Goal: Task Accomplishment & Management: Use online tool/utility

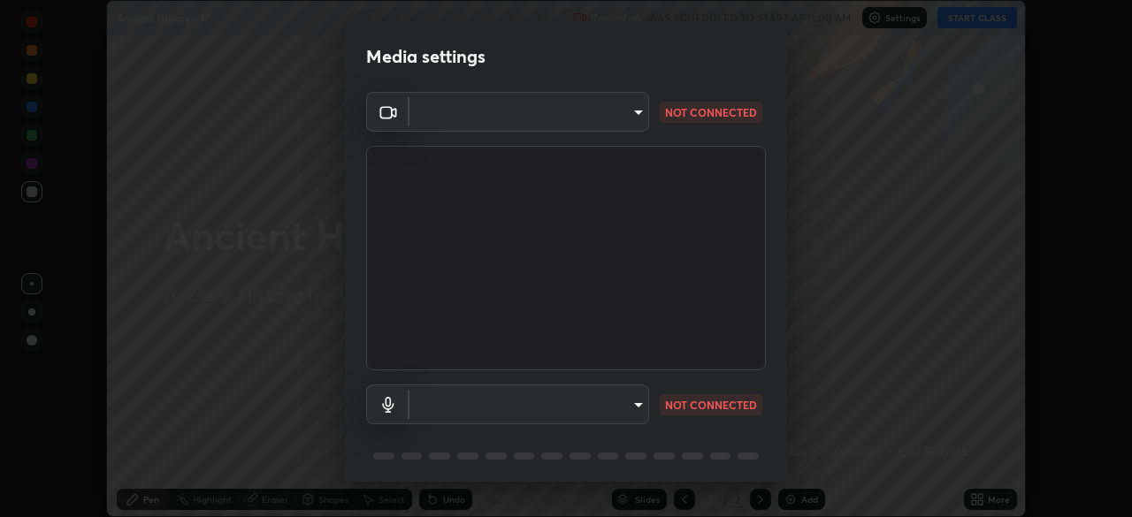
click at [547, 111] on body "Erase all Ancient History - 17 Recording WAS SCHEDULED TO START AT 11:00 AM Set…" at bounding box center [566, 258] width 1132 height 517
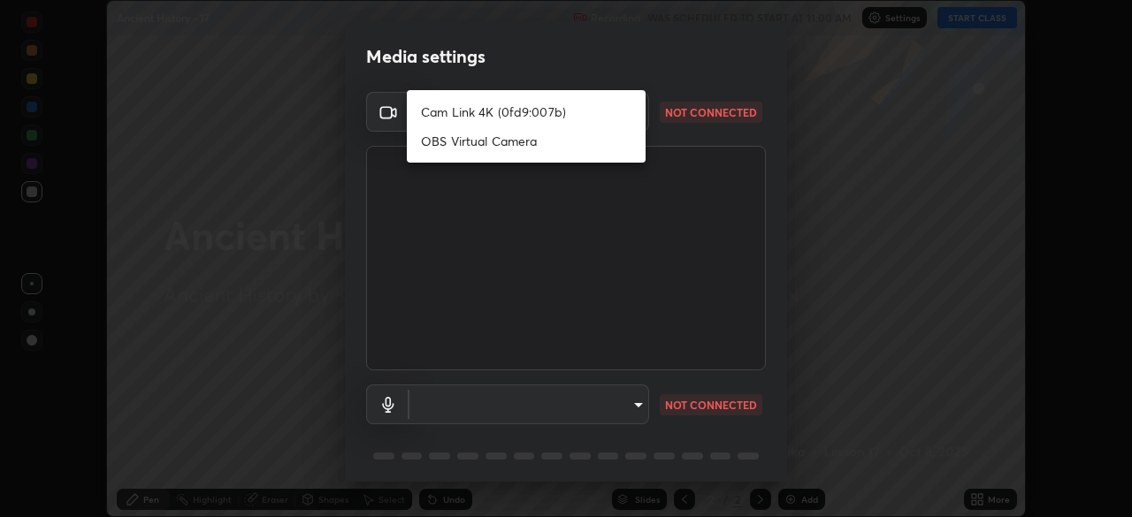
click at [508, 109] on li "Cam Link 4K (0fd9:007b)" at bounding box center [526, 111] width 239 height 29
type input "14749b8877407855c4d82302dd71be37f1088338687083e453fb2bd8c525f696"
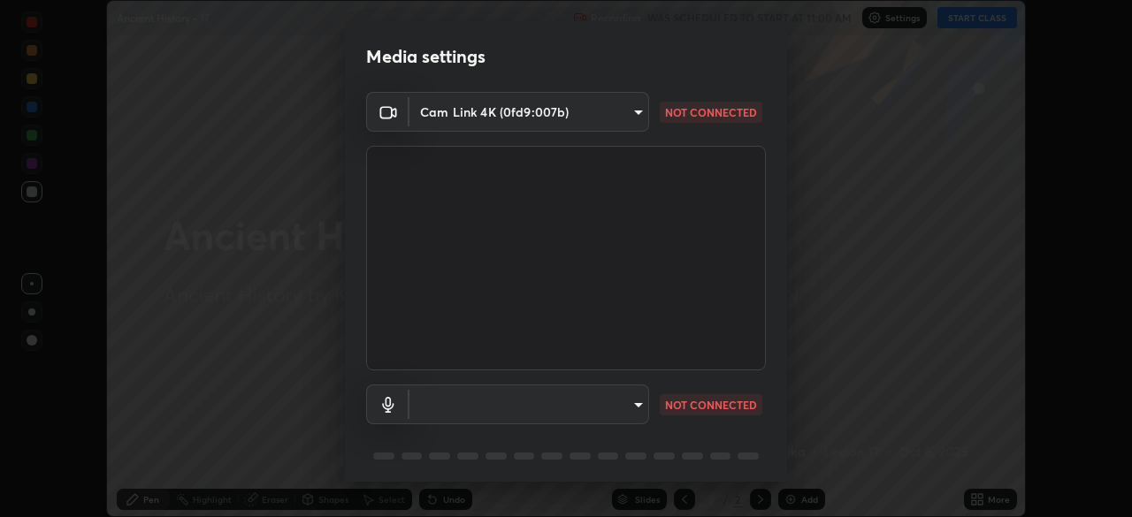
scroll to position [63, 0]
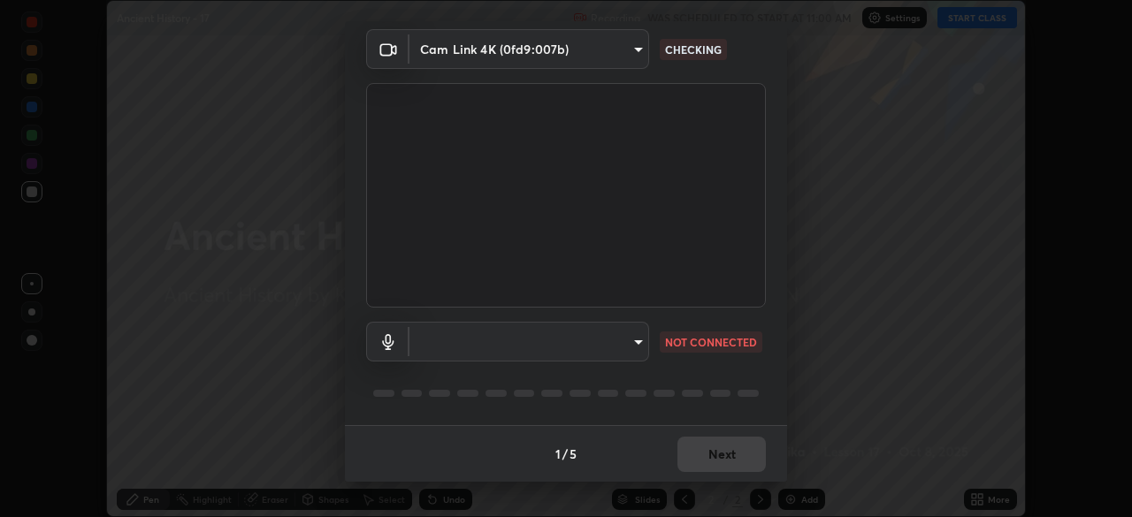
click at [561, 333] on body "Erase all Ancient History - 17 Recording WAS SCHEDULED TO START AT 11:00 AM Set…" at bounding box center [566, 258] width 1132 height 517
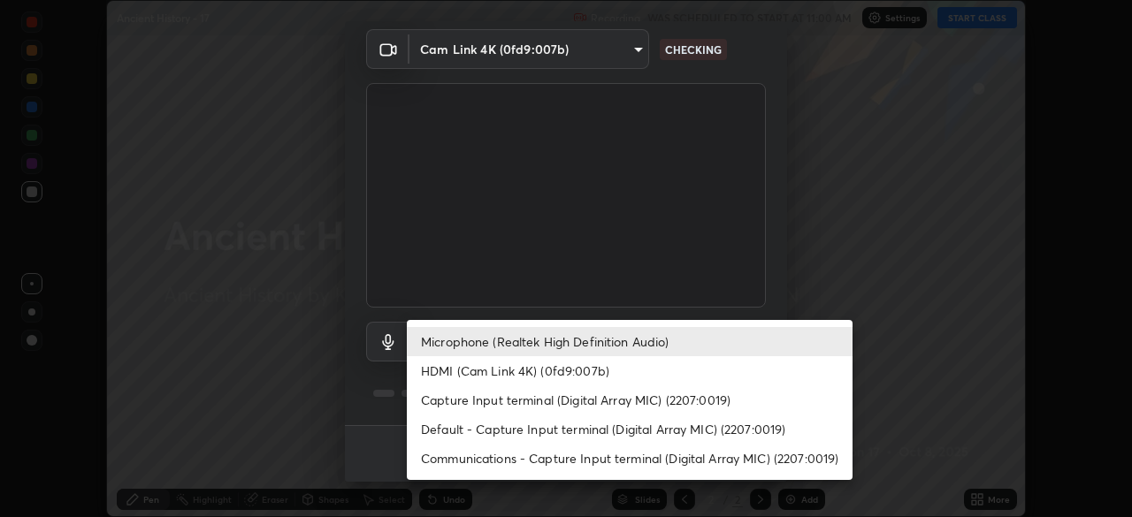
click at [513, 368] on li "HDMI (Cam Link 4K) (0fd9:007b)" at bounding box center [630, 370] width 446 height 29
type input "7a2d97a64ee828b0019edd9896ada44d366d2f03c0ab9e0baed2994409608262"
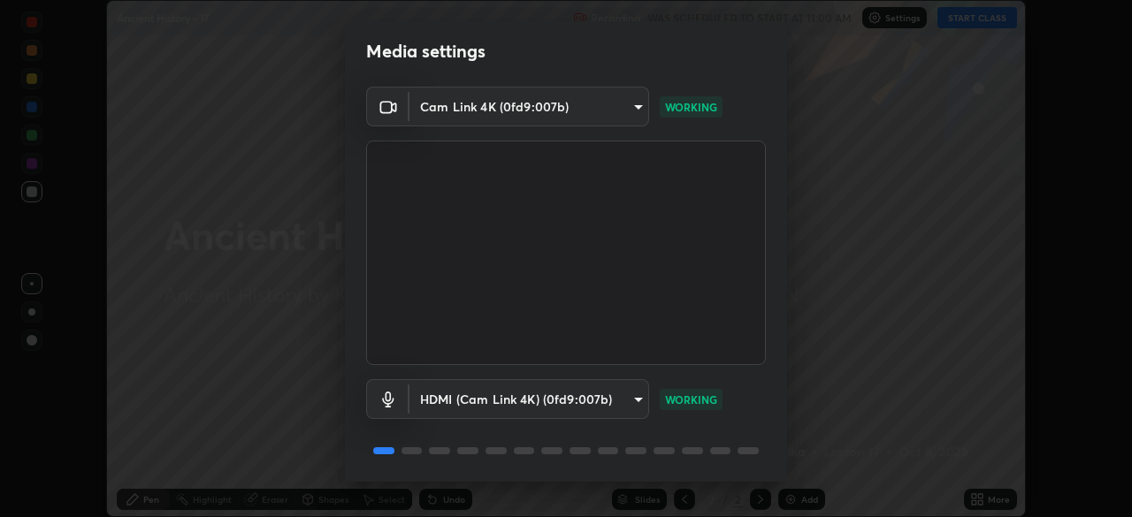
scroll to position [0, 0]
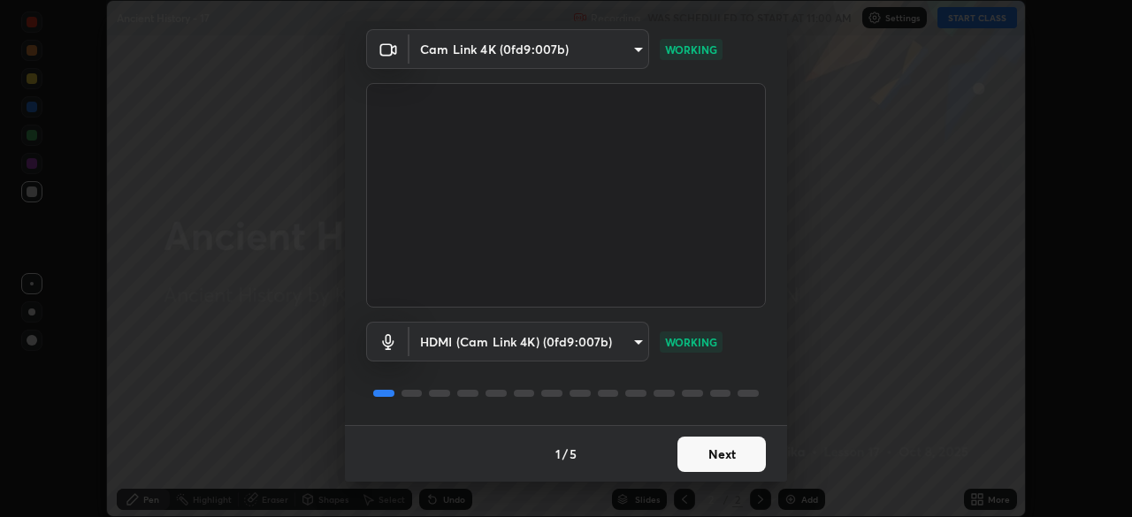
click at [723, 456] on button "Next" at bounding box center [721, 454] width 88 height 35
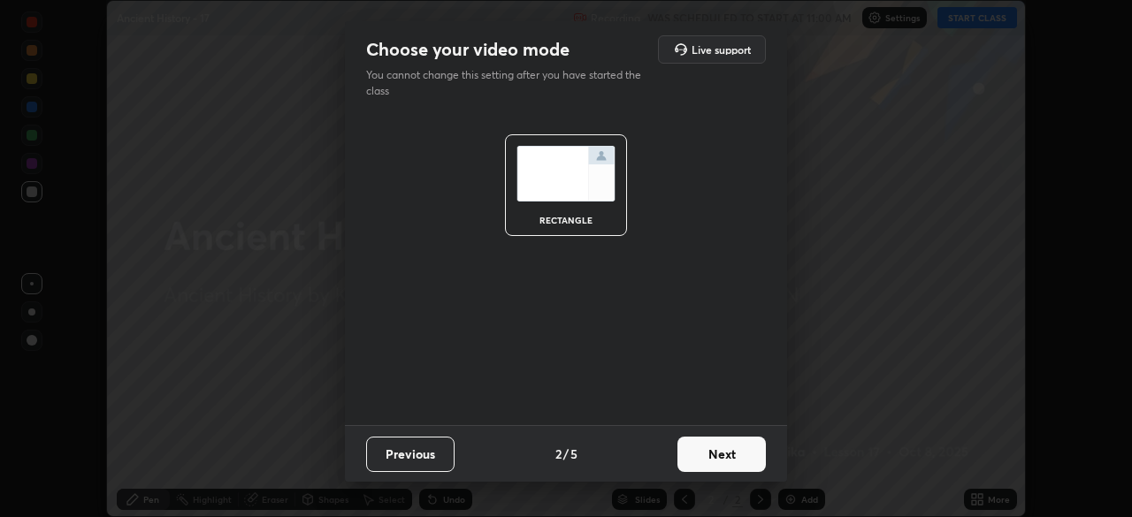
click at [726, 461] on button "Next" at bounding box center [721, 454] width 88 height 35
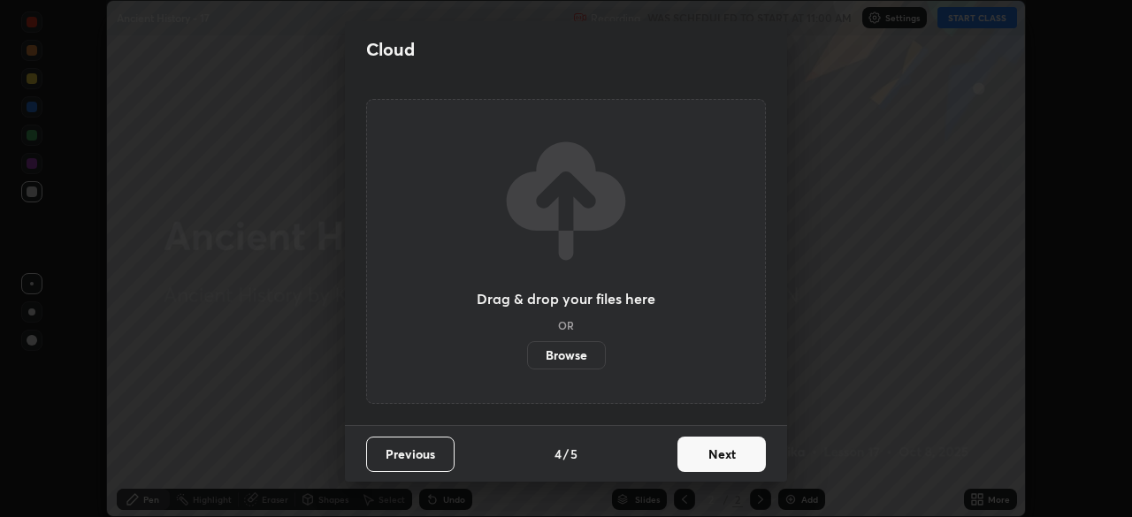
click at [729, 461] on button "Next" at bounding box center [721, 454] width 88 height 35
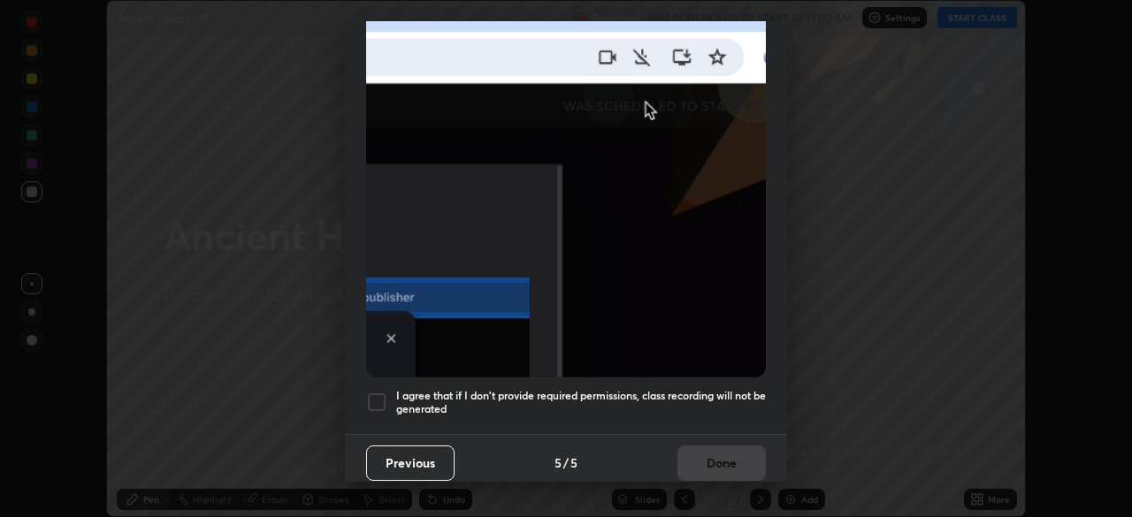
click at [378, 397] on div at bounding box center [376, 402] width 21 height 21
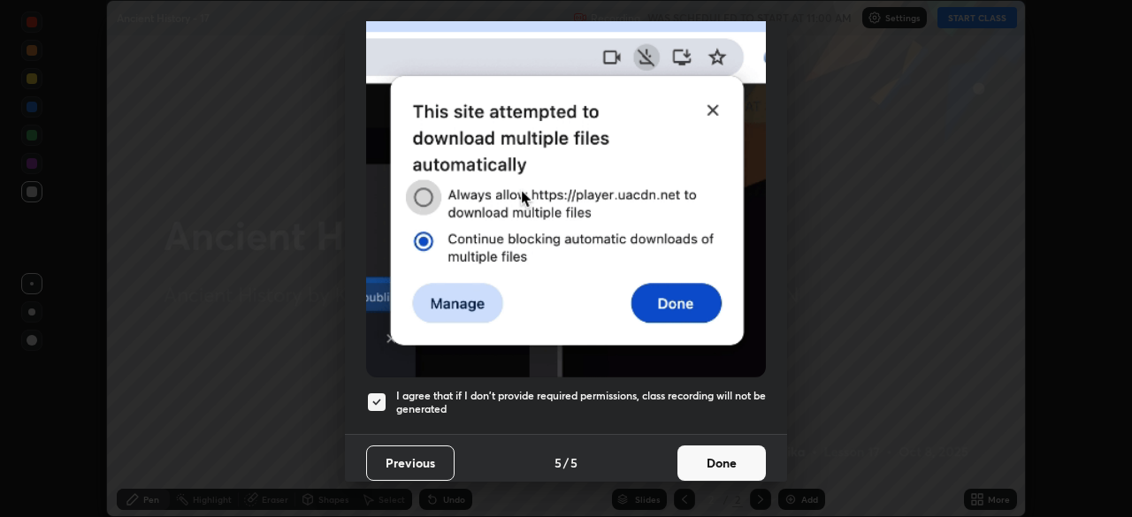
click at [697, 446] on button "Done" at bounding box center [721, 463] width 88 height 35
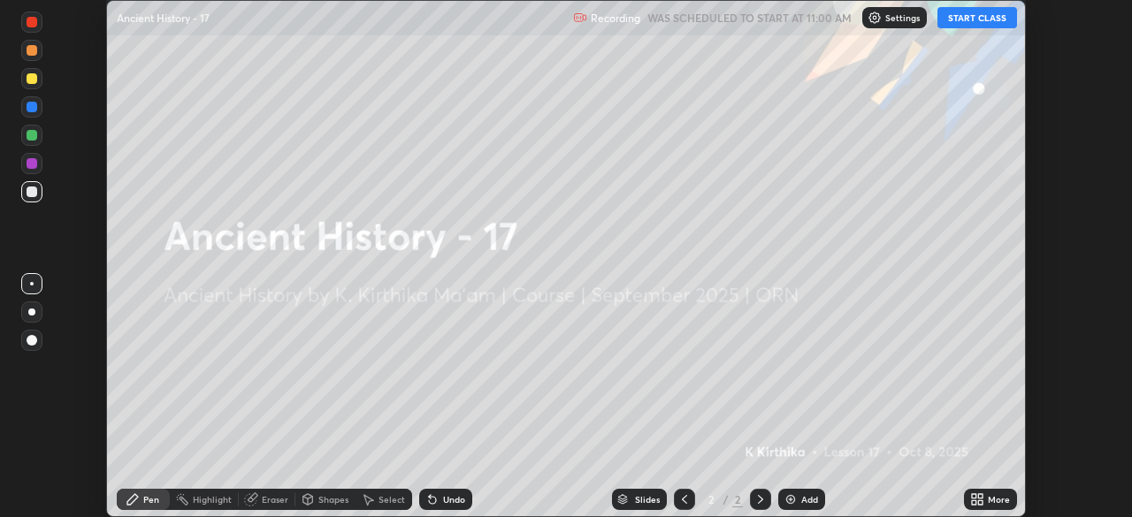
click at [973, 496] on icon at bounding box center [974, 496] width 4 height 4
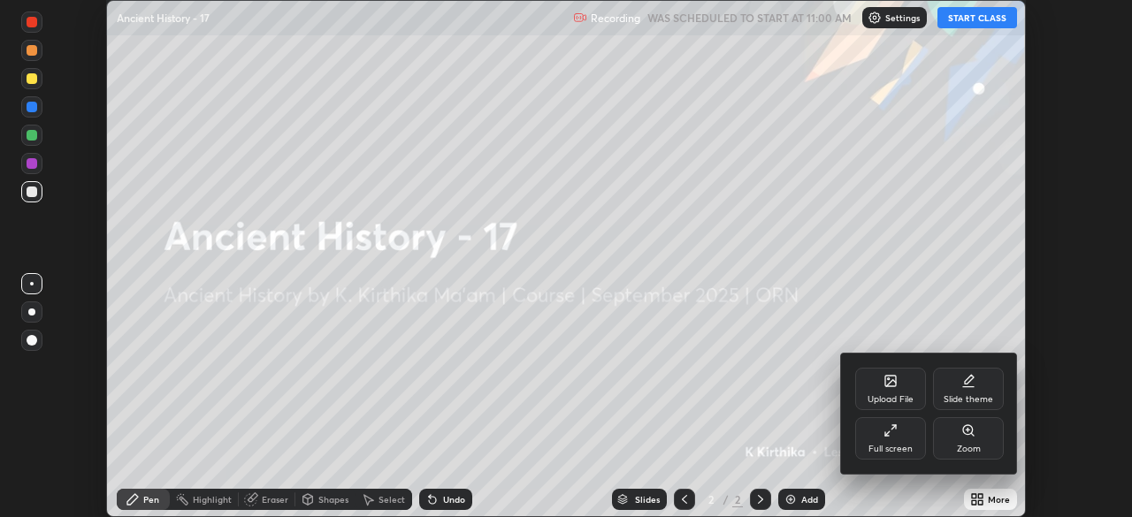
click at [904, 439] on div "Full screen" at bounding box center [890, 438] width 71 height 42
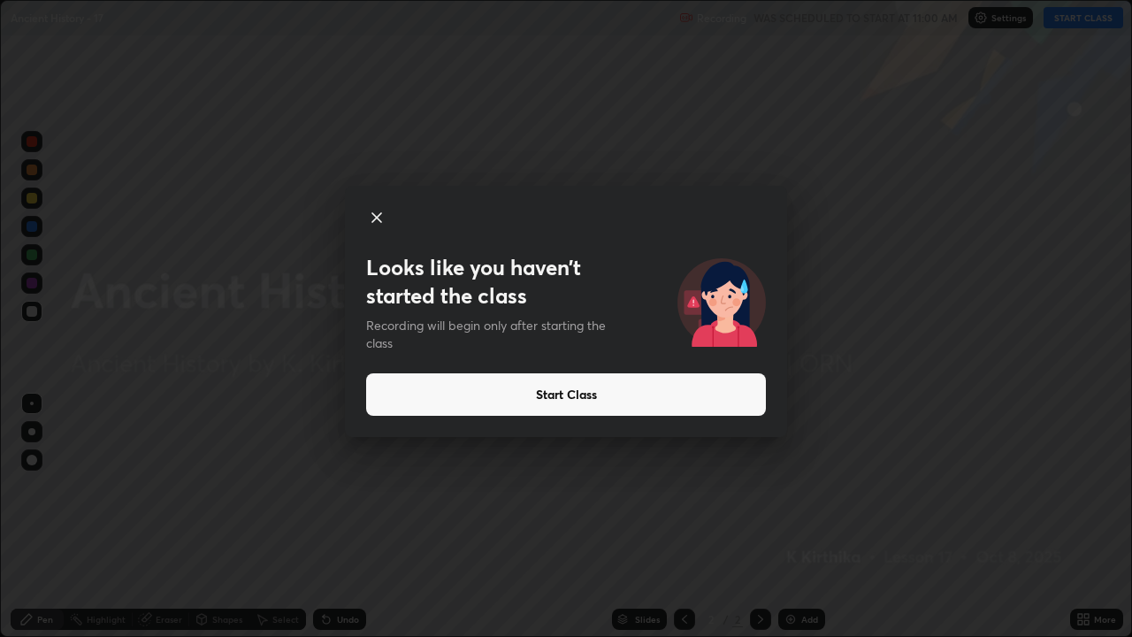
click at [576, 388] on button "Start Class" at bounding box center [566, 394] width 400 height 42
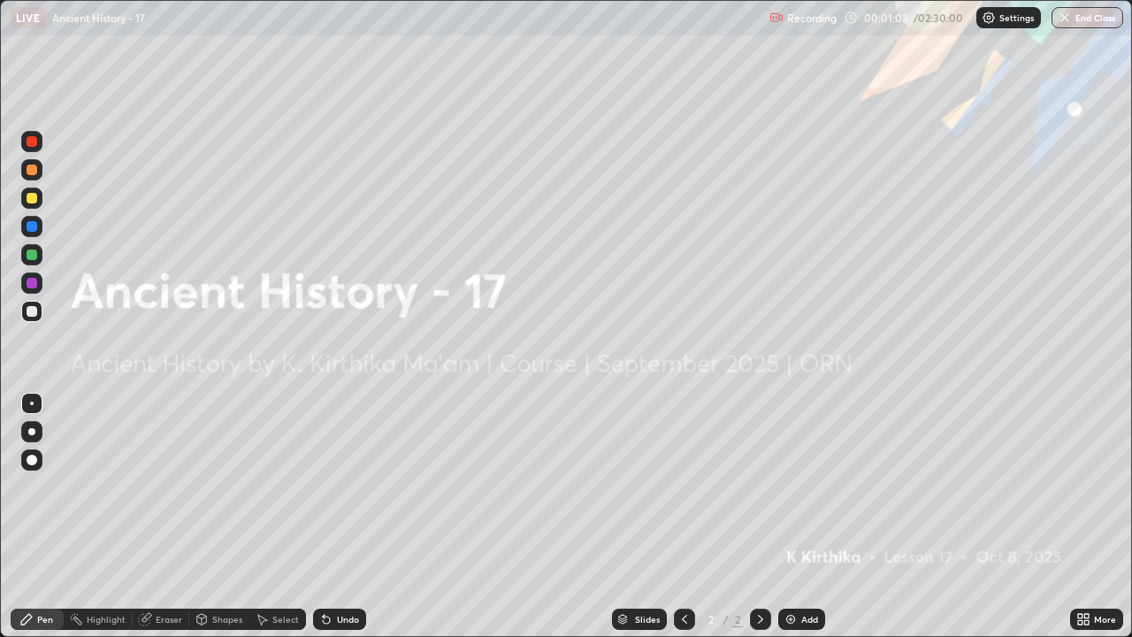
click at [756, 516] on icon at bounding box center [760, 619] width 14 height 14
click at [794, 516] on img at bounding box center [790, 619] width 14 height 14
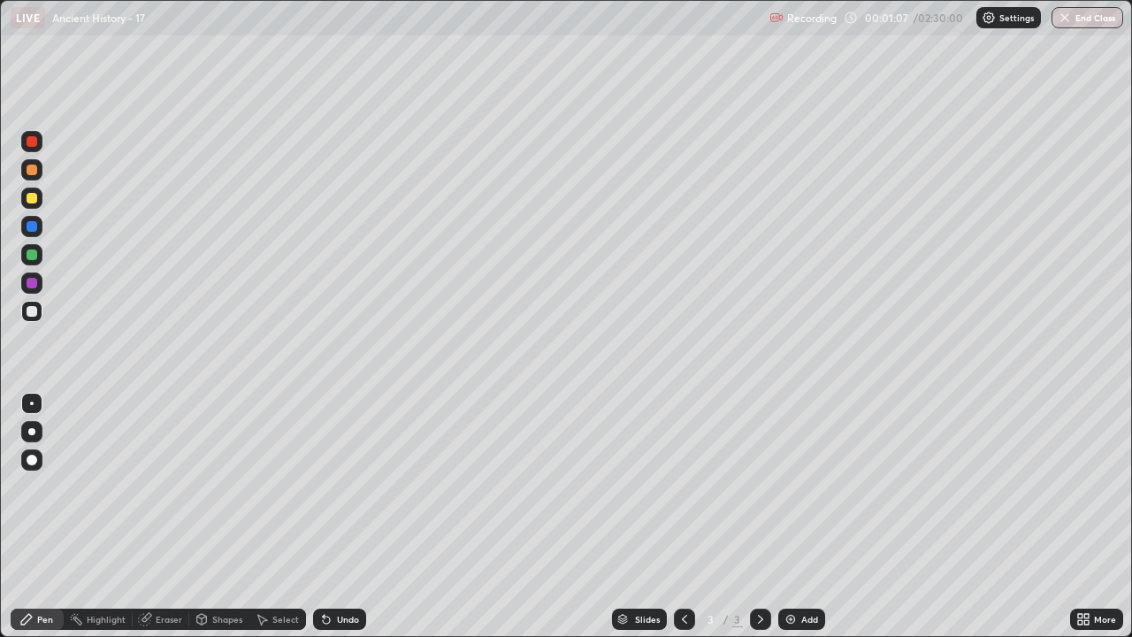
click at [163, 516] on div "Eraser" at bounding box center [169, 618] width 27 height 9
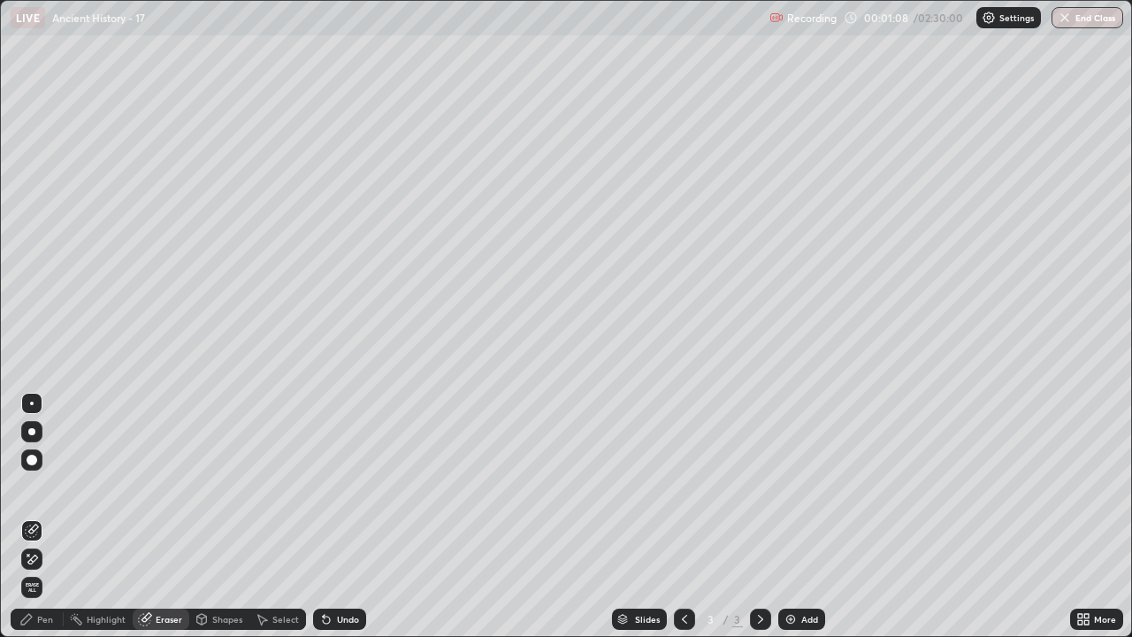
click at [37, 516] on div at bounding box center [31, 558] width 21 height 21
click at [55, 516] on div "Pen" at bounding box center [37, 618] width 53 height 21
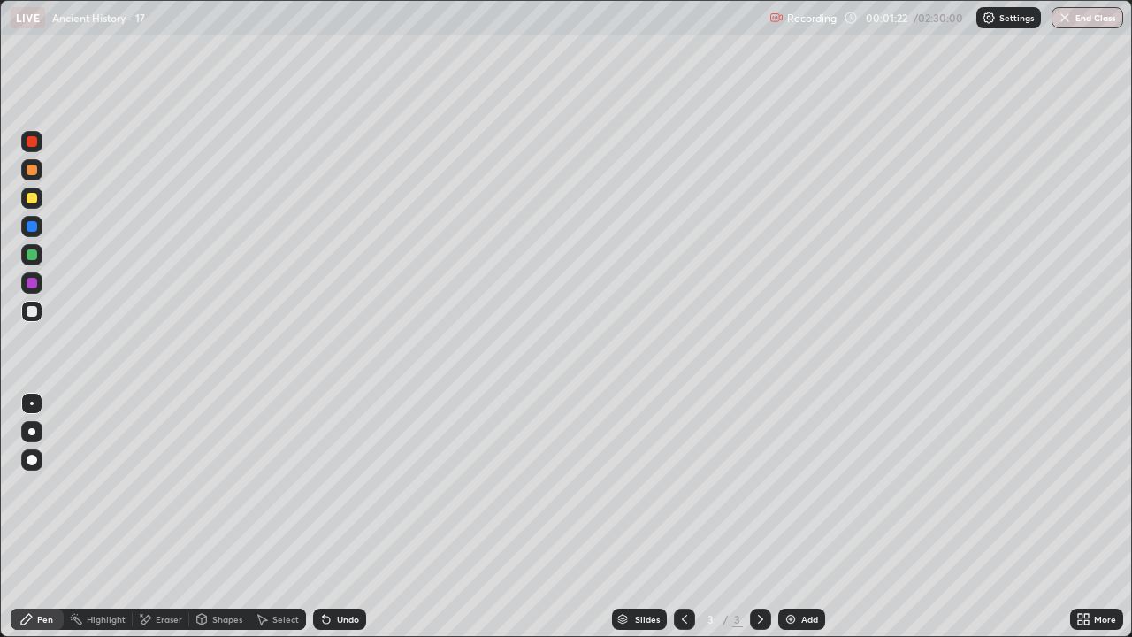
click at [33, 310] on div at bounding box center [32, 311] width 11 height 11
click at [173, 516] on div "Eraser" at bounding box center [169, 618] width 27 height 9
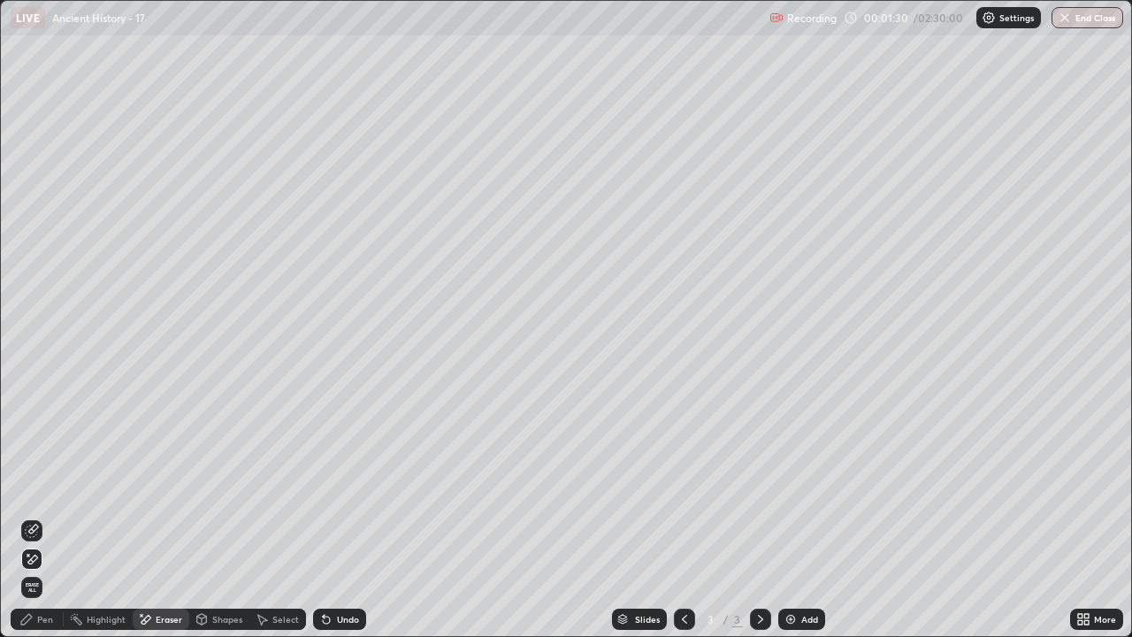
click at [31, 516] on span "Erase all" at bounding box center [31, 587] width 19 height 11
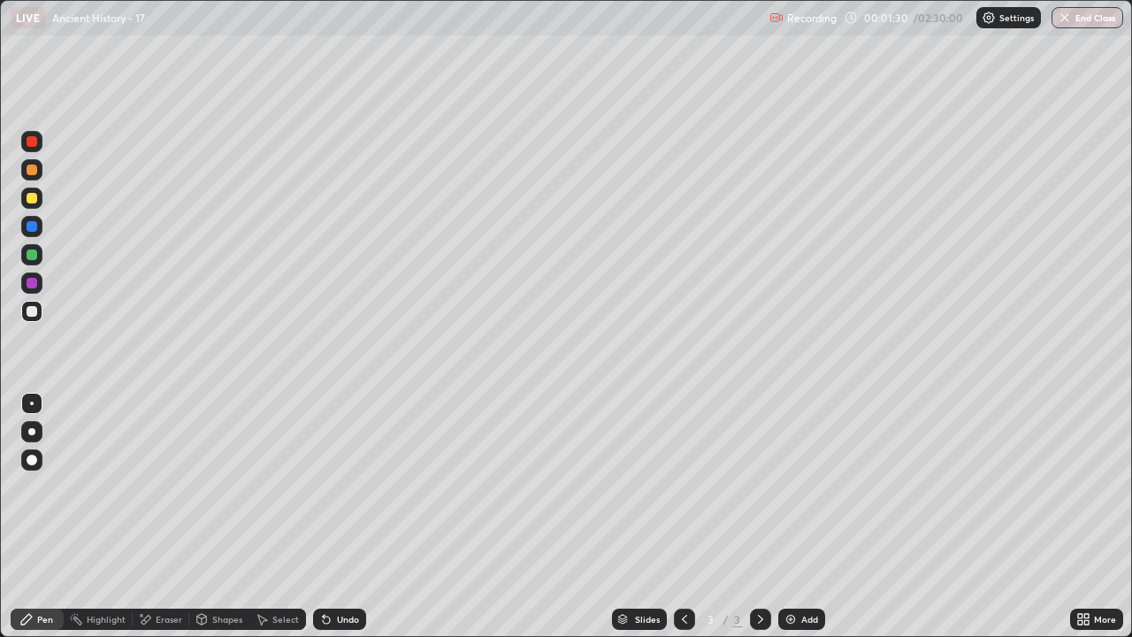
click at [43, 516] on div "Pen" at bounding box center [45, 618] width 16 height 9
click at [36, 165] on div at bounding box center [32, 169] width 11 height 11
click at [33, 255] on div at bounding box center [32, 254] width 11 height 11
click at [33, 170] on div at bounding box center [32, 169] width 11 height 11
click at [35, 149] on div at bounding box center [31, 141] width 21 height 21
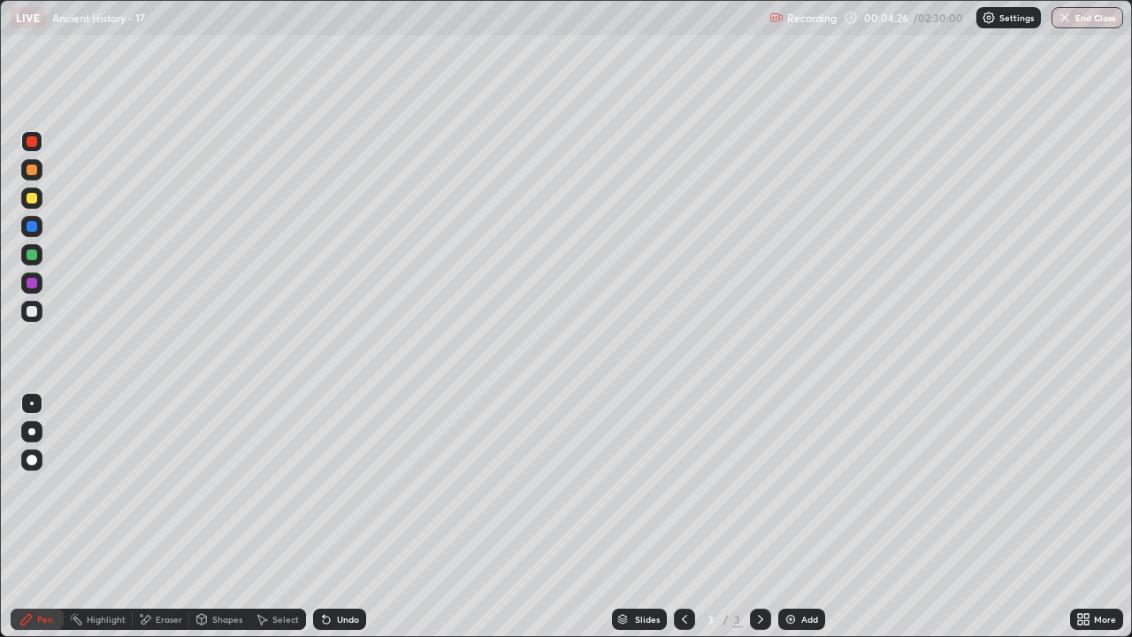
click at [787, 516] on img at bounding box center [790, 619] width 14 height 14
click at [34, 254] on div at bounding box center [32, 254] width 11 height 11
click at [39, 198] on div at bounding box center [31, 197] width 21 height 21
click at [38, 309] on div at bounding box center [31, 311] width 21 height 21
click at [40, 143] on div at bounding box center [31, 141] width 21 height 21
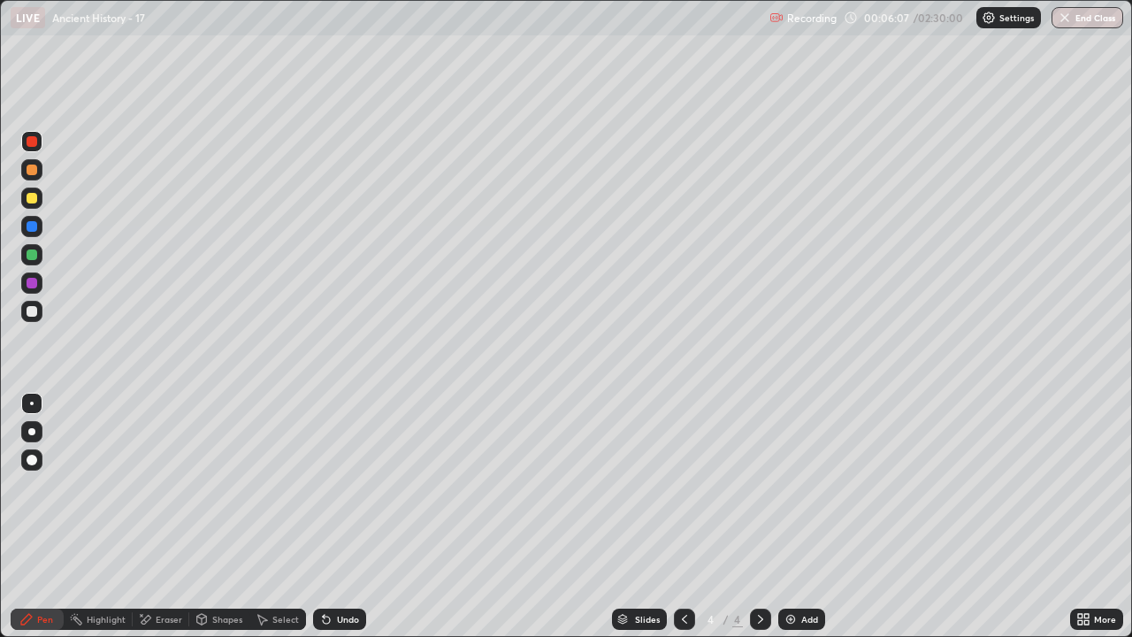
click at [32, 227] on div at bounding box center [32, 226] width 11 height 11
click at [802, 516] on div "Add" at bounding box center [809, 618] width 17 height 9
click at [39, 308] on div at bounding box center [31, 311] width 21 height 21
click at [39, 196] on div at bounding box center [31, 197] width 21 height 21
click at [42, 140] on div at bounding box center [31, 141] width 21 height 21
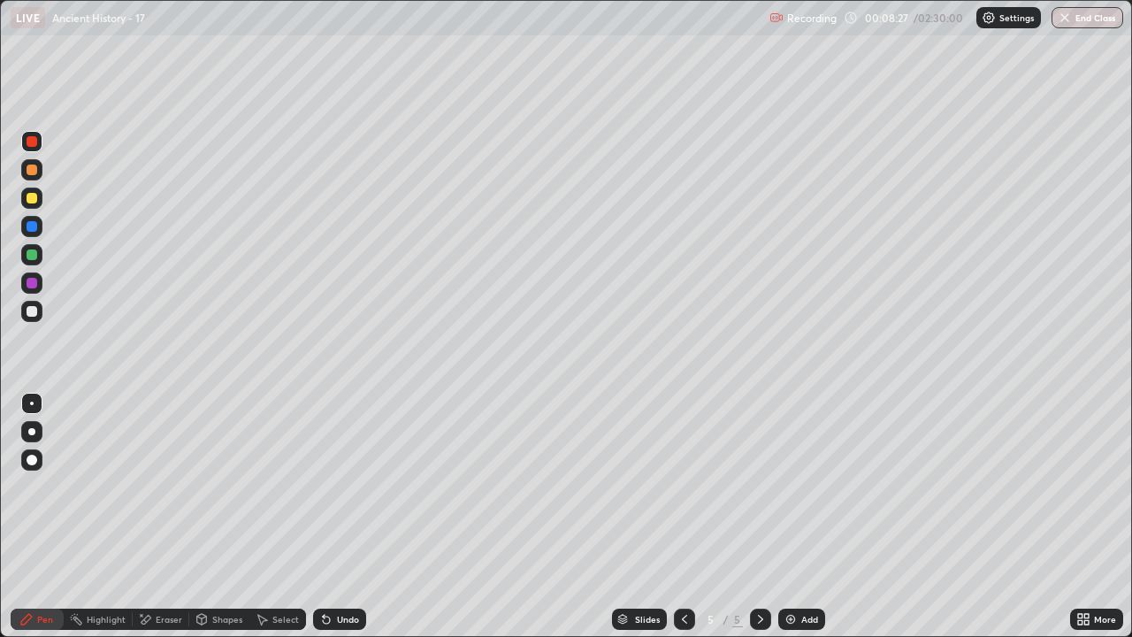
click at [679, 516] on icon at bounding box center [684, 619] width 14 height 14
click at [759, 516] on icon at bounding box center [760, 619] width 14 height 14
click at [684, 516] on icon at bounding box center [684, 619] width 14 height 14
click at [759, 516] on div at bounding box center [760, 618] width 21 height 35
click at [683, 516] on icon at bounding box center [684, 619] width 14 height 14
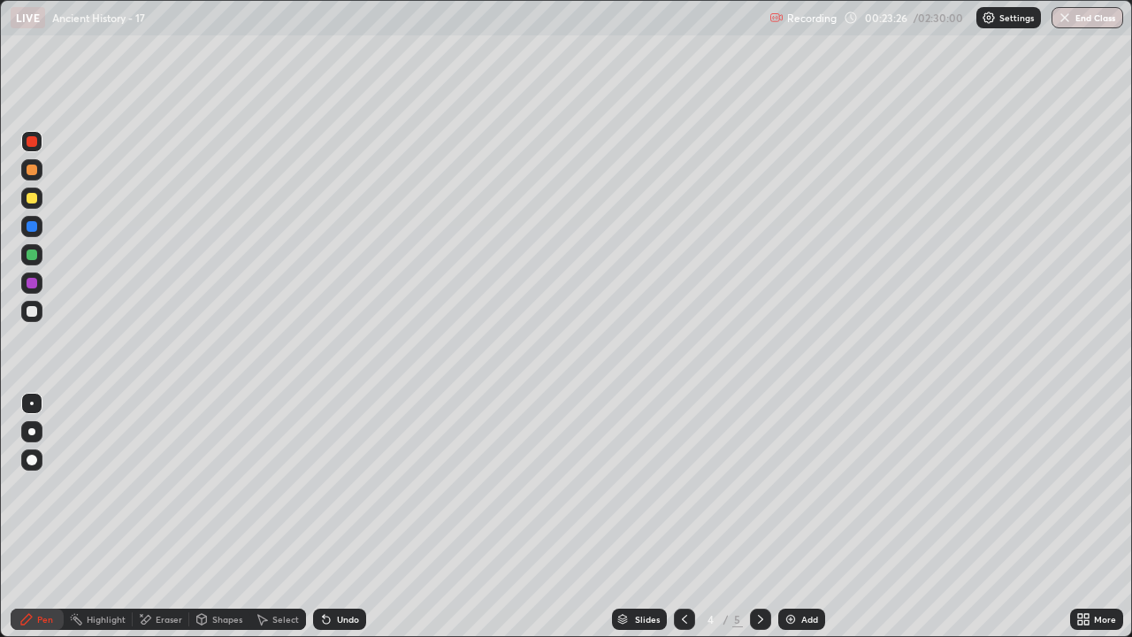
click at [683, 516] on icon at bounding box center [684, 618] width 5 height 9
click at [759, 516] on icon at bounding box center [760, 619] width 14 height 14
click at [757, 516] on icon at bounding box center [760, 619] width 14 height 14
click at [803, 516] on div "Add" at bounding box center [809, 618] width 17 height 9
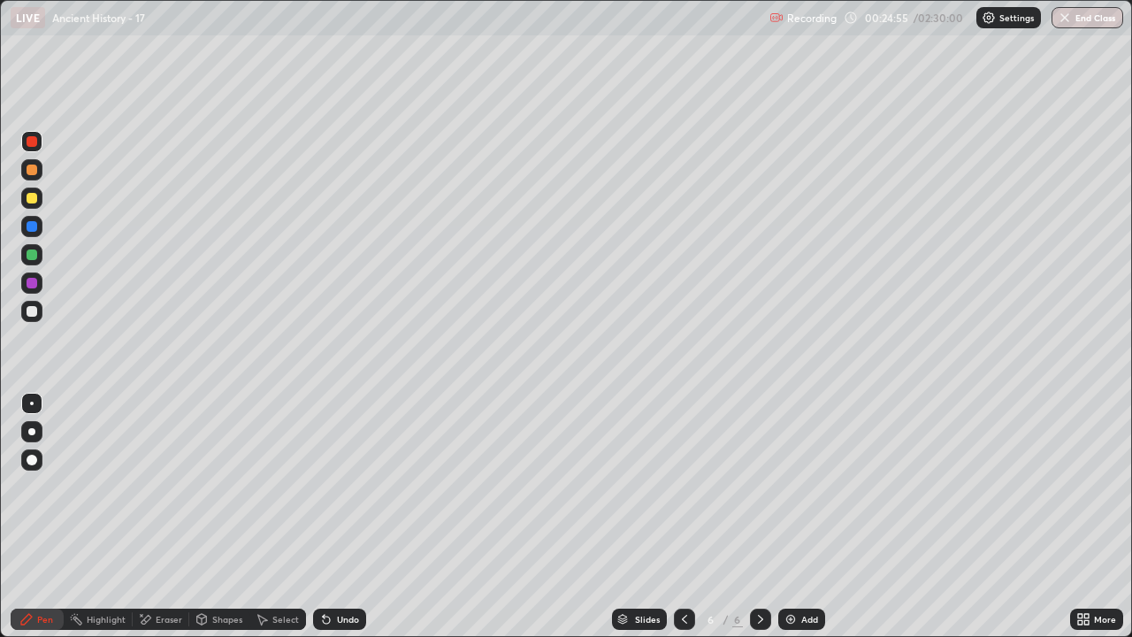
click at [32, 254] on div at bounding box center [32, 254] width 11 height 11
click at [41, 198] on div at bounding box center [31, 197] width 21 height 21
click at [33, 283] on div at bounding box center [32, 283] width 11 height 11
click at [41, 202] on div at bounding box center [31, 197] width 21 height 21
click at [167, 516] on div "Eraser" at bounding box center [169, 618] width 27 height 9
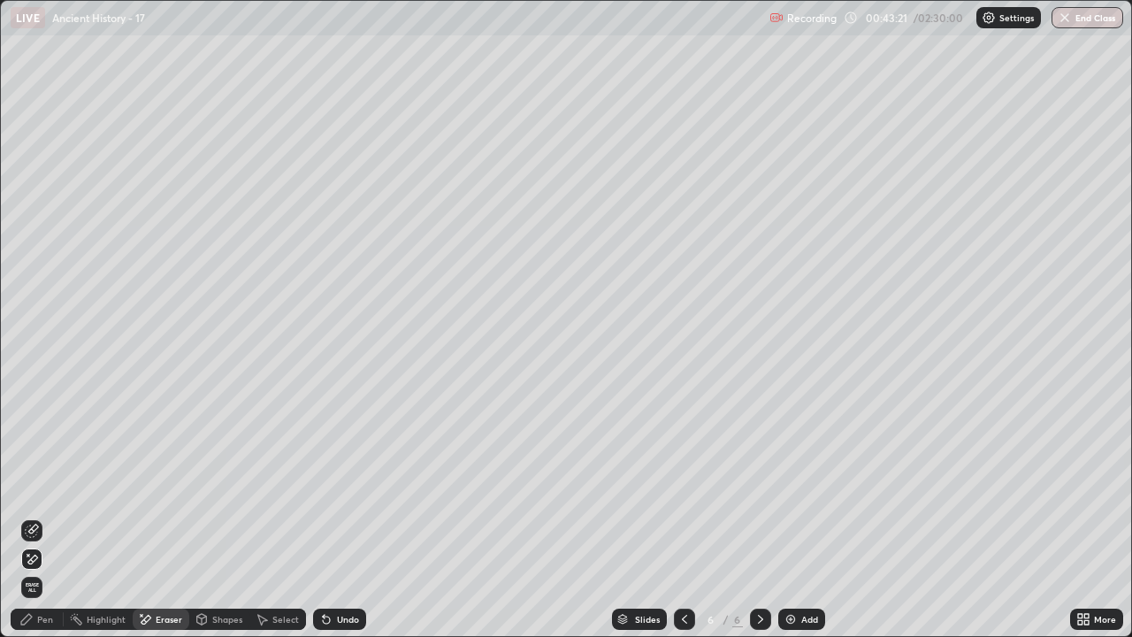
click at [50, 516] on div "Pen" at bounding box center [37, 618] width 53 height 21
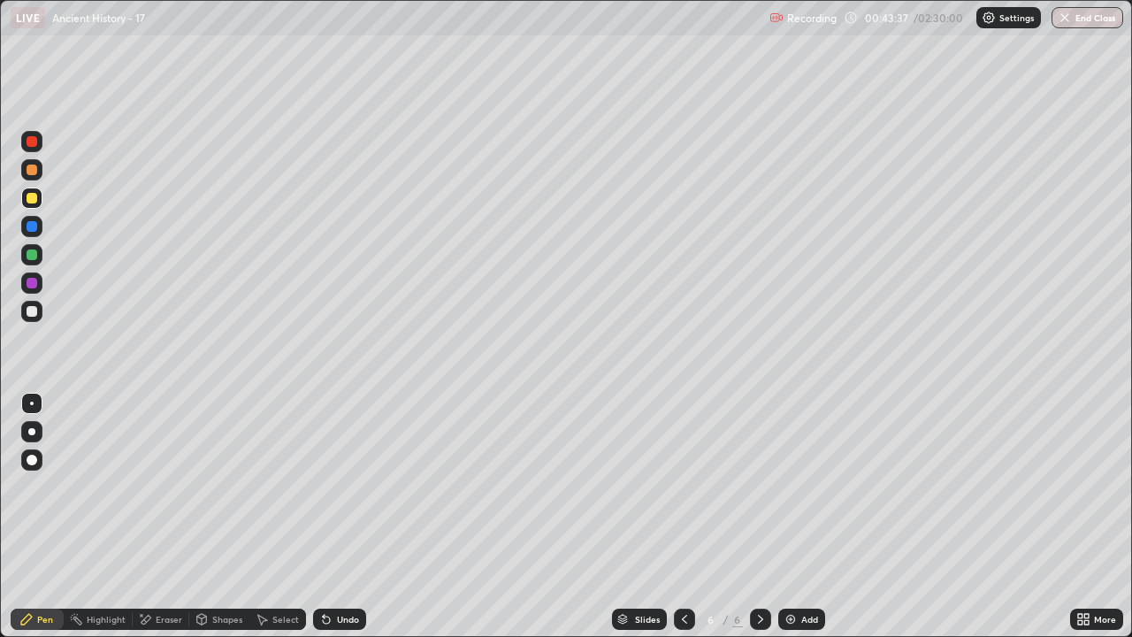
click at [35, 228] on div at bounding box center [32, 226] width 11 height 11
click at [34, 141] on div at bounding box center [32, 141] width 11 height 11
click at [32, 199] on div at bounding box center [32, 198] width 11 height 11
click at [780, 516] on div "Add" at bounding box center [801, 618] width 47 height 21
click at [682, 516] on icon at bounding box center [684, 618] width 5 height 9
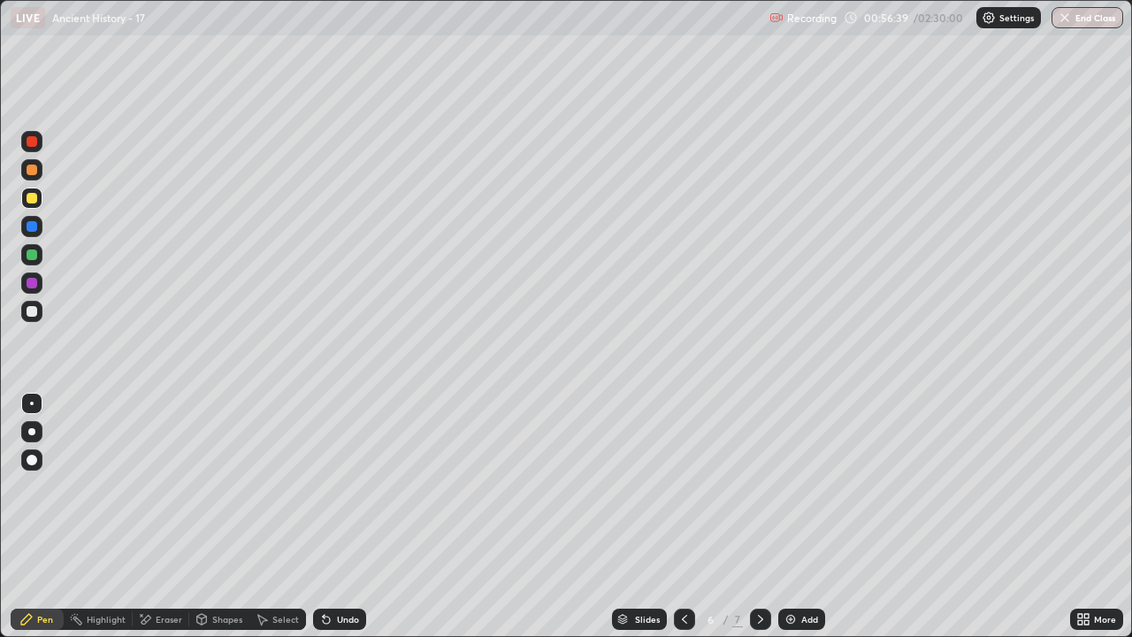
click at [759, 516] on icon at bounding box center [760, 619] width 14 height 14
click at [33, 263] on div at bounding box center [31, 254] width 21 height 21
click at [35, 200] on div at bounding box center [32, 198] width 11 height 11
click at [40, 222] on div at bounding box center [31, 226] width 21 height 21
click at [683, 516] on icon at bounding box center [684, 619] width 14 height 14
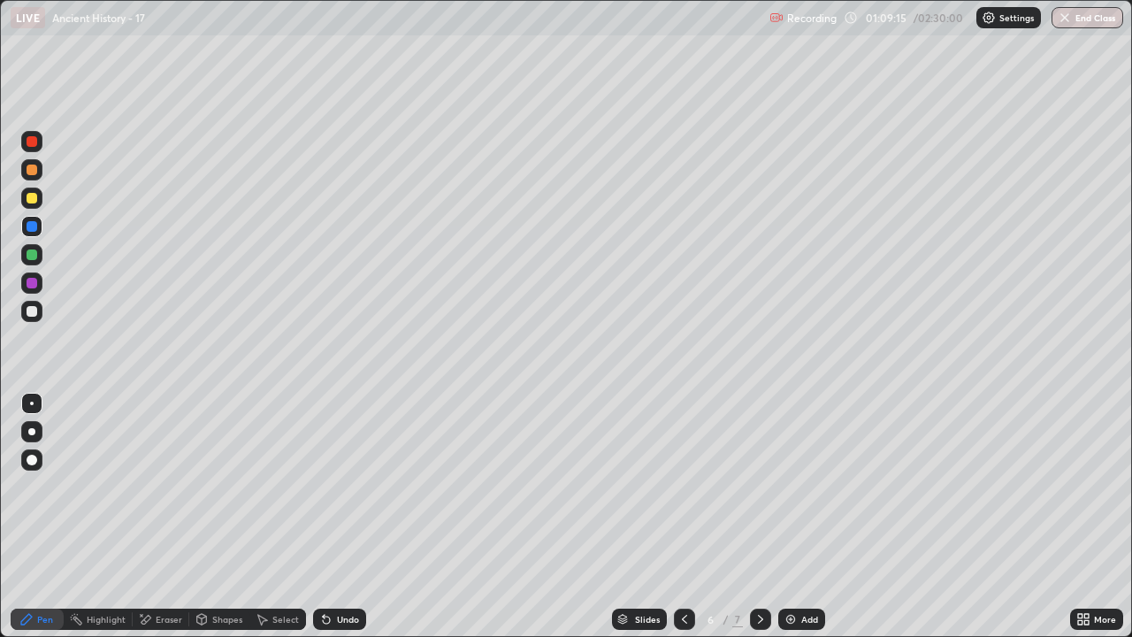
click at [758, 516] on icon at bounding box center [760, 618] width 5 height 9
click at [38, 199] on div at bounding box center [31, 197] width 21 height 21
click at [35, 285] on div at bounding box center [32, 283] width 11 height 11
click at [38, 201] on div at bounding box center [31, 197] width 21 height 21
click at [793, 516] on img at bounding box center [790, 619] width 14 height 14
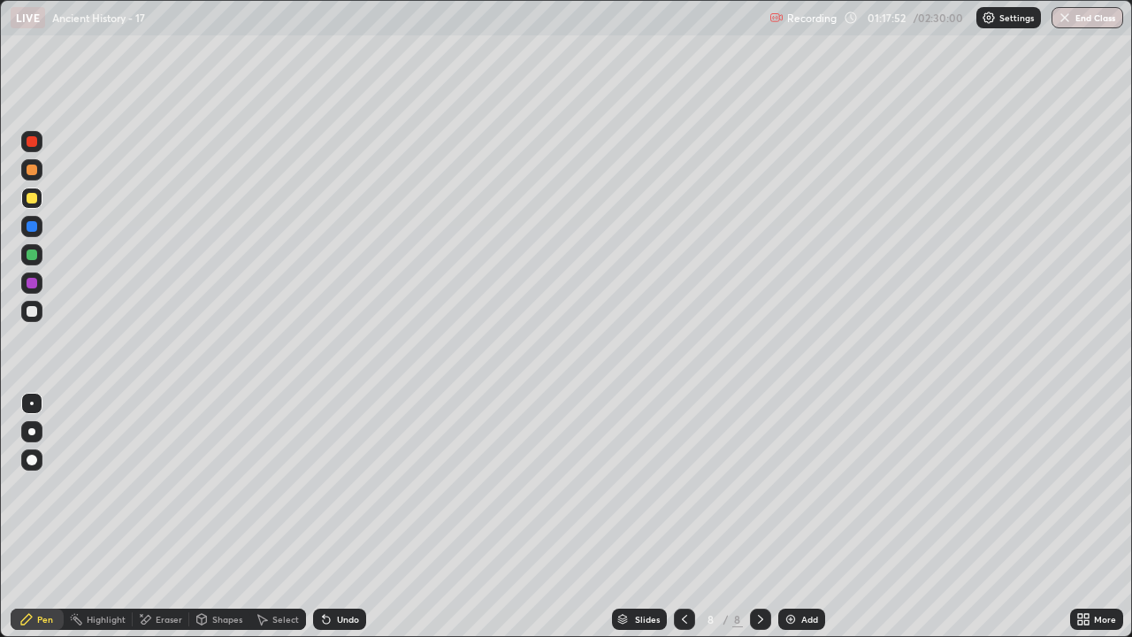
click at [41, 137] on div at bounding box center [31, 141] width 21 height 21
click at [649, 516] on div "Slides" at bounding box center [647, 618] width 25 height 9
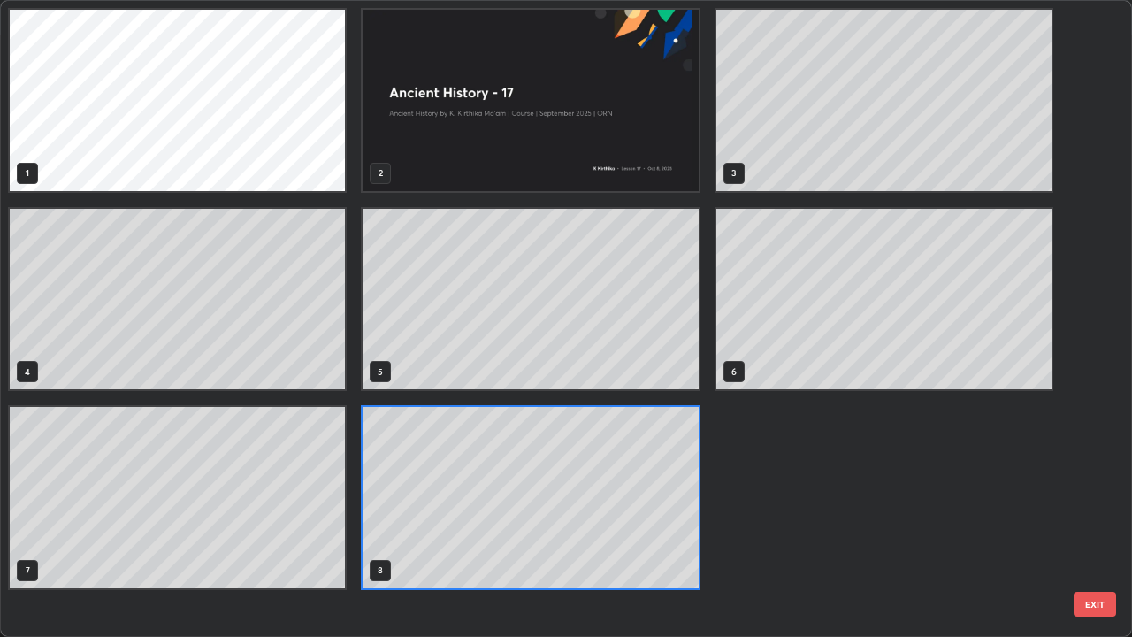
scroll to position [629, 1121]
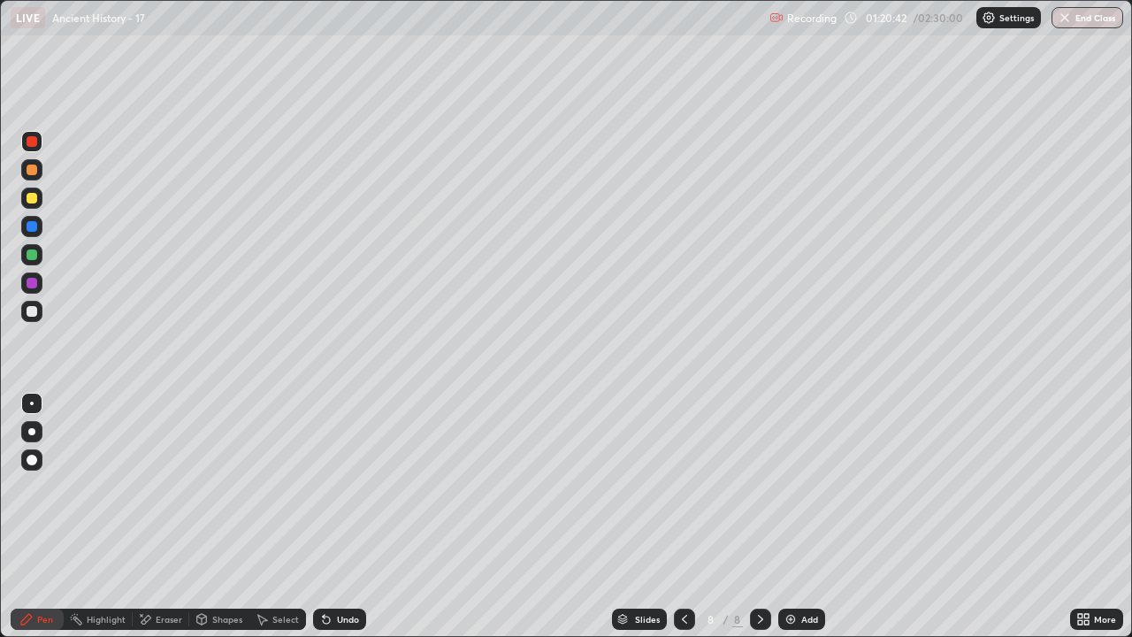
click at [795, 516] on img at bounding box center [790, 619] width 14 height 14
click at [36, 251] on div at bounding box center [32, 254] width 11 height 11
click at [35, 172] on div at bounding box center [32, 169] width 11 height 11
click at [32, 225] on div at bounding box center [32, 226] width 11 height 11
click at [620, 516] on icon at bounding box center [622, 616] width 9 height 4
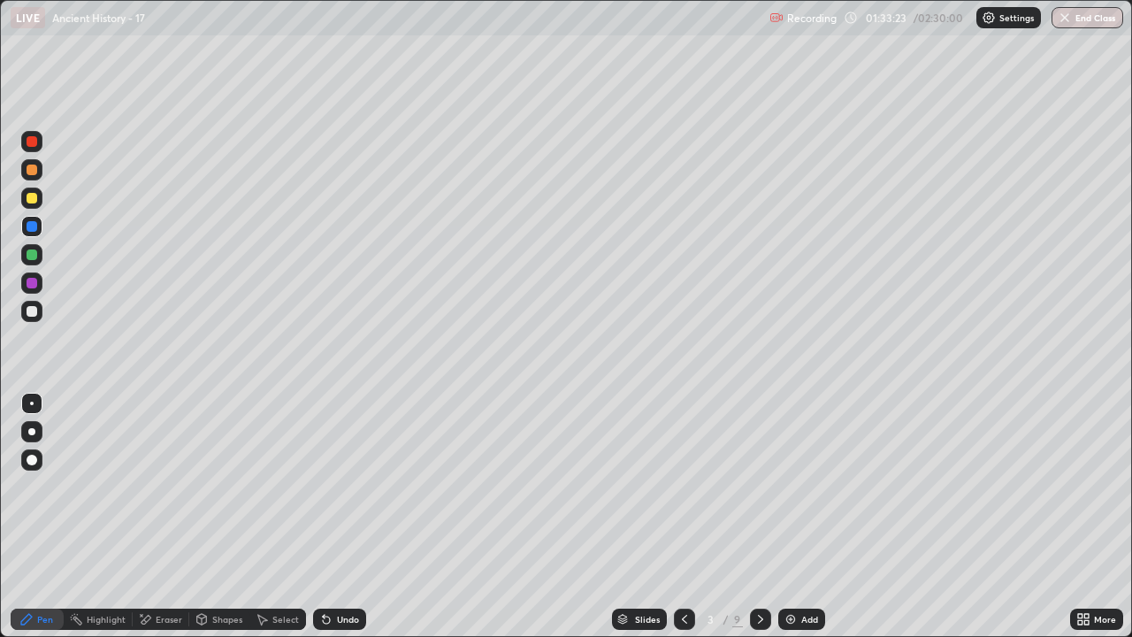
click at [33, 137] on div at bounding box center [32, 141] width 11 height 11
click at [25, 170] on div at bounding box center [31, 169] width 21 height 21
click at [34, 143] on div at bounding box center [32, 141] width 11 height 11
click at [625, 516] on icon at bounding box center [622, 619] width 11 height 11
click at [801, 516] on div "Add" at bounding box center [809, 618] width 17 height 9
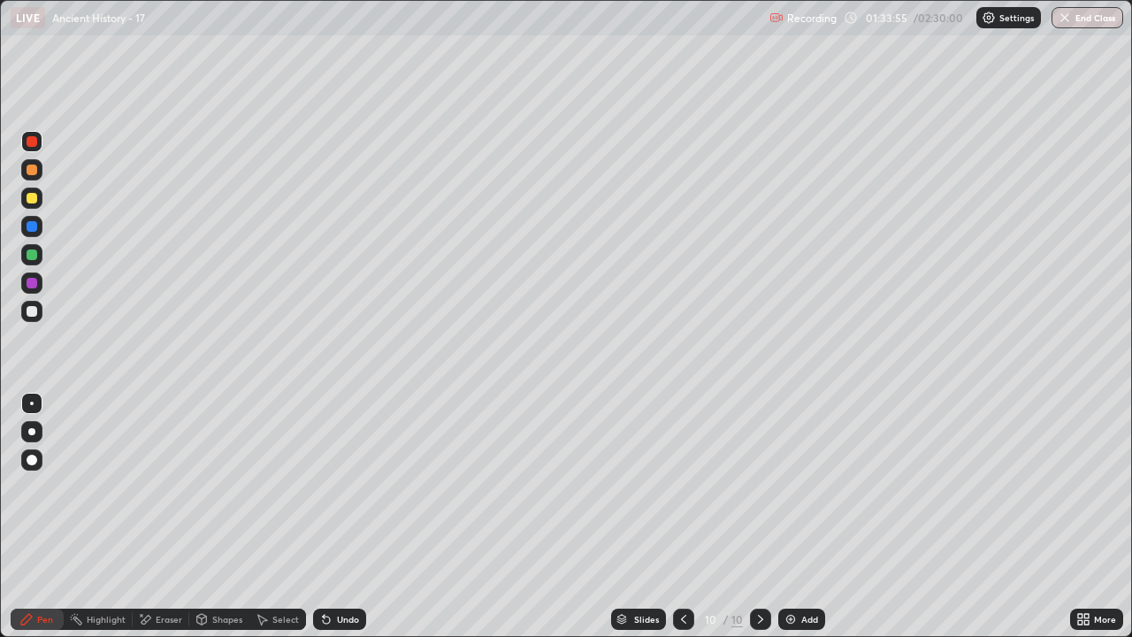
click at [35, 170] on div at bounding box center [32, 169] width 11 height 11
click at [31, 199] on div at bounding box center [32, 198] width 11 height 11
click at [170, 516] on div "Eraser" at bounding box center [169, 618] width 27 height 9
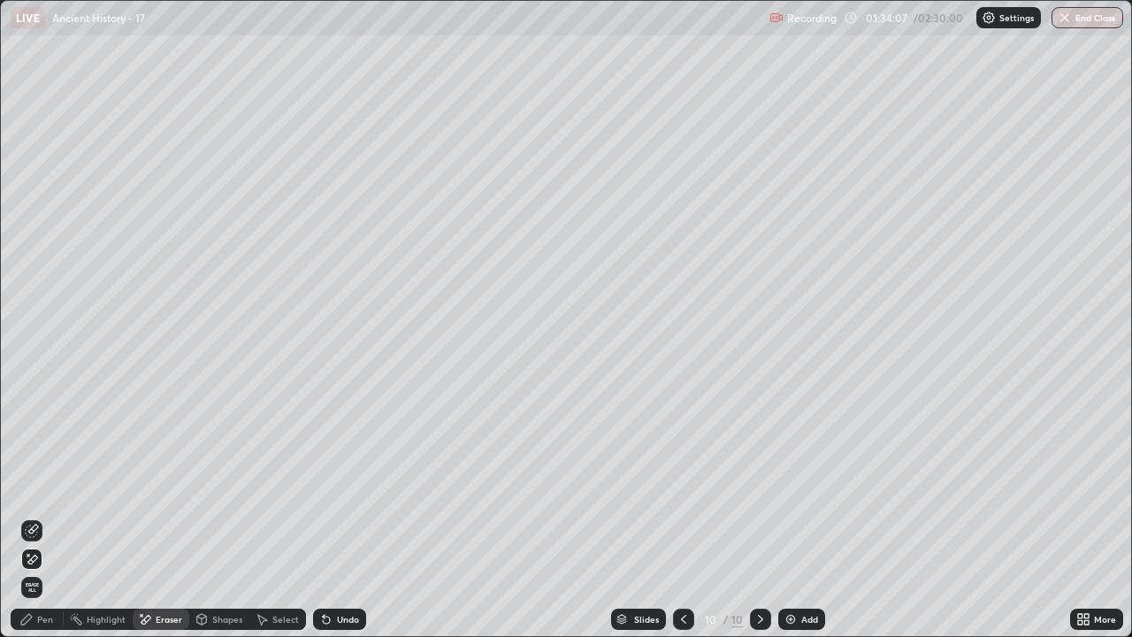
click at [50, 516] on div "Pen" at bounding box center [45, 618] width 16 height 9
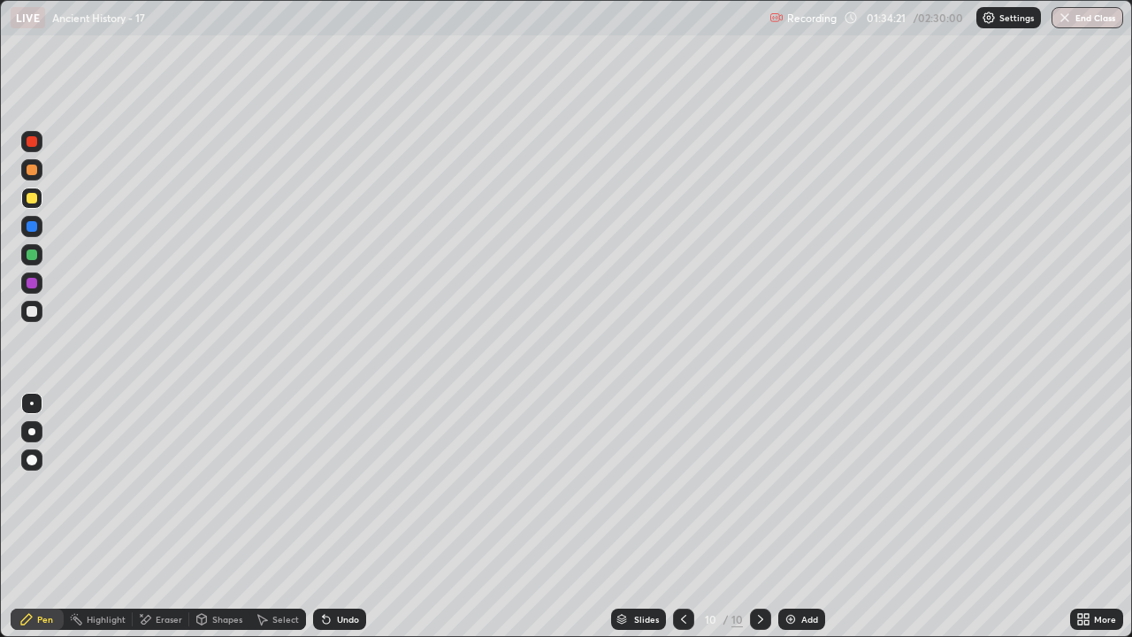
click at [42, 254] on div at bounding box center [31, 254] width 21 height 21
click at [33, 285] on div at bounding box center [32, 283] width 11 height 11
click at [33, 226] on div at bounding box center [32, 226] width 11 height 11
click at [34, 145] on div at bounding box center [32, 141] width 11 height 11
click at [797, 516] on div "Add" at bounding box center [801, 618] width 47 height 21
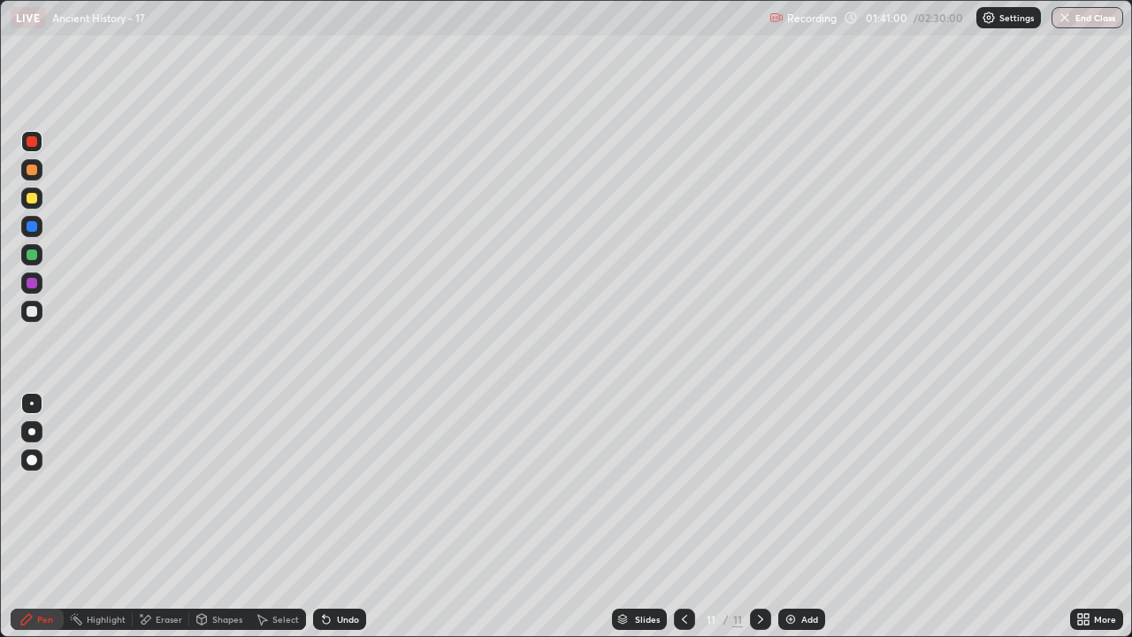
click at [42, 309] on div at bounding box center [31, 311] width 21 height 21
click at [34, 141] on div at bounding box center [32, 141] width 11 height 11
click at [801, 516] on div "Add" at bounding box center [809, 618] width 17 height 9
click at [40, 252] on div at bounding box center [31, 254] width 21 height 21
click at [35, 201] on div at bounding box center [32, 198] width 11 height 11
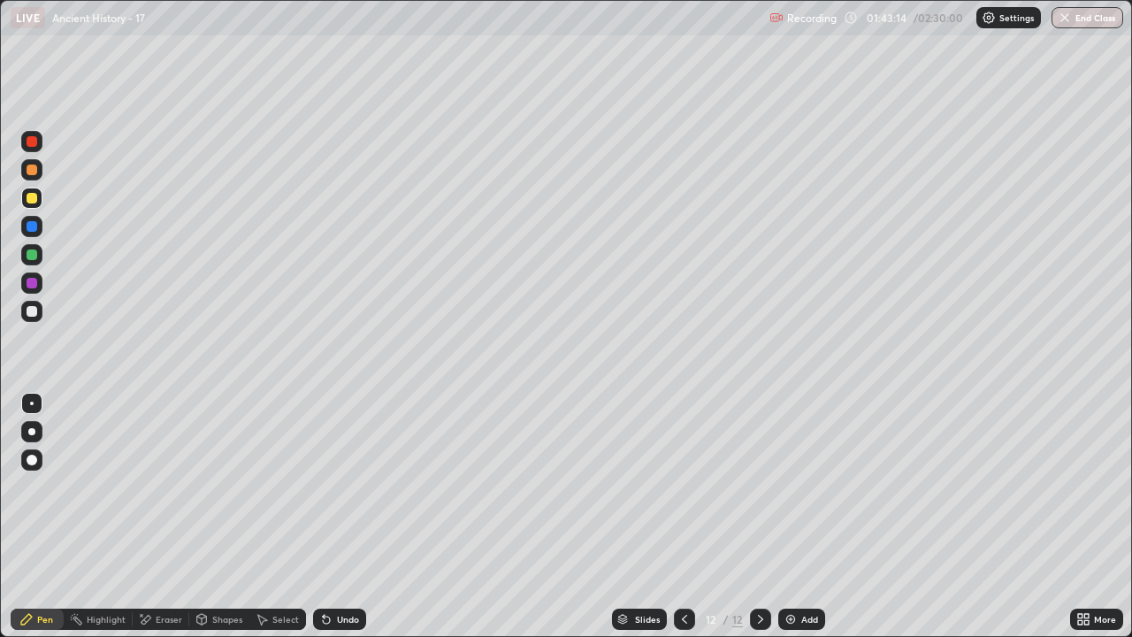
click at [40, 169] on div at bounding box center [31, 169] width 21 height 21
click at [40, 228] on div at bounding box center [31, 226] width 21 height 21
click at [42, 142] on div at bounding box center [31, 141] width 21 height 21
click at [691, 516] on div at bounding box center [684, 618] width 21 height 21
click at [687, 516] on div at bounding box center [684, 618] width 21 height 21
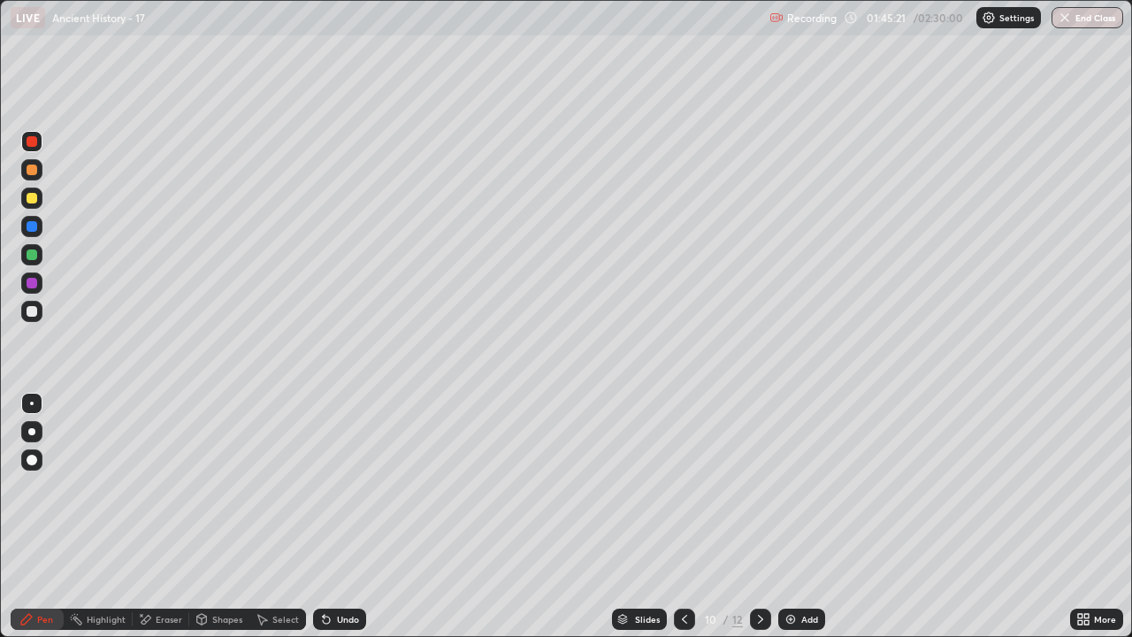
click at [759, 516] on icon at bounding box center [760, 619] width 14 height 14
click at [683, 516] on icon at bounding box center [684, 619] width 14 height 14
click at [793, 516] on img at bounding box center [790, 619] width 14 height 14
click at [683, 516] on icon at bounding box center [684, 619] width 14 height 14
click at [759, 516] on icon at bounding box center [760, 619] width 14 height 14
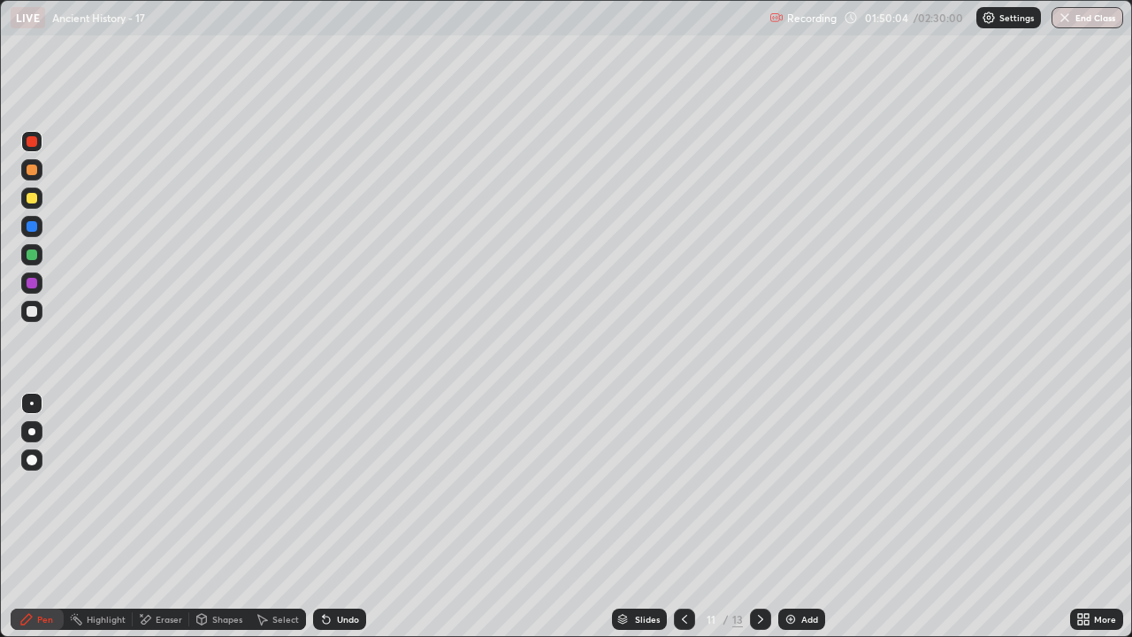
click at [760, 516] on icon at bounding box center [760, 619] width 14 height 14
click at [759, 516] on icon at bounding box center [760, 619] width 14 height 14
click at [683, 516] on icon at bounding box center [684, 619] width 14 height 14
click at [679, 516] on div at bounding box center [684, 618] width 21 height 35
click at [682, 516] on icon at bounding box center [684, 619] width 14 height 14
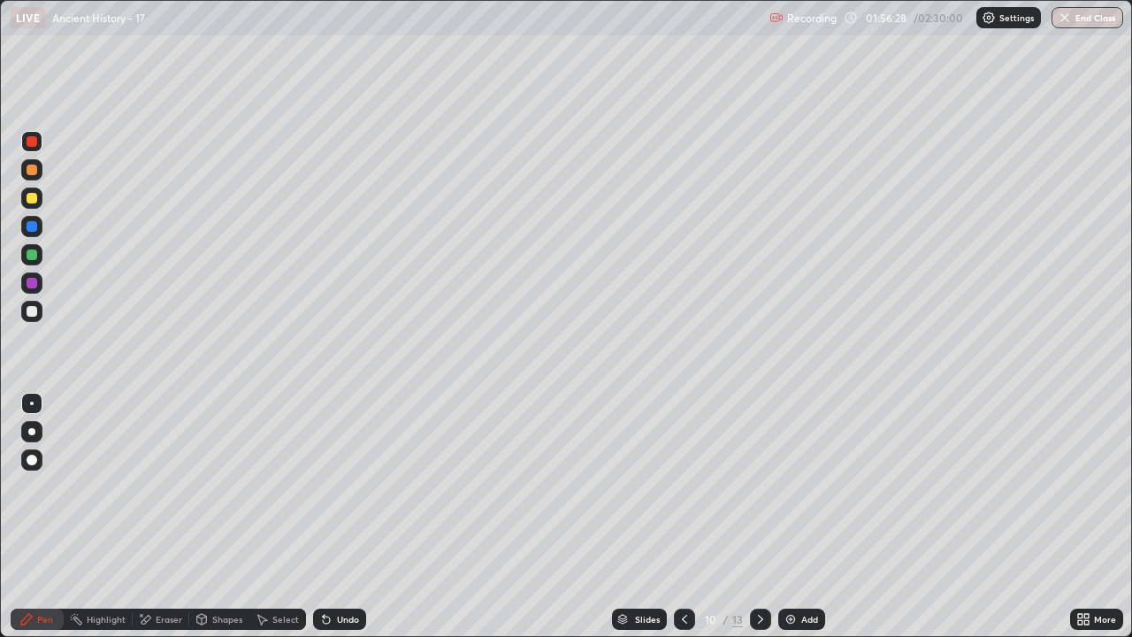
click at [1087, 516] on icon at bounding box center [1086, 622] width 4 height 4
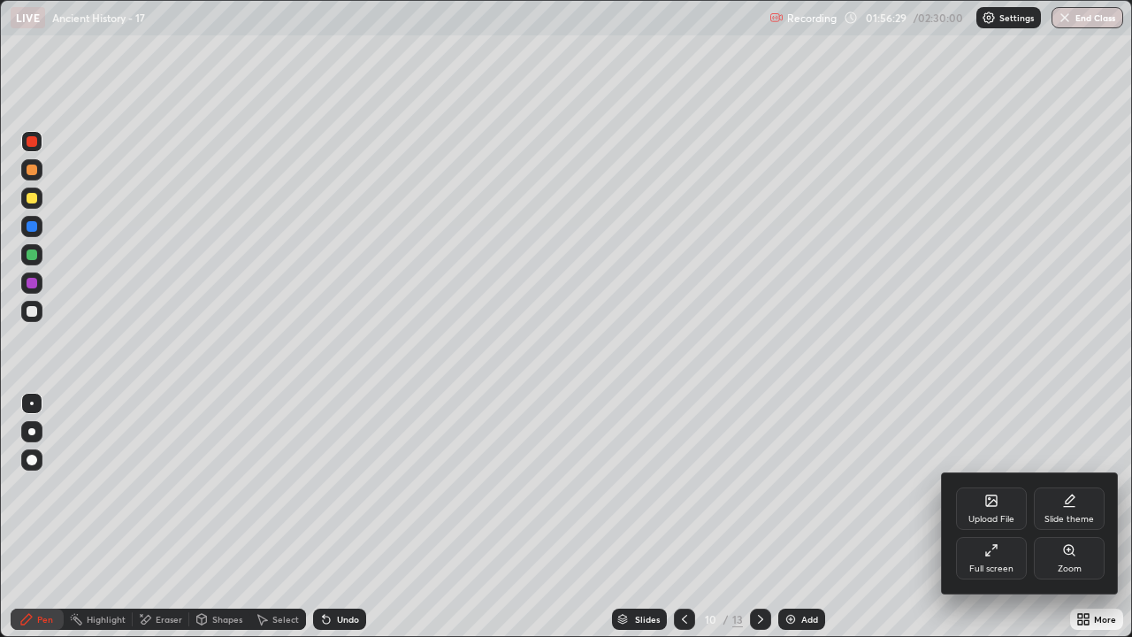
click at [982, 516] on div "Full screen" at bounding box center [991, 568] width 44 height 9
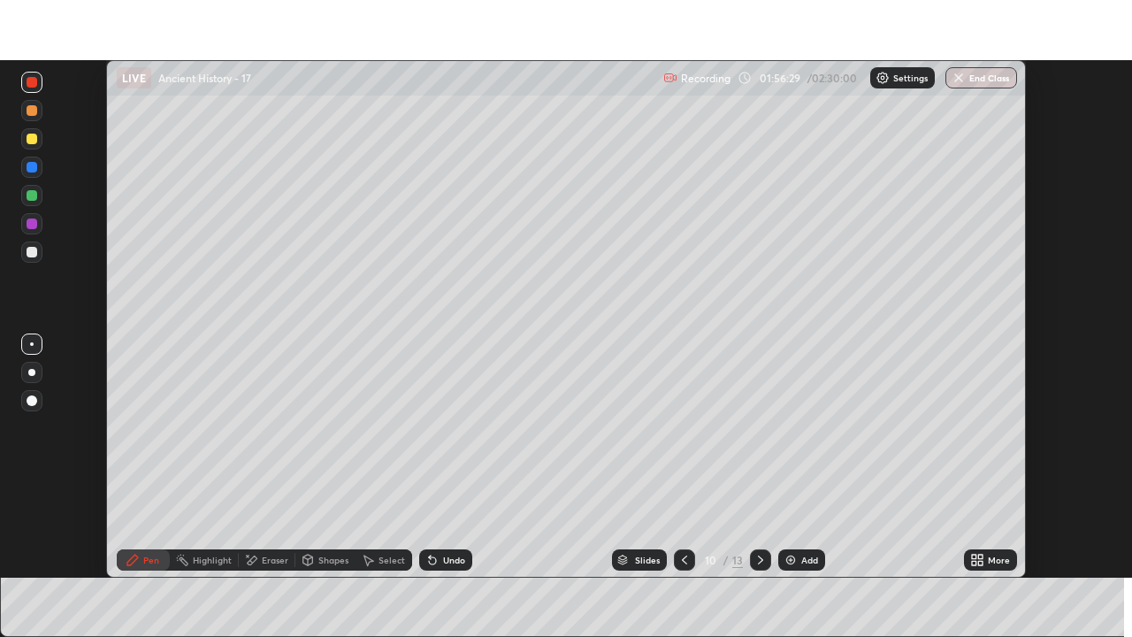
scroll to position [87893, 87279]
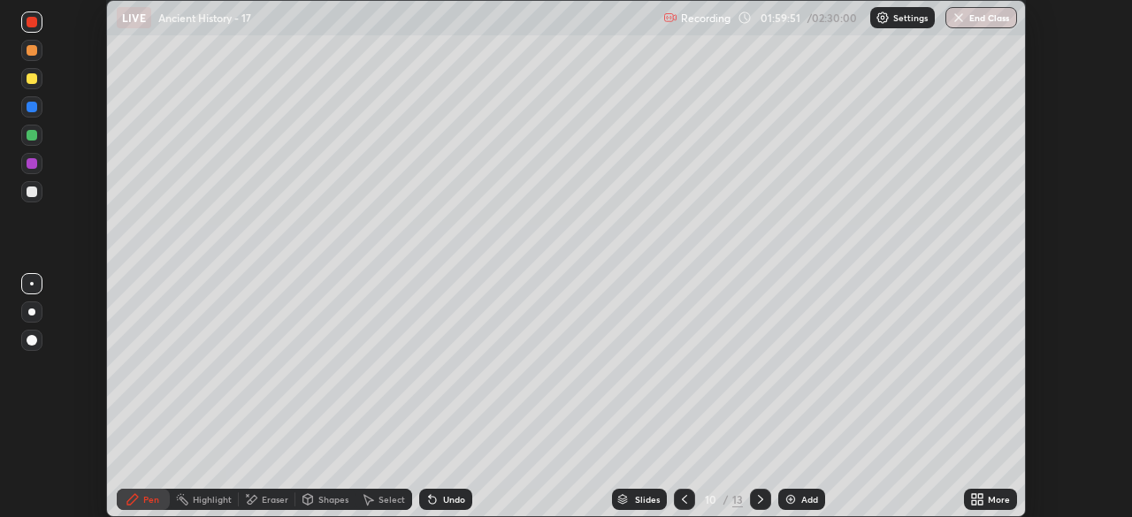
click at [973, 501] on icon at bounding box center [974, 502] width 4 height 4
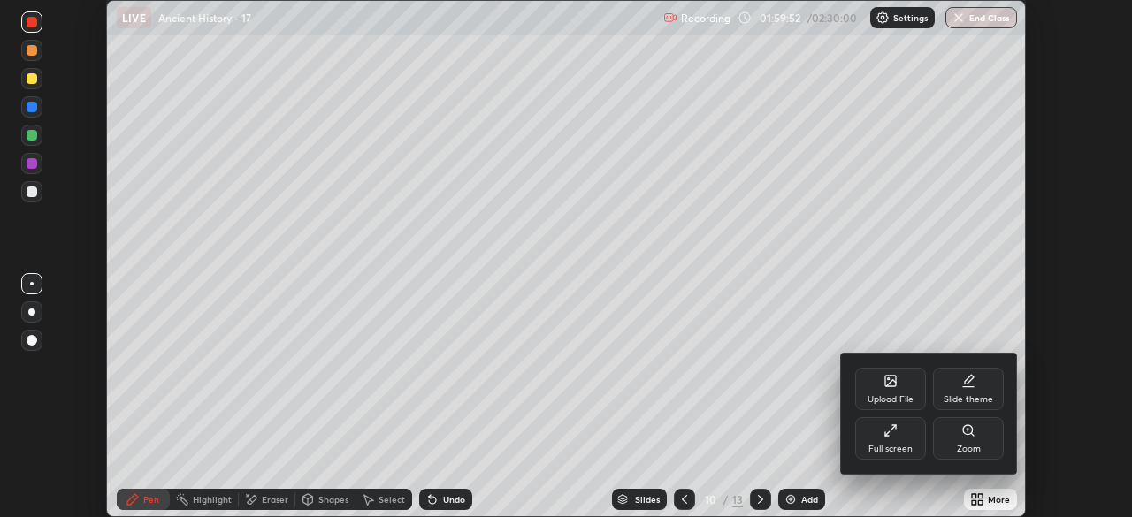
click at [874, 445] on div "Full screen" at bounding box center [890, 449] width 44 height 9
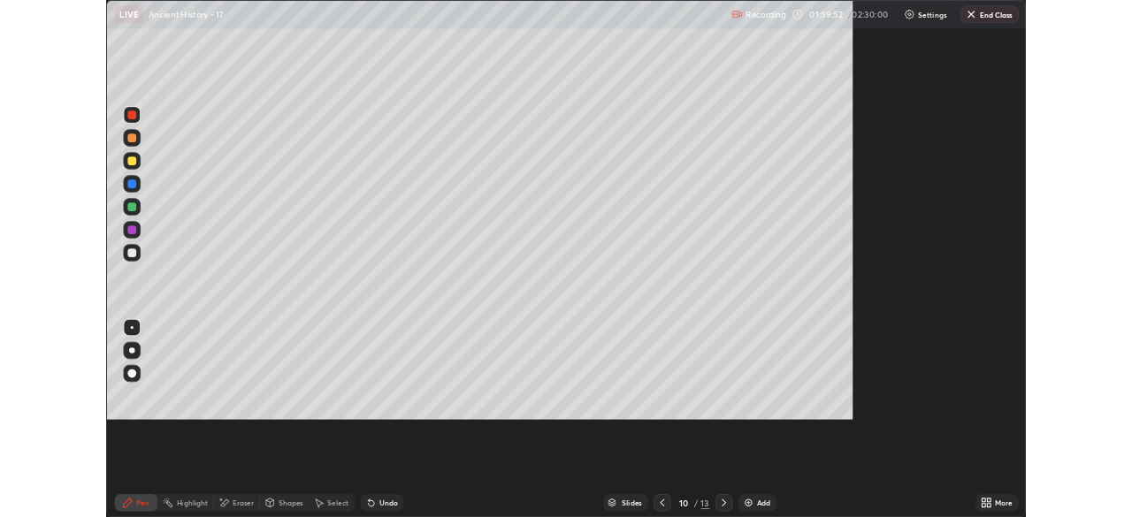
scroll to position [637, 1132]
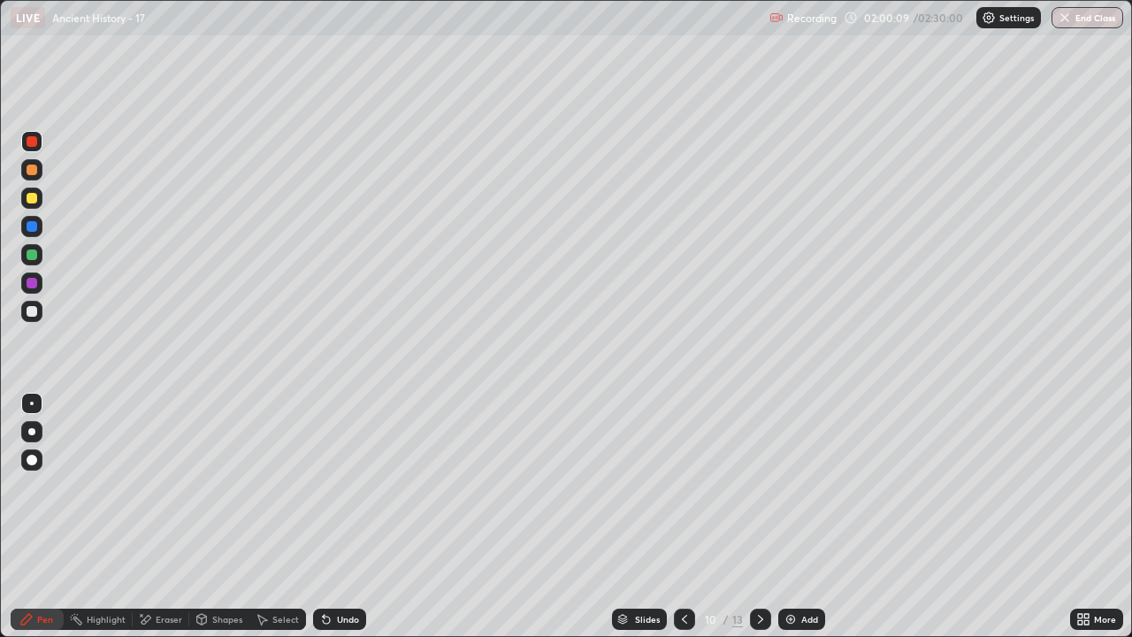
click at [880, 32] on div "Recording 02:00:09 / 02:30:00 Settings End Class" at bounding box center [946, 18] width 354 height 34
click at [756, 516] on icon at bounding box center [760, 619] width 14 height 14
click at [759, 516] on icon at bounding box center [760, 619] width 14 height 14
click at [1101, 20] on button "End Class" at bounding box center [1087, 17] width 72 height 21
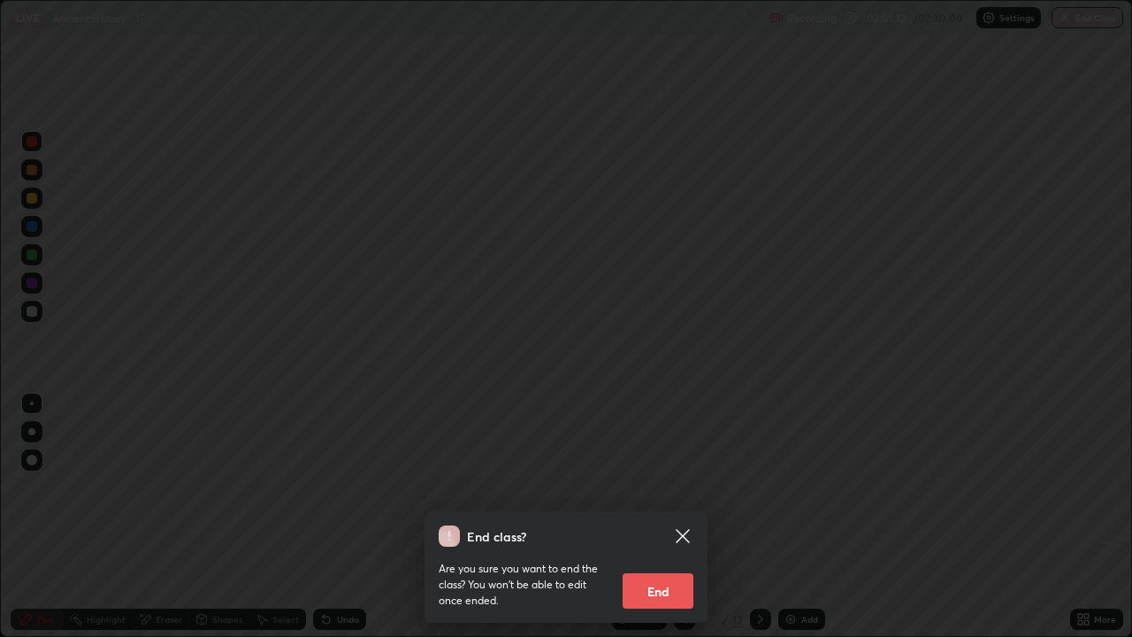
click at [673, 516] on button "End" at bounding box center [657, 590] width 71 height 35
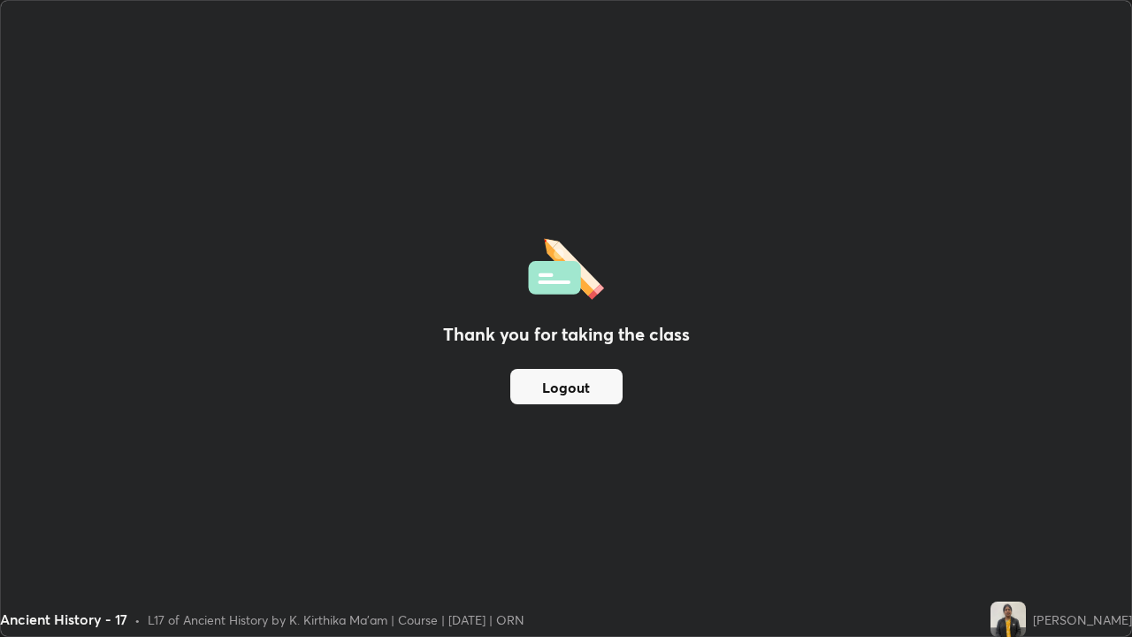
click at [540, 278] on img at bounding box center [566, 266] width 76 height 67
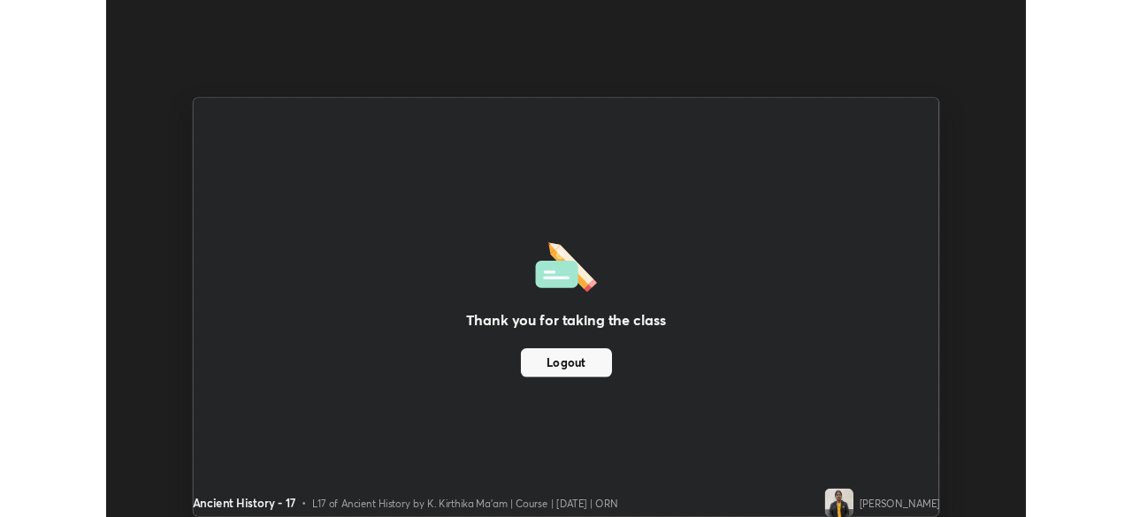
scroll to position [87893, 87279]
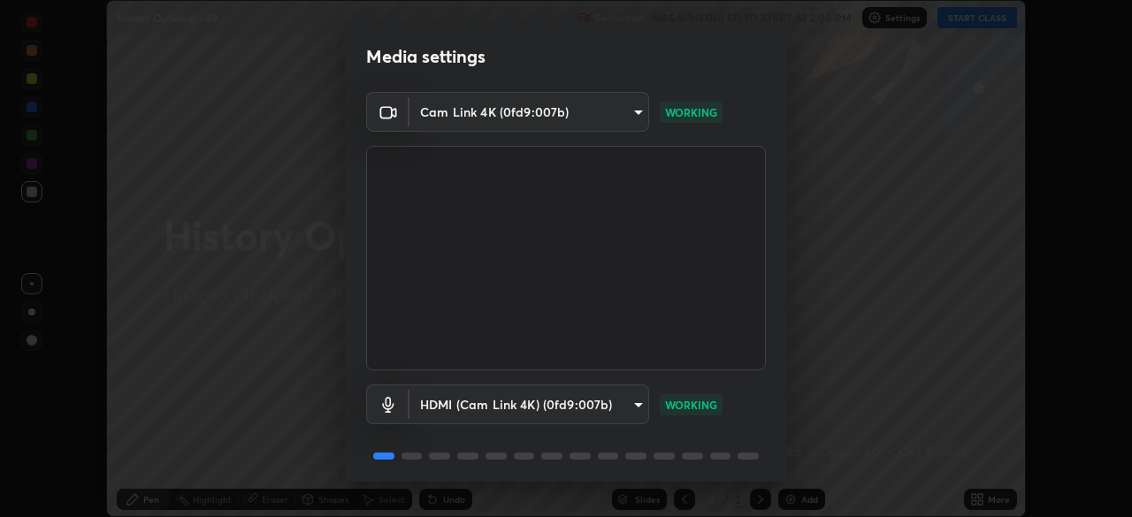
scroll to position [63, 0]
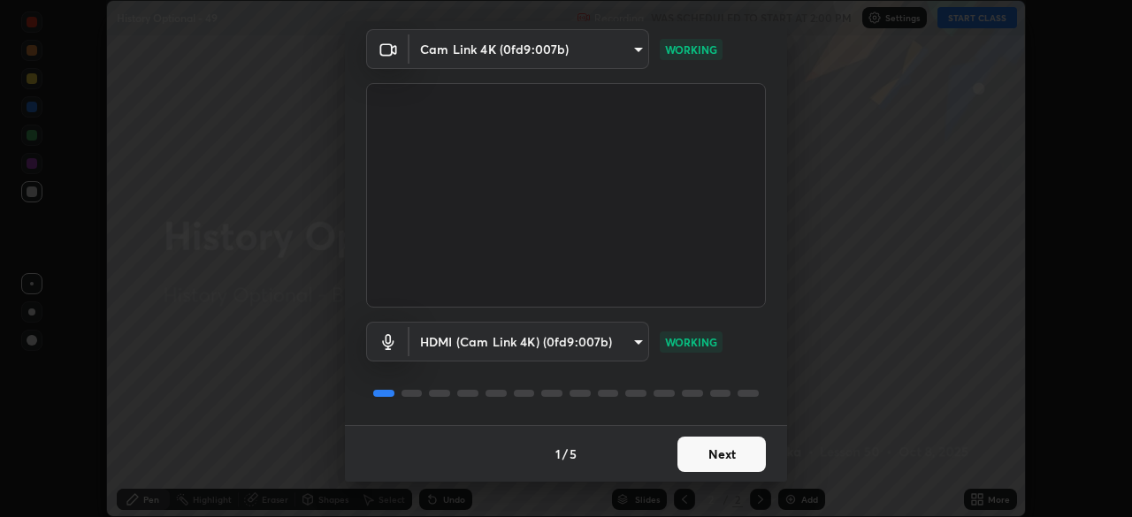
click at [713, 454] on button "Next" at bounding box center [721, 454] width 88 height 35
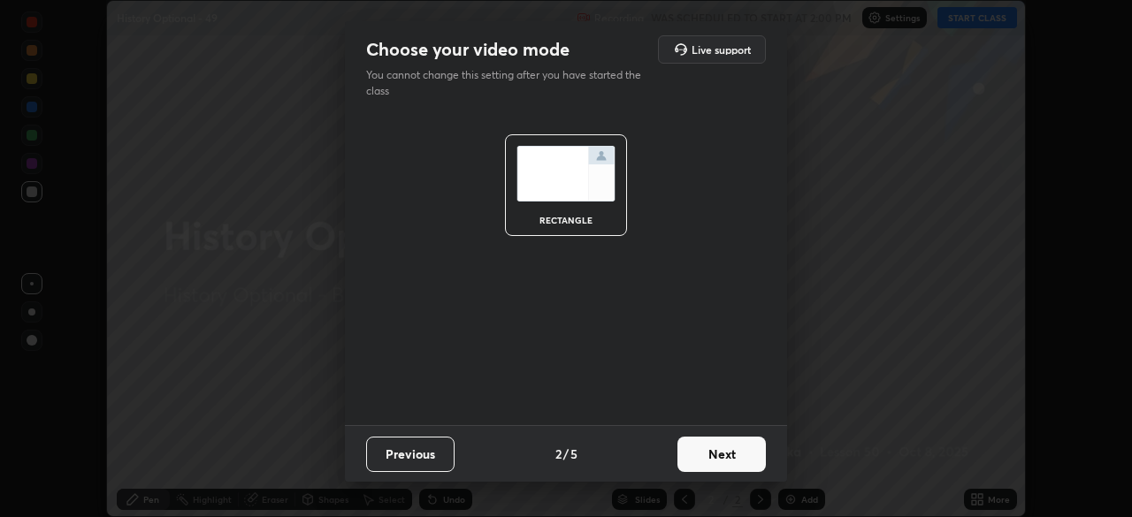
click at [718, 455] on button "Next" at bounding box center [721, 454] width 88 height 35
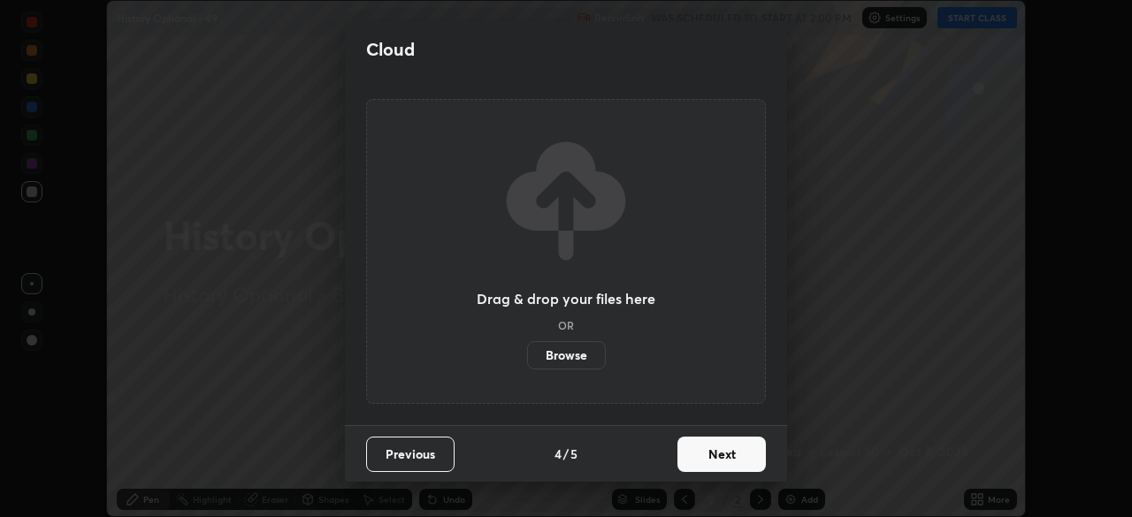
click at [726, 462] on button "Next" at bounding box center [721, 454] width 88 height 35
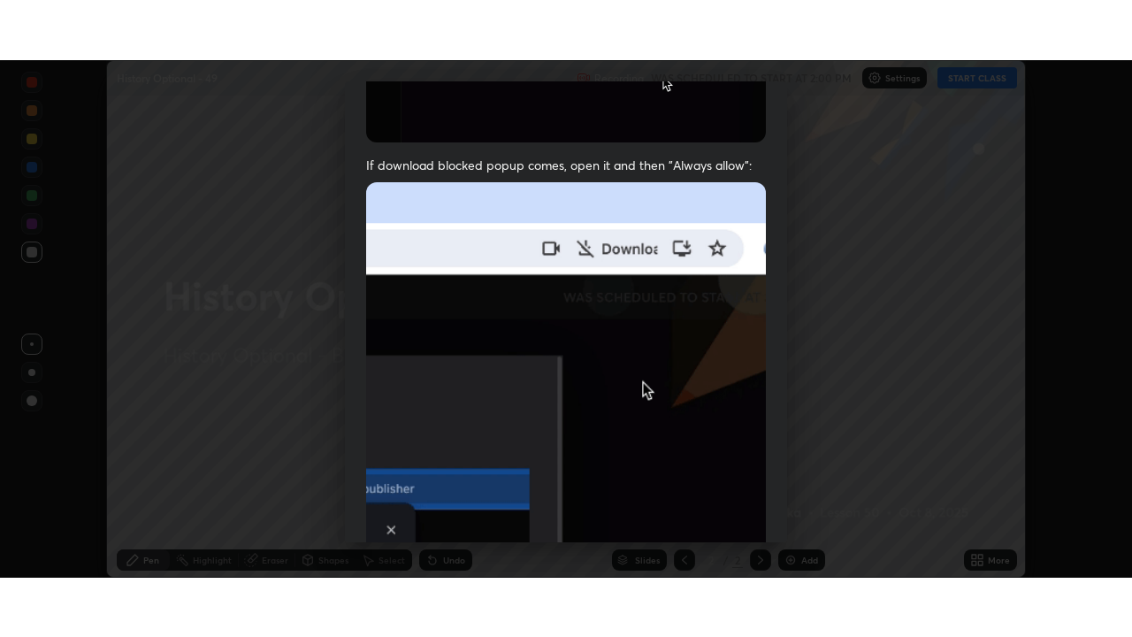
scroll to position [423, 0]
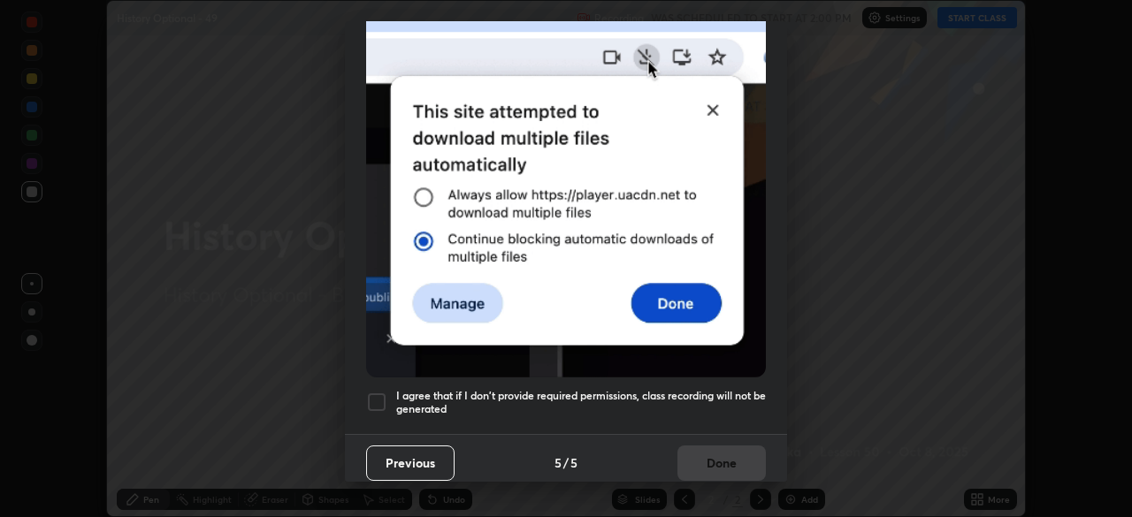
click at [379, 393] on div at bounding box center [376, 402] width 21 height 21
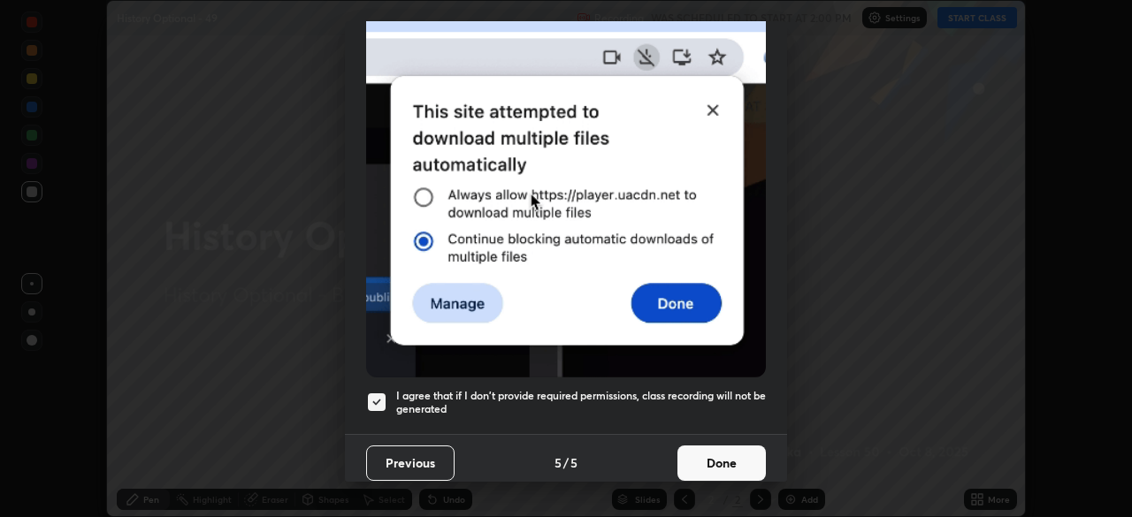
click at [688, 453] on button "Done" at bounding box center [721, 463] width 88 height 35
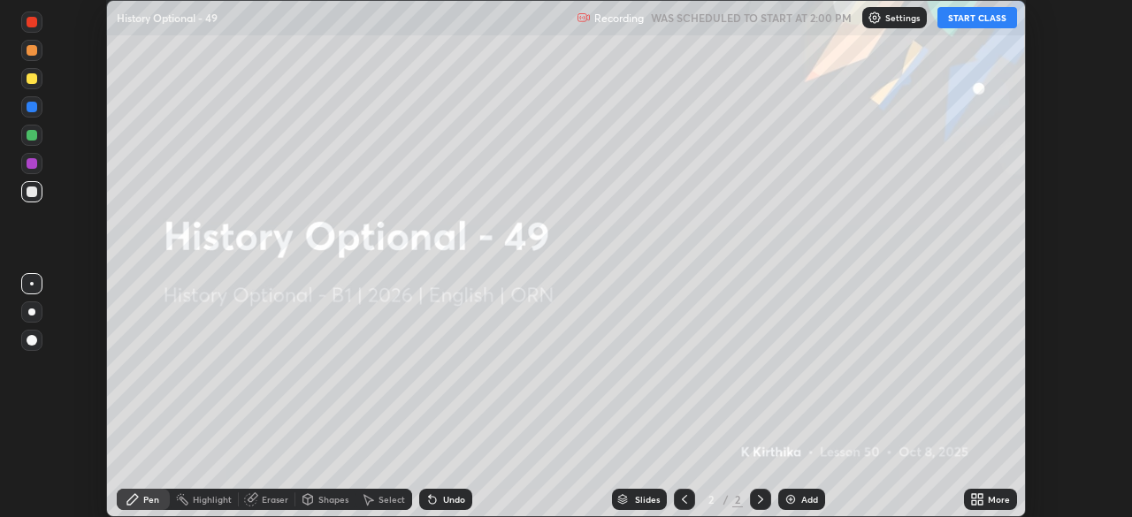
click at [973, 496] on icon at bounding box center [974, 496] width 4 height 4
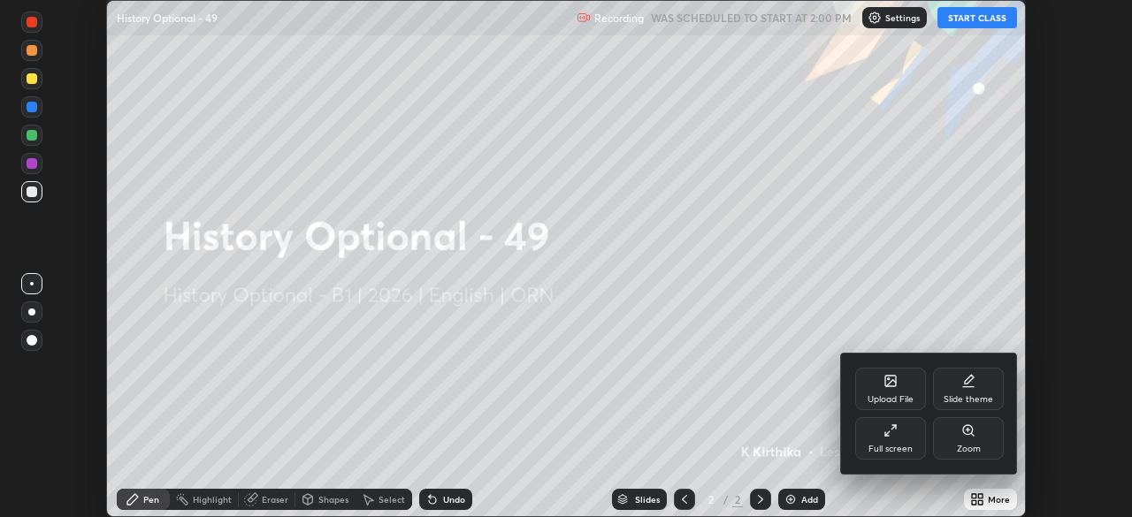
click at [883, 438] on div "Full screen" at bounding box center [890, 438] width 71 height 42
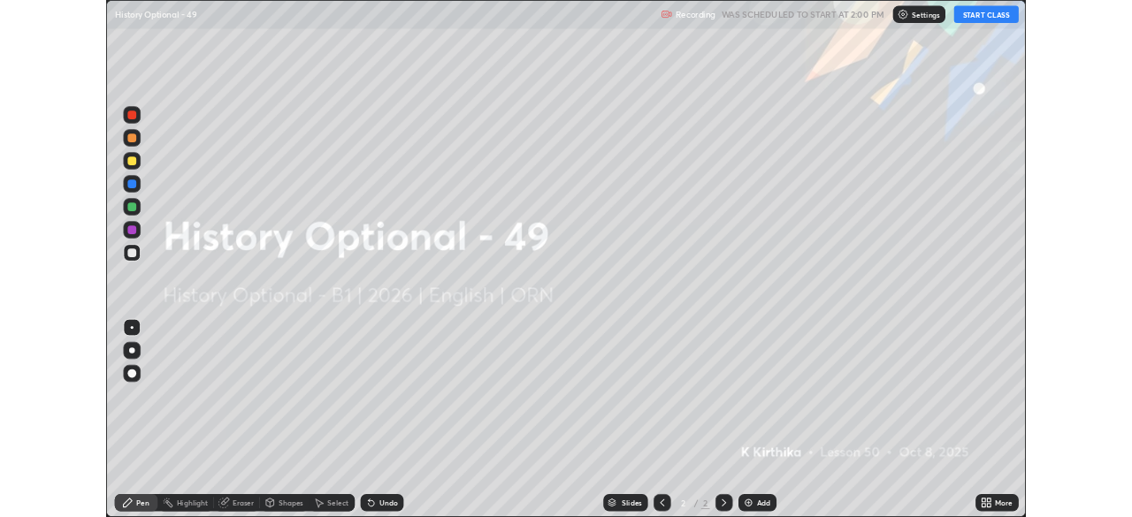
scroll to position [637, 1132]
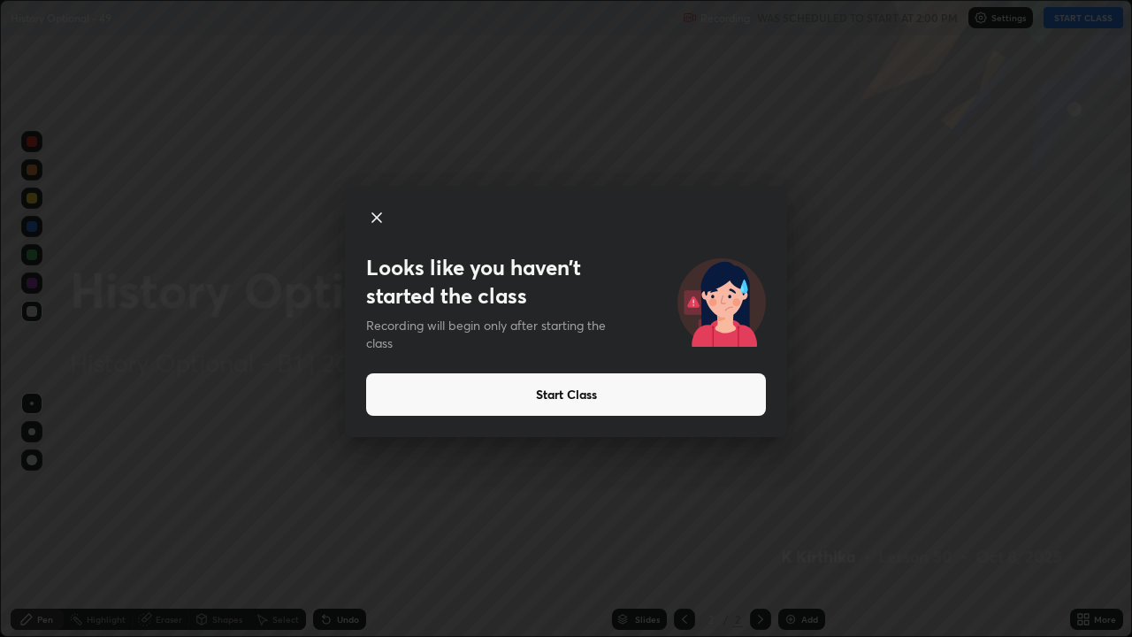
click at [439, 397] on button "Start Class" at bounding box center [566, 394] width 400 height 42
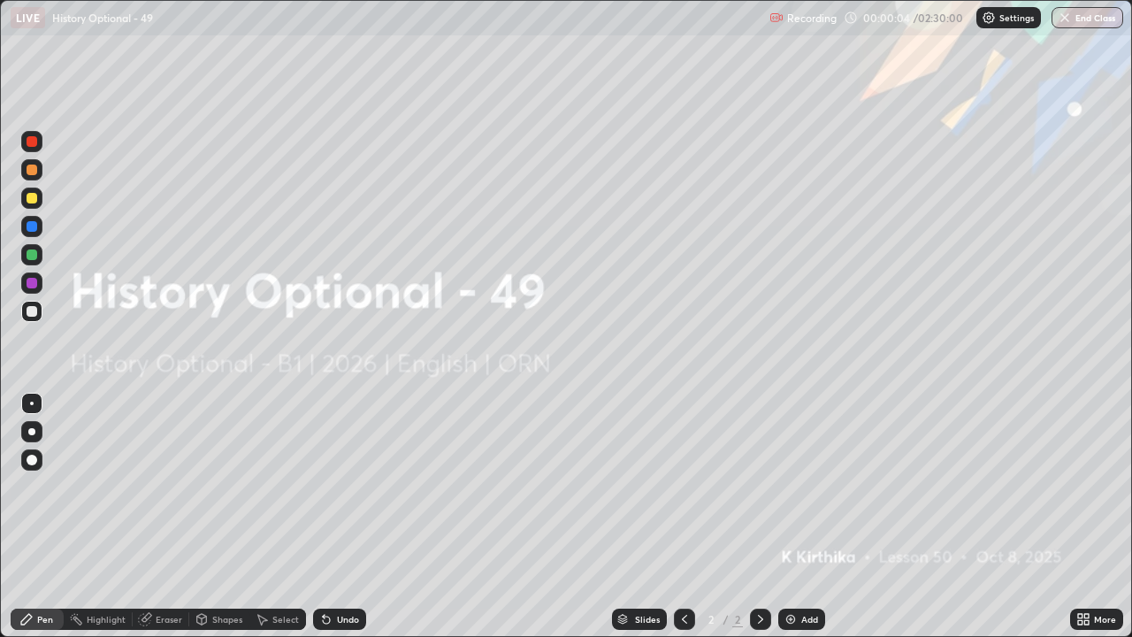
click at [801, 516] on div "Add" at bounding box center [809, 618] width 17 height 9
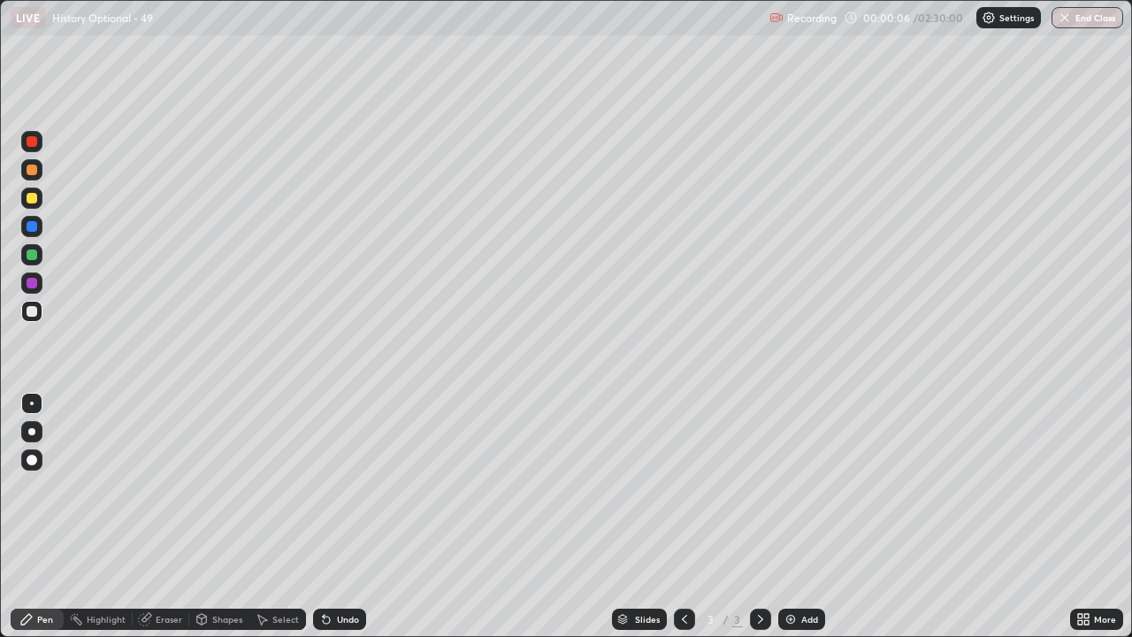
click at [157, 516] on div "Eraser" at bounding box center [169, 618] width 27 height 9
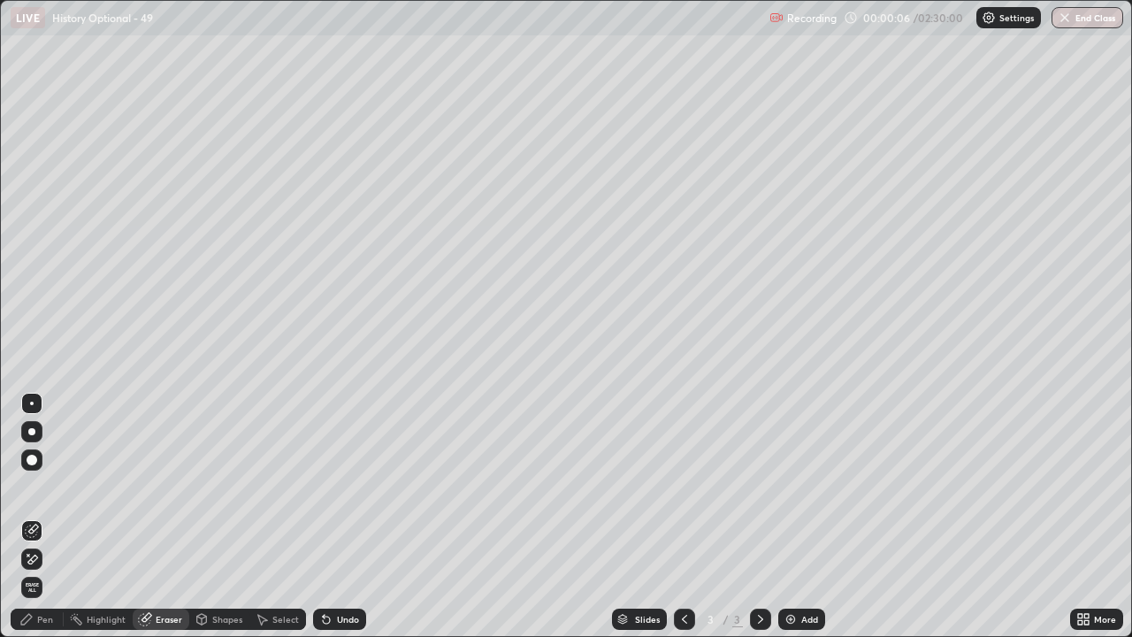
click at [35, 516] on icon at bounding box center [32, 559] width 14 height 15
click at [36, 516] on div "Pen" at bounding box center [37, 618] width 53 height 21
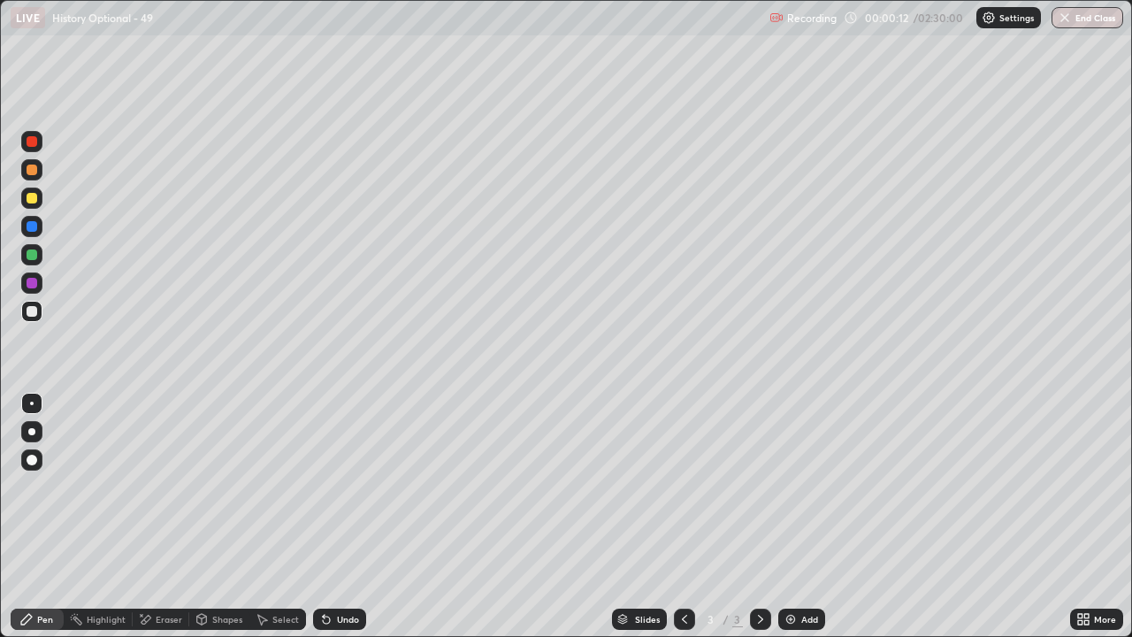
click at [33, 311] on div at bounding box center [32, 311] width 11 height 11
click at [150, 516] on icon at bounding box center [146, 618] width 10 height 9
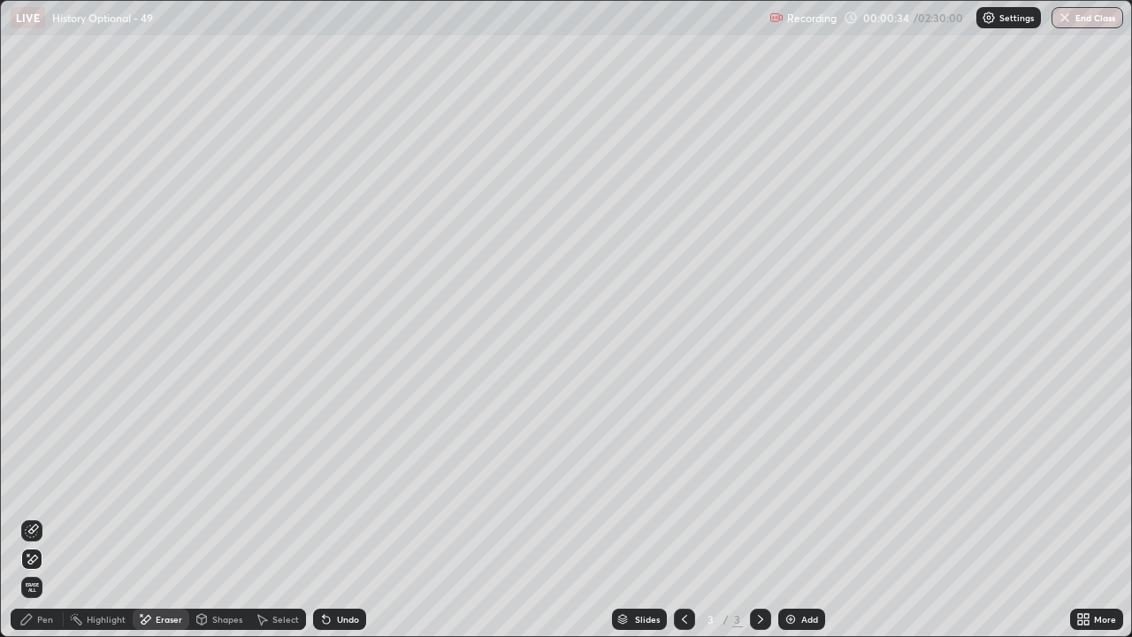
click at [35, 516] on div "Pen" at bounding box center [37, 618] width 53 height 21
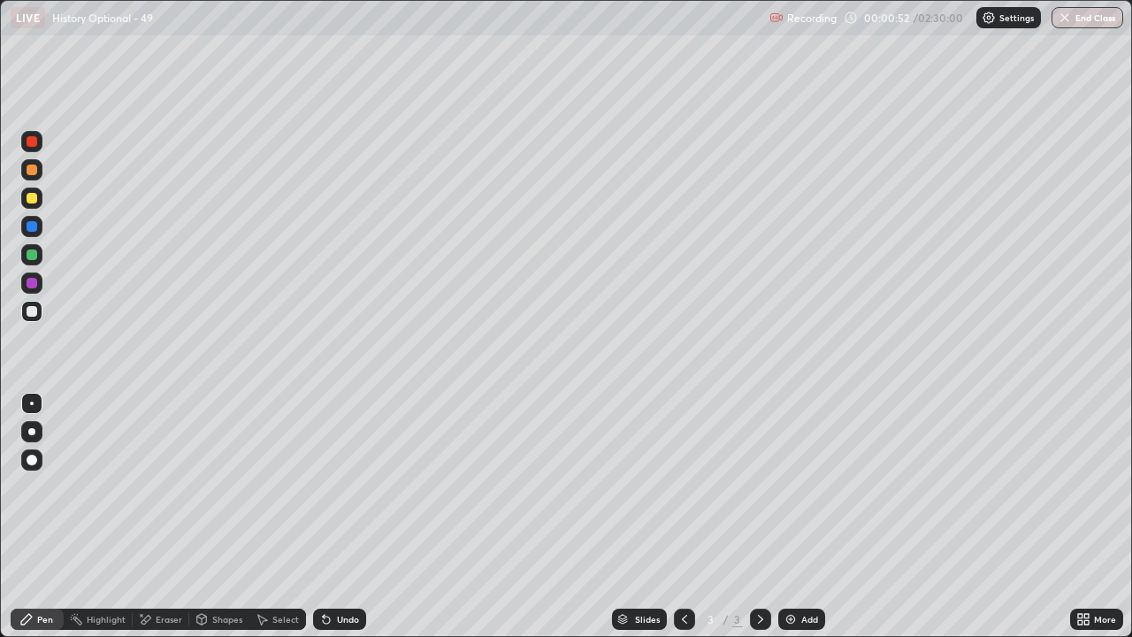
click at [38, 251] on div at bounding box center [31, 254] width 21 height 21
click at [34, 172] on div at bounding box center [32, 169] width 11 height 11
click at [32, 199] on div at bounding box center [32, 198] width 11 height 11
click at [39, 285] on div at bounding box center [31, 282] width 21 height 21
click at [35, 314] on div at bounding box center [32, 311] width 11 height 11
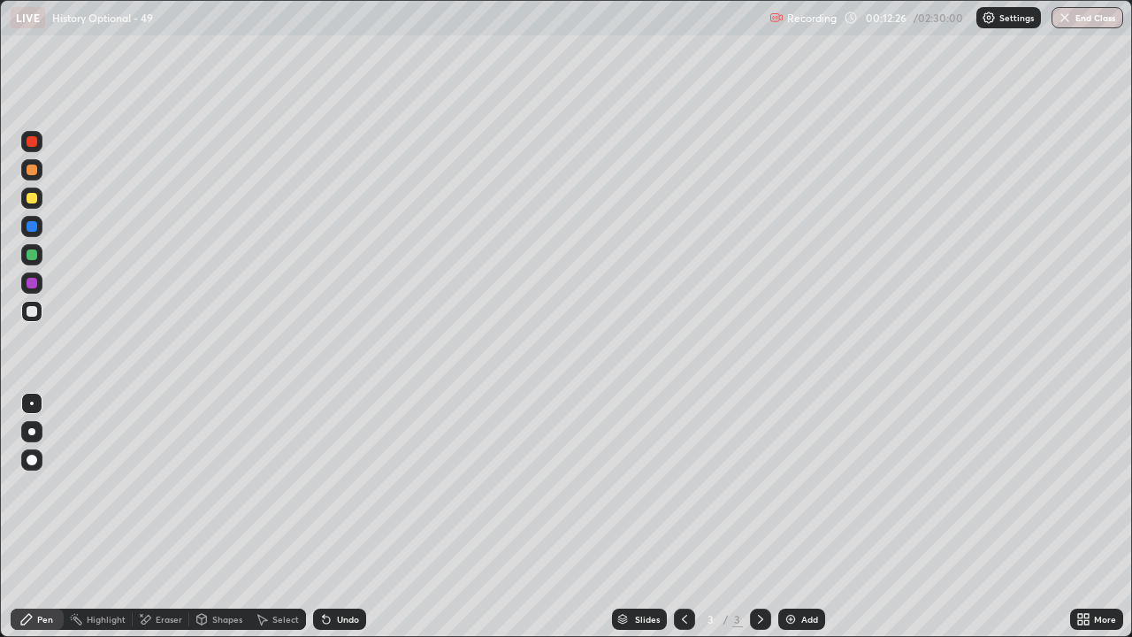
click at [34, 256] on div at bounding box center [32, 254] width 11 height 11
click at [793, 516] on img at bounding box center [790, 619] width 14 height 14
click at [39, 309] on div at bounding box center [31, 311] width 21 height 21
click at [39, 144] on div at bounding box center [31, 141] width 21 height 21
click at [31, 227] on div at bounding box center [32, 226] width 11 height 11
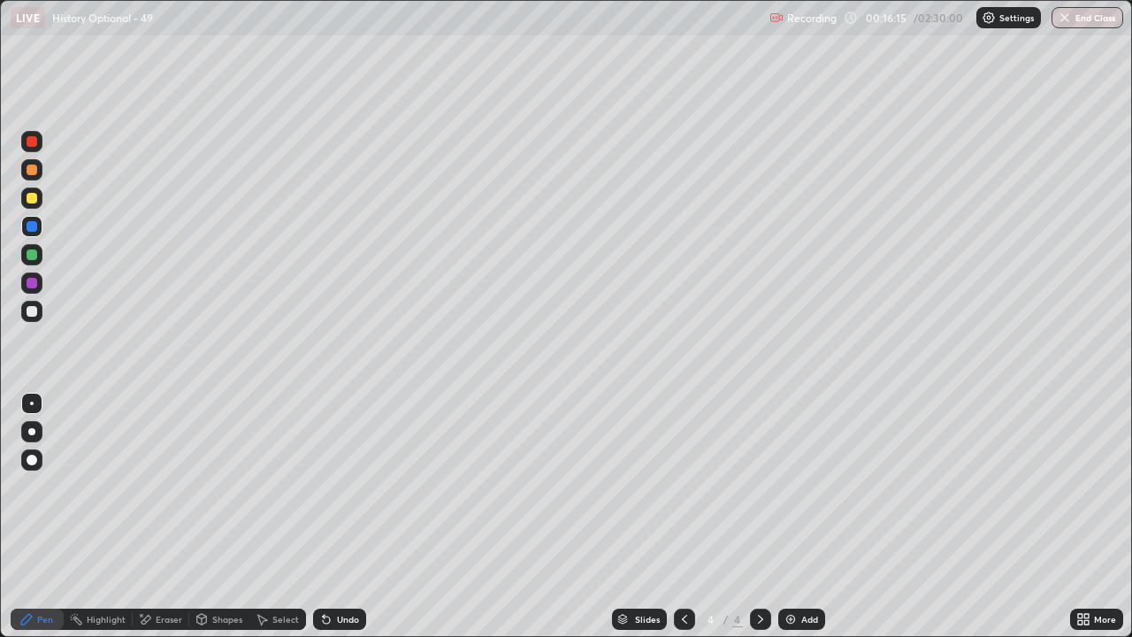
click at [683, 516] on icon at bounding box center [684, 619] width 14 height 14
click at [758, 516] on icon at bounding box center [760, 619] width 14 height 14
click at [683, 516] on icon at bounding box center [684, 619] width 14 height 14
click at [758, 516] on icon at bounding box center [760, 619] width 14 height 14
click at [41, 197] on div at bounding box center [31, 197] width 21 height 21
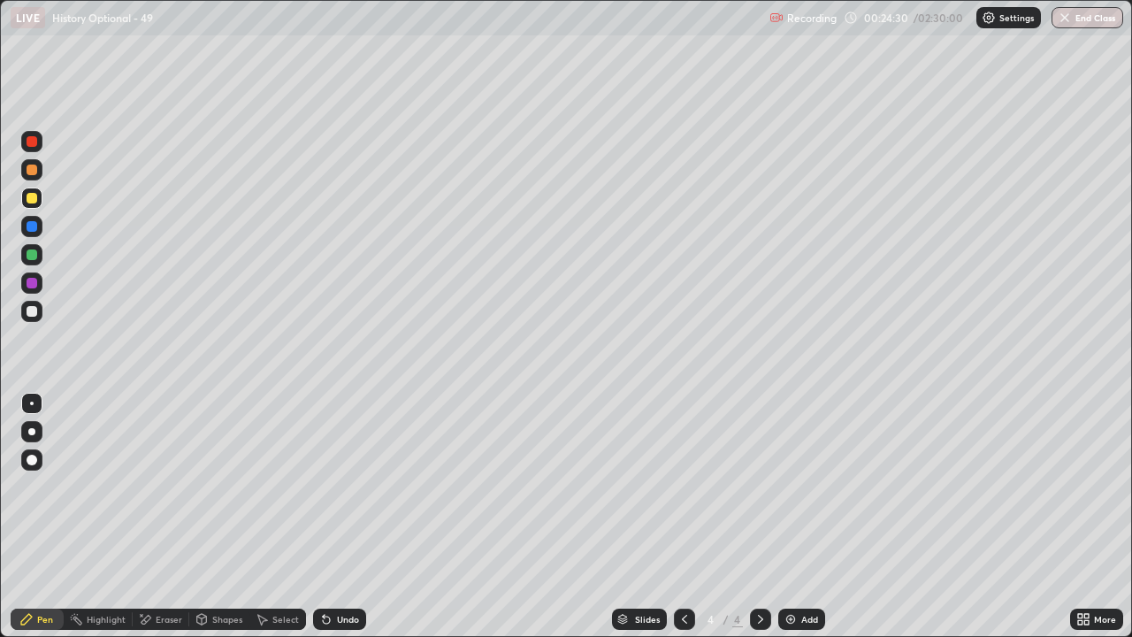
click at [35, 227] on div at bounding box center [32, 226] width 11 height 11
click at [32, 167] on div at bounding box center [32, 169] width 11 height 11
click at [798, 516] on div "Add" at bounding box center [801, 618] width 47 height 21
click at [797, 516] on div "Add" at bounding box center [801, 618] width 47 height 21
click at [35, 307] on div at bounding box center [32, 311] width 11 height 11
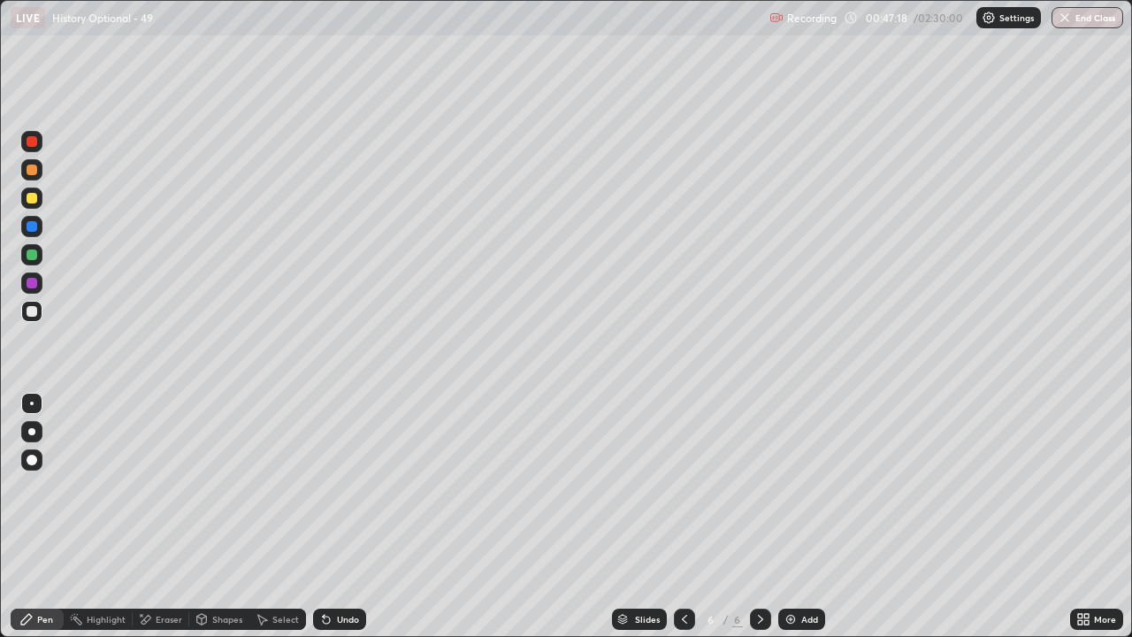
click at [683, 516] on icon at bounding box center [684, 619] width 14 height 14
click at [759, 516] on div at bounding box center [760, 618] width 21 height 21
click at [763, 516] on div at bounding box center [760, 618] width 21 height 35
click at [36, 254] on div at bounding box center [32, 254] width 11 height 11
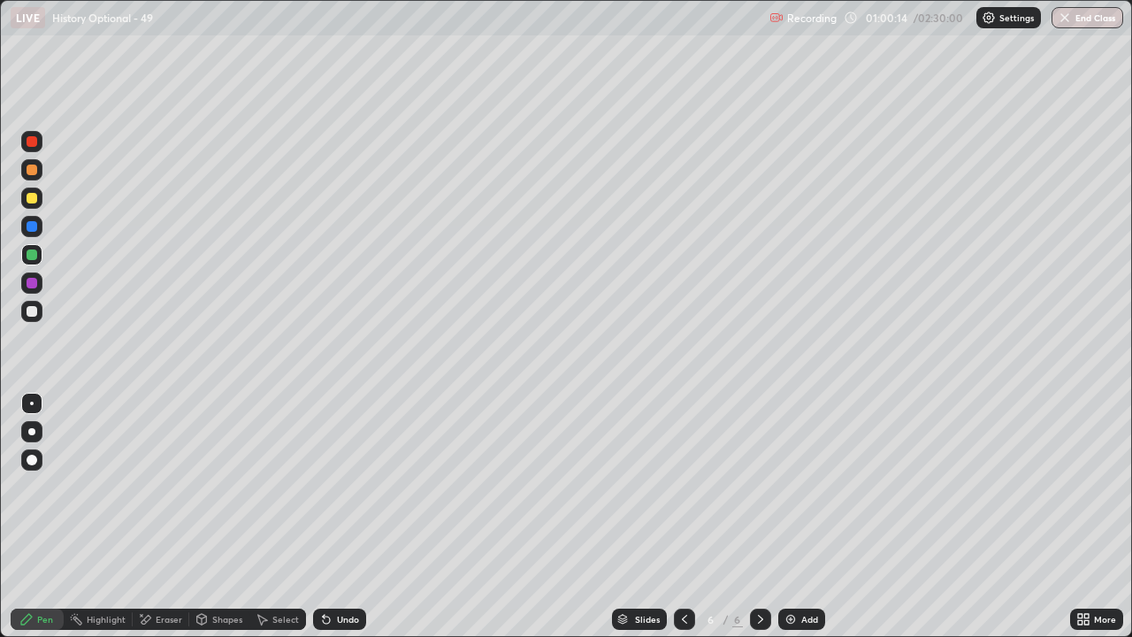
click at [29, 196] on div at bounding box center [32, 198] width 11 height 11
click at [32, 256] on div at bounding box center [32, 254] width 11 height 11
click at [32, 202] on div at bounding box center [32, 198] width 11 height 11
click at [33, 227] on div at bounding box center [32, 226] width 11 height 11
click at [33, 256] on div at bounding box center [32, 254] width 11 height 11
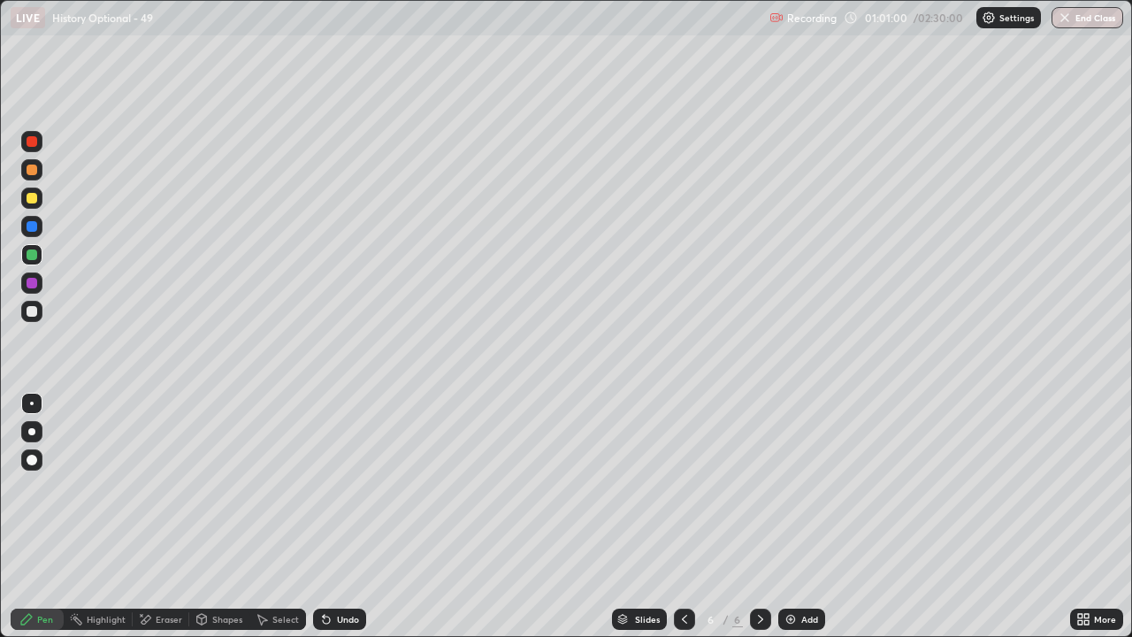
click at [30, 224] on div at bounding box center [32, 226] width 11 height 11
click at [33, 282] on div at bounding box center [32, 283] width 11 height 11
click at [34, 253] on div at bounding box center [32, 254] width 11 height 11
click at [27, 197] on div at bounding box center [32, 198] width 11 height 11
click at [31, 170] on div at bounding box center [32, 169] width 11 height 11
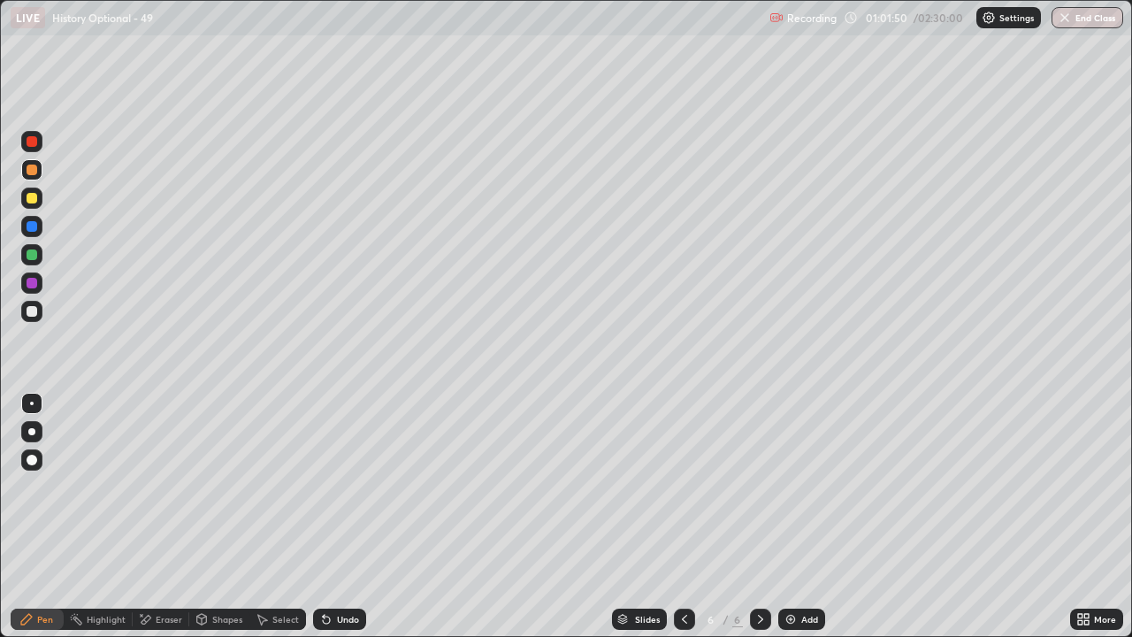
click at [163, 516] on div "Eraser" at bounding box center [169, 618] width 27 height 9
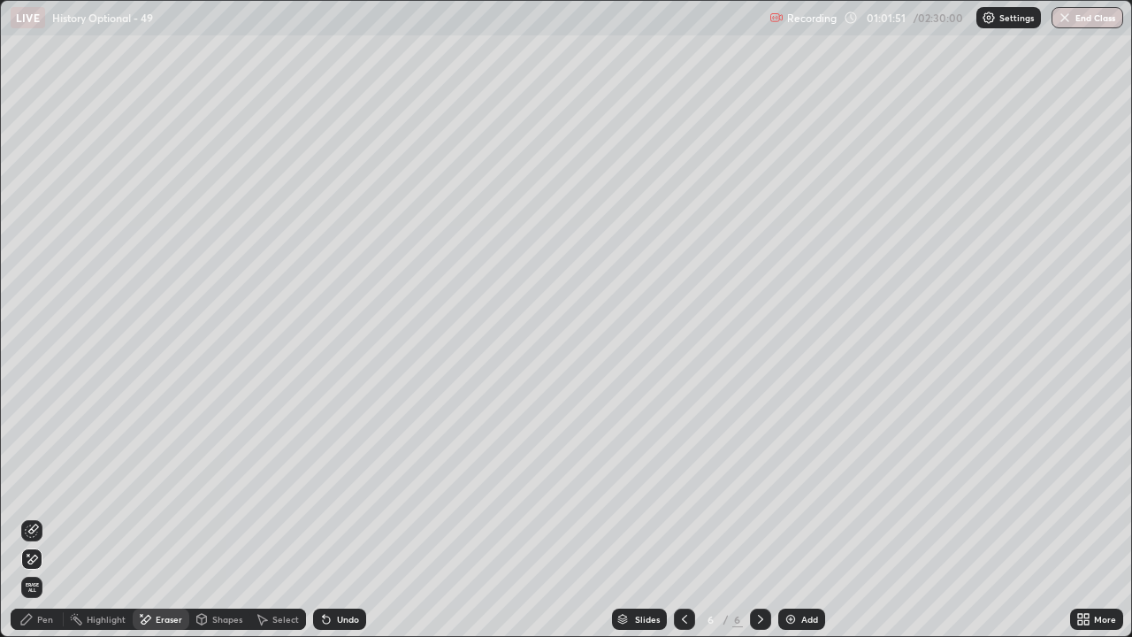
click at [34, 516] on div "Pen" at bounding box center [37, 618] width 53 height 21
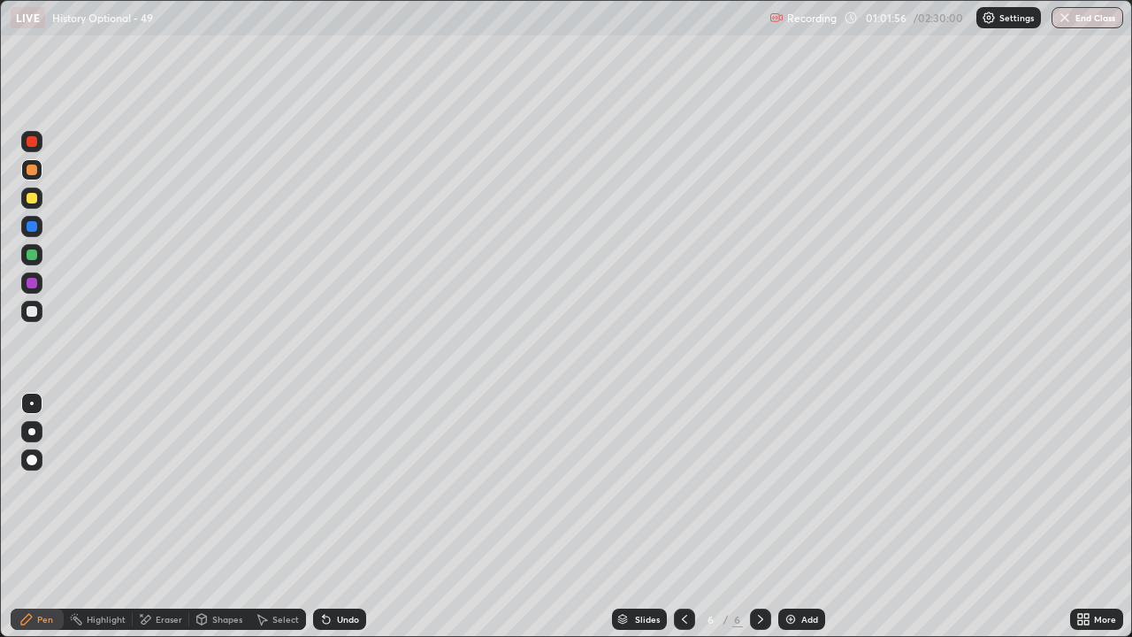
click at [29, 256] on div at bounding box center [32, 254] width 11 height 11
click at [34, 200] on div at bounding box center [32, 198] width 11 height 11
click at [160, 516] on div "Eraser" at bounding box center [169, 618] width 27 height 9
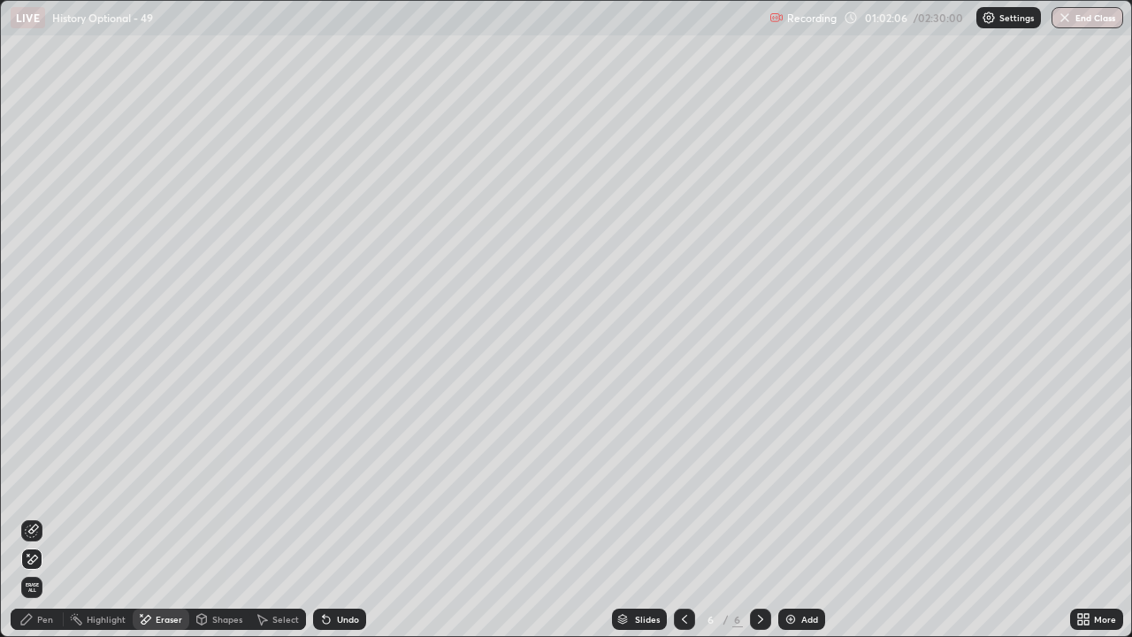
click at [34, 516] on div "Pen" at bounding box center [37, 618] width 53 height 21
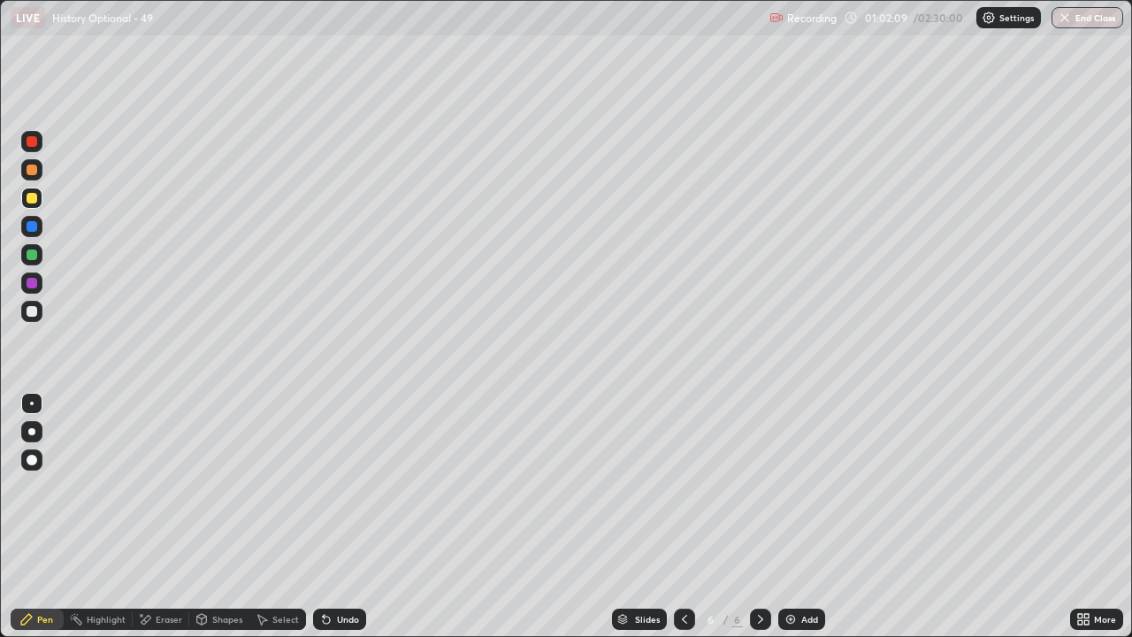
click at [32, 168] on div at bounding box center [32, 169] width 11 height 11
click at [32, 256] on div at bounding box center [32, 254] width 11 height 11
click at [42, 253] on div at bounding box center [32, 254] width 28 height 28
click at [788, 516] on img at bounding box center [790, 619] width 14 height 14
click at [31, 170] on div at bounding box center [32, 169] width 11 height 11
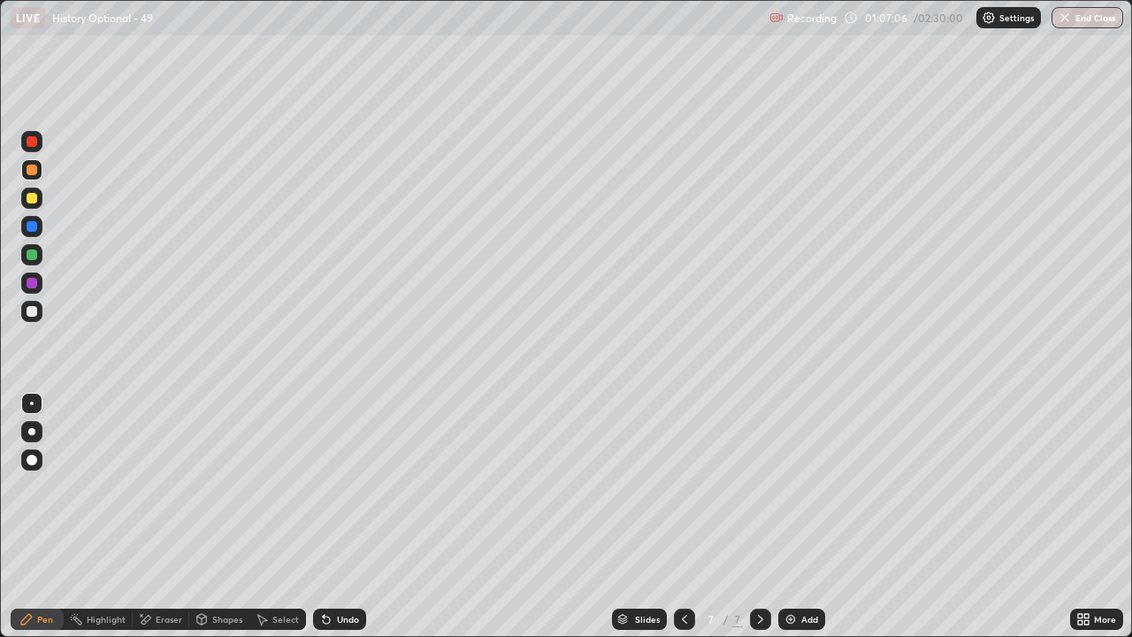
click at [34, 259] on div at bounding box center [32, 254] width 11 height 11
click at [34, 179] on div at bounding box center [31, 169] width 21 height 21
click at [35, 228] on div at bounding box center [32, 226] width 11 height 11
click at [35, 253] on div at bounding box center [32, 254] width 11 height 11
click at [35, 170] on div at bounding box center [32, 169] width 11 height 11
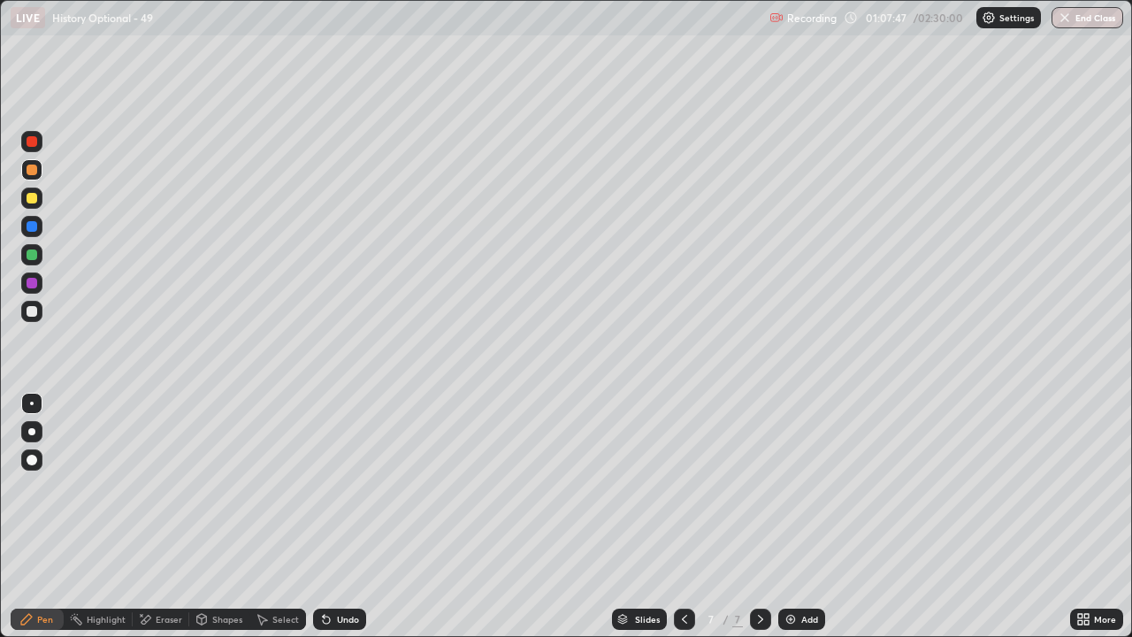
click at [35, 256] on div at bounding box center [32, 254] width 11 height 11
click at [34, 230] on div at bounding box center [32, 226] width 11 height 11
click at [33, 283] on div at bounding box center [32, 283] width 11 height 11
click at [152, 516] on div "Eraser" at bounding box center [161, 618] width 57 height 21
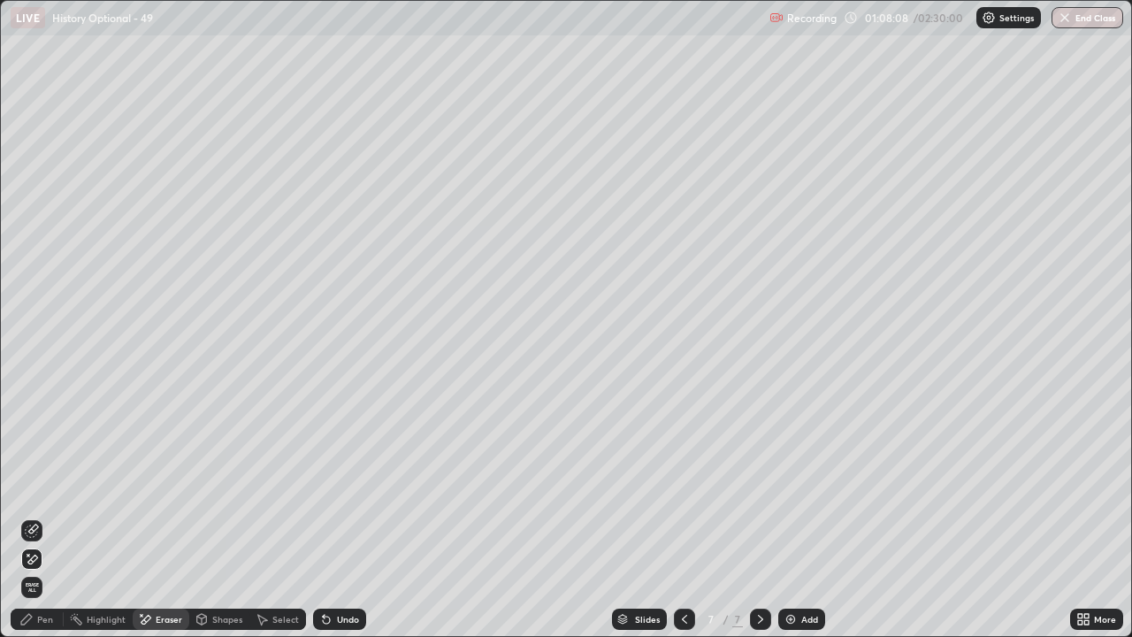
click at [24, 516] on icon at bounding box center [26, 619] width 11 height 11
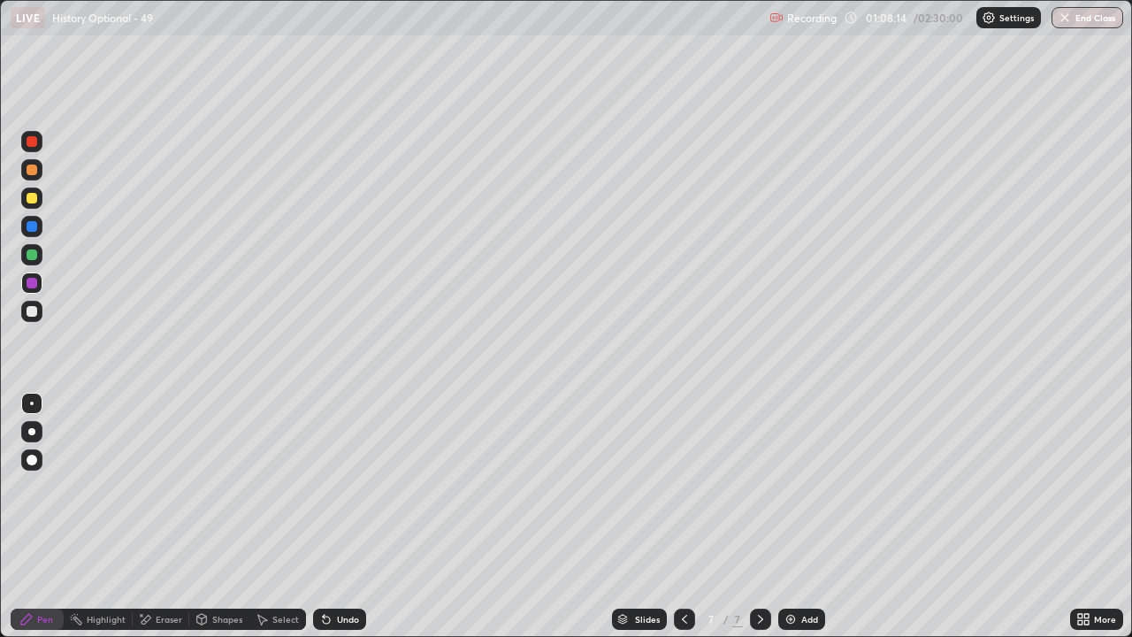
click at [34, 254] on div at bounding box center [32, 254] width 11 height 11
click at [34, 167] on div at bounding box center [32, 169] width 11 height 11
click at [29, 252] on div at bounding box center [32, 254] width 11 height 11
click at [40, 230] on div at bounding box center [31, 226] width 21 height 21
click at [29, 169] on div at bounding box center [32, 169] width 11 height 11
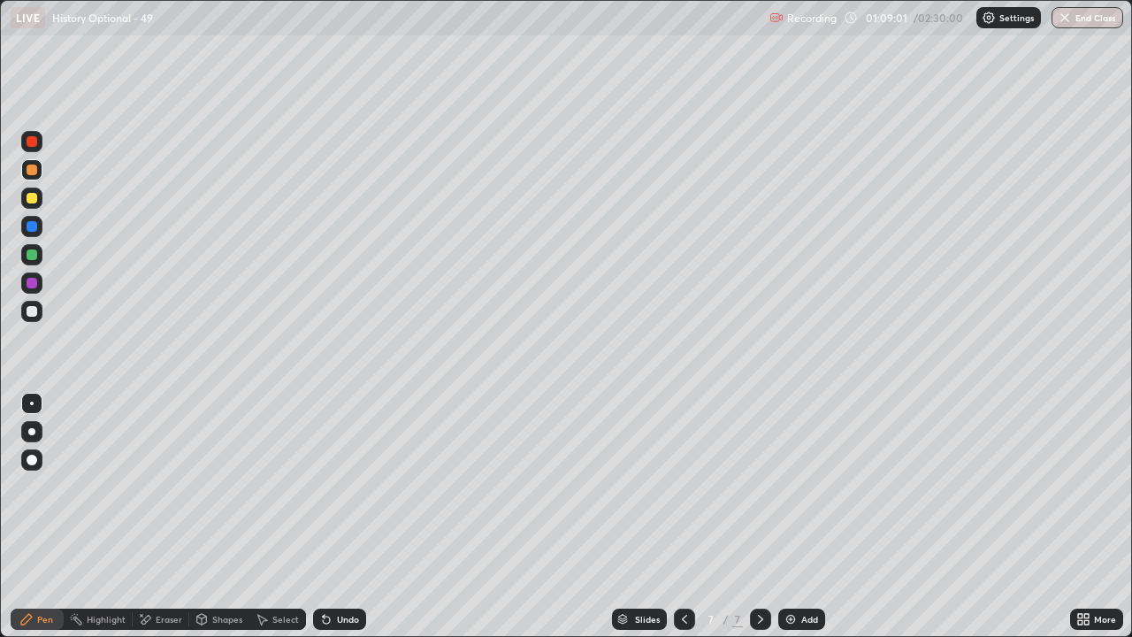
click at [28, 249] on div at bounding box center [32, 254] width 11 height 11
click at [27, 141] on div at bounding box center [32, 141] width 11 height 11
click at [29, 257] on div at bounding box center [32, 254] width 11 height 11
click at [794, 516] on img at bounding box center [790, 619] width 14 height 14
click at [41, 195] on div at bounding box center [31, 197] width 21 height 21
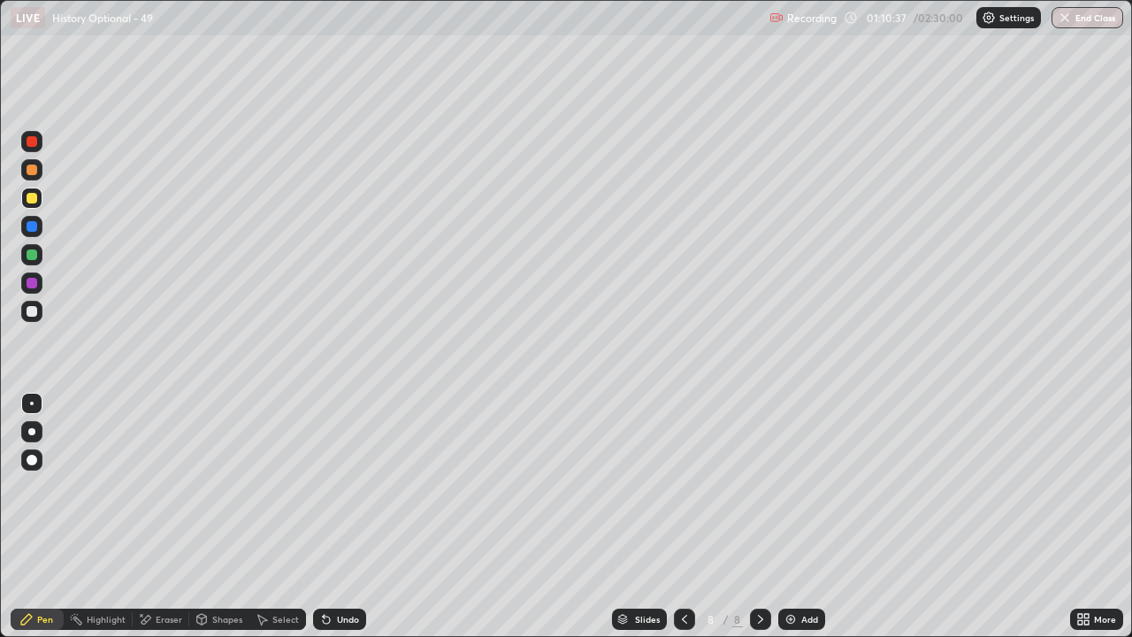
click at [41, 249] on div at bounding box center [31, 254] width 21 height 21
click at [40, 200] on div at bounding box center [31, 197] width 21 height 21
click at [33, 255] on div at bounding box center [32, 254] width 11 height 11
click at [35, 141] on div at bounding box center [32, 141] width 11 height 11
click at [35, 253] on div at bounding box center [32, 254] width 11 height 11
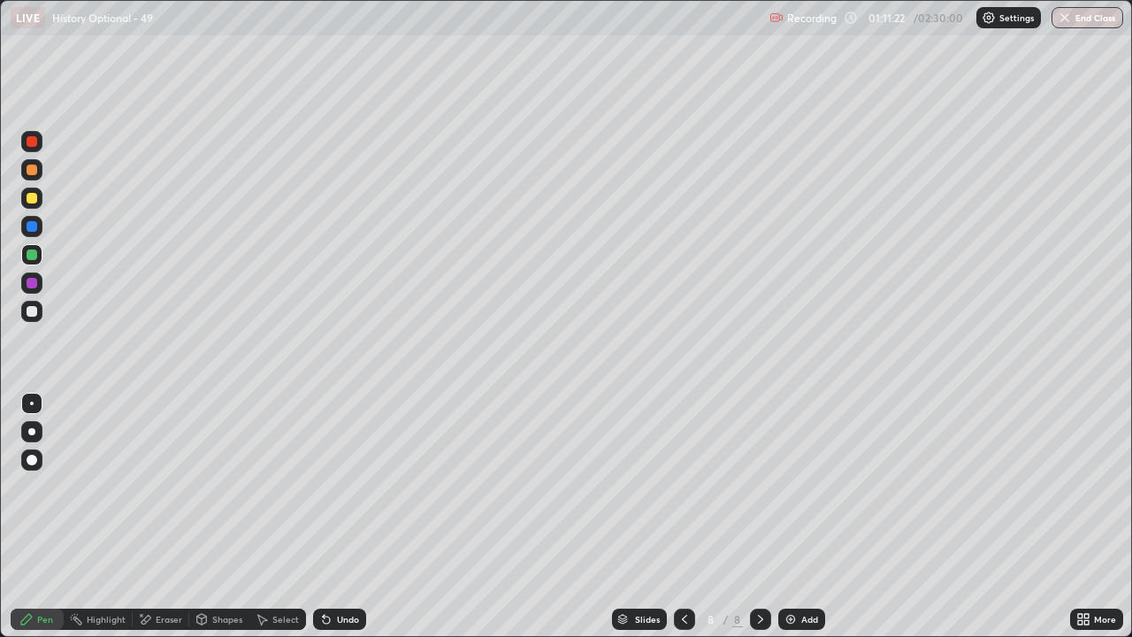
click at [36, 137] on div at bounding box center [31, 141] width 21 height 21
click at [34, 249] on div at bounding box center [32, 254] width 11 height 11
click at [38, 311] on div at bounding box center [31, 311] width 21 height 21
click at [33, 170] on div at bounding box center [32, 169] width 11 height 11
click at [27, 255] on div at bounding box center [32, 254] width 11 height 11
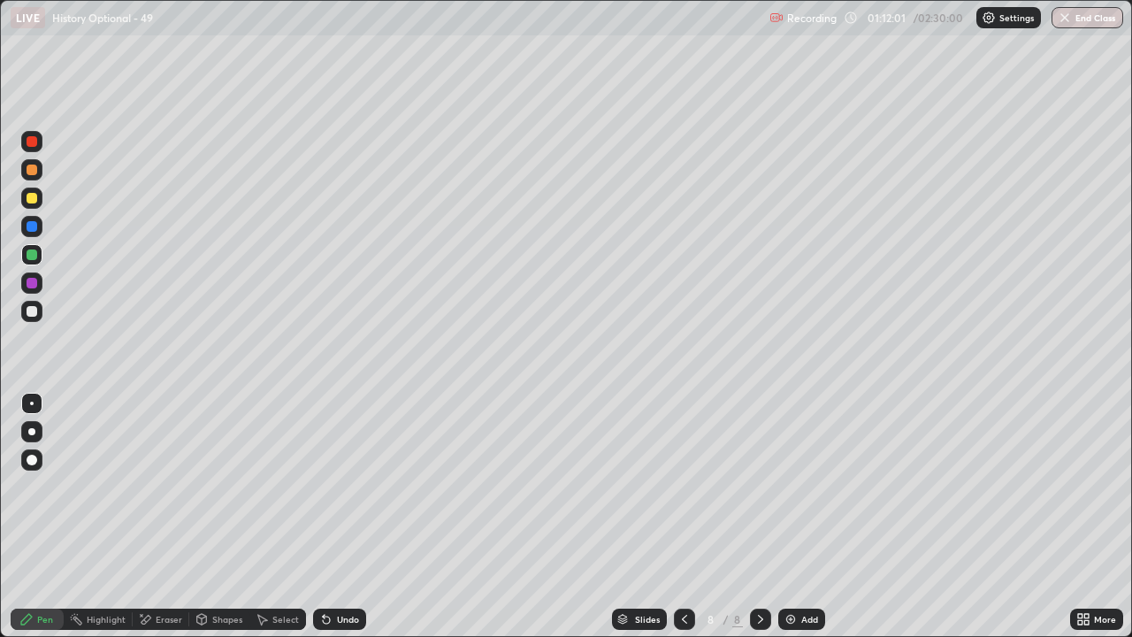
click at [33, 309] on div at bounding box center [32, 311] width 11 height 11
click at [33, 223] on div at bounding box center [32, 226] width 11 height 11
click at [30, 255] on div at bounding box center [32, 254] width 11 height 11
click at [35, 202] on div at bounding box center [32, 198] width 11 height 11
click at [31, 253] on div at bounding box center [32, 254] width 11 height 11
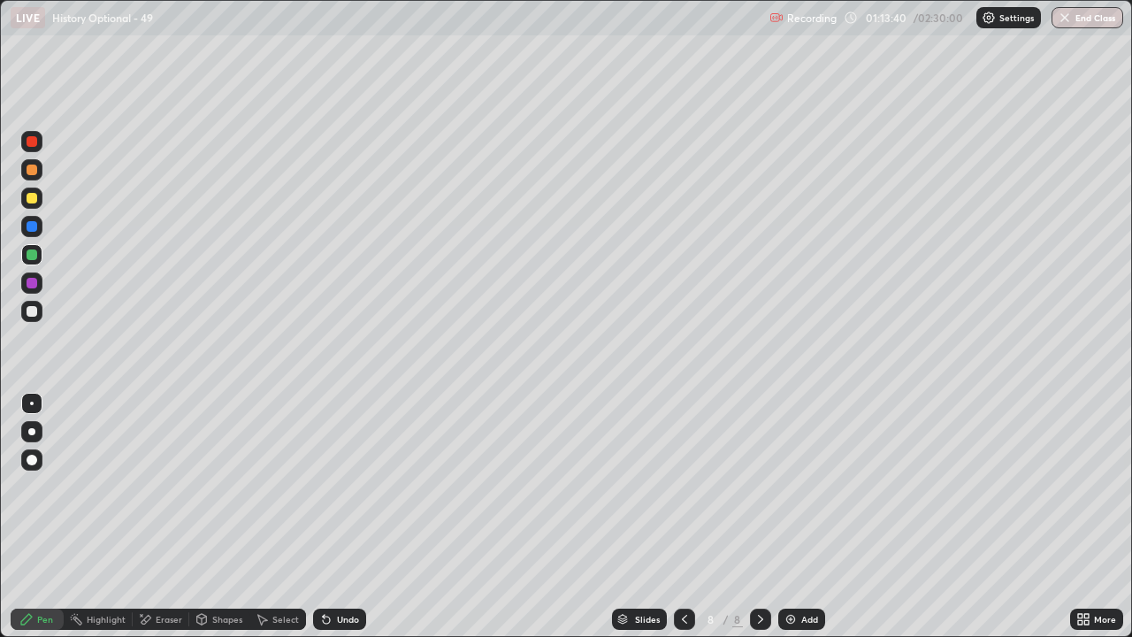
click at [797, 516] on div "Add" at bounding box center [801, 618] width 47 height 21
click at [34, 174] on div at bounding box center [32, 169] width 11 height 11
click at [34, 225] on div at bounding box center [32, 226] width 11 height 11
click at [35, 256] on div at bounding box center [32, 254] width 11 height 11
click at [34, 141] on div at bounding box center [32, 141] width 11 height 11
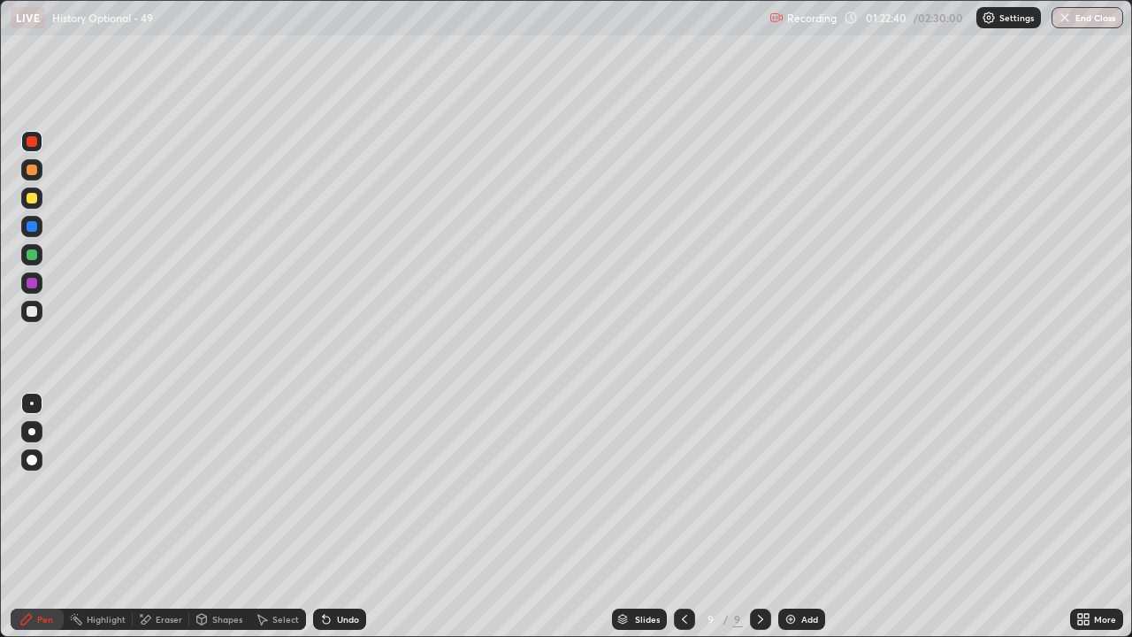
click at [682, 516] on icon at bounding box center [684, 618] width 5 height 9
click at [683, 516] on icon at bounding box center [684, 619] width 14 height 14
click at [692, 516] on div at bounding box center [684, 618] width 21 height 21
click at [759, 516] on icon at bounding box center [760, 618] width 5 height 9
click at [759, 516] on icon at bounding box center [760, 619] width 14 height 14
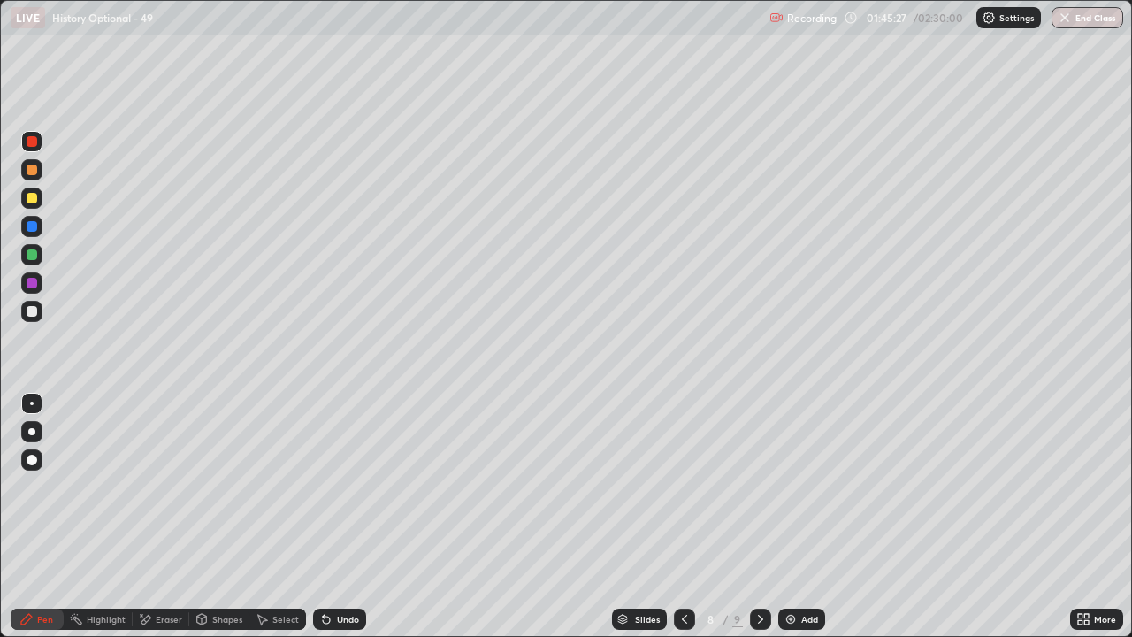
click at [757, 516] on icon at bounding box center [760, 619] width 14 height 14
click at [675, 516] on div at bounding box center [684, 618] width 21 height 21
click at [758, 516] on icon at bounding box center [760, 619] width 14 height 14
click at [789, 516] on img at bounding box center [790, 619] width 14 height 14
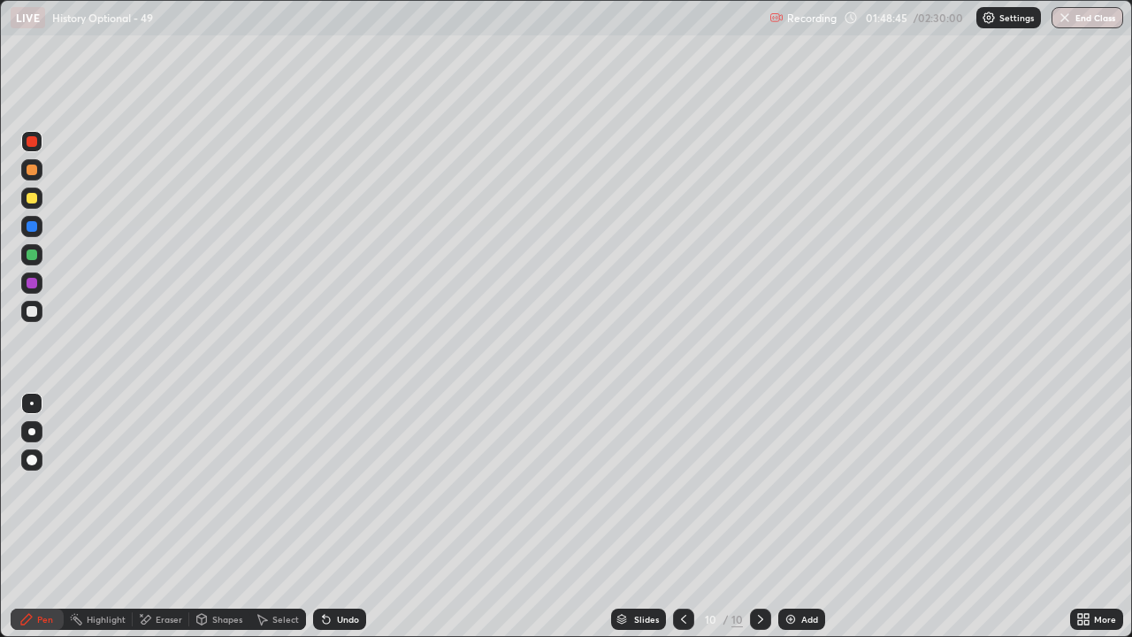
click at [682, 516] on icon at bounding box center [683, 619] width 14 height 14
click at [683, 516] on icon at bounding box center [683, 619] width 14 height 14
click at [756, 516] on icon at bounding box center [760, 619] width 14 height 14
click at [759, 516] on icon at bounding box center [760, 619] width 14 height 14
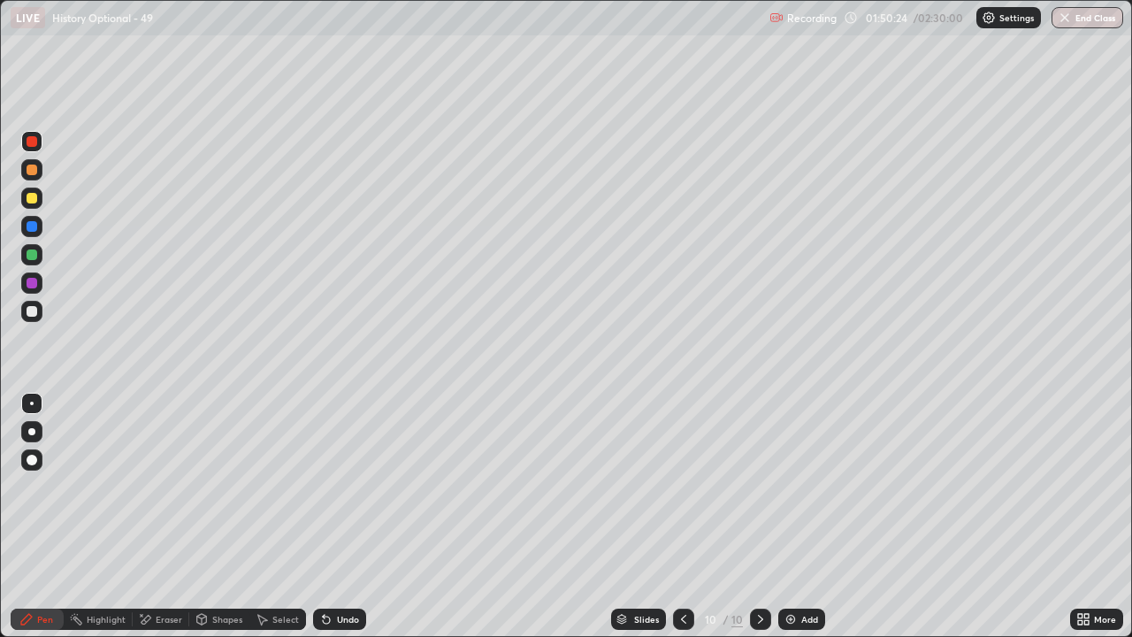
click at [803, 516] on div "Add" at bounding box center [801, 618] width 47 height 21
click at [38, 311] on div at bounding box center [31, 311] width 21 height 21
click at [38, 174] on div at bounding box center [31, 169] width 21 height 21
click at [31, 202] on div at bounding box center [32, 198] width 11 height 11
click at [39, 142] on div at bounding box center [31, 141] width 21 height 21
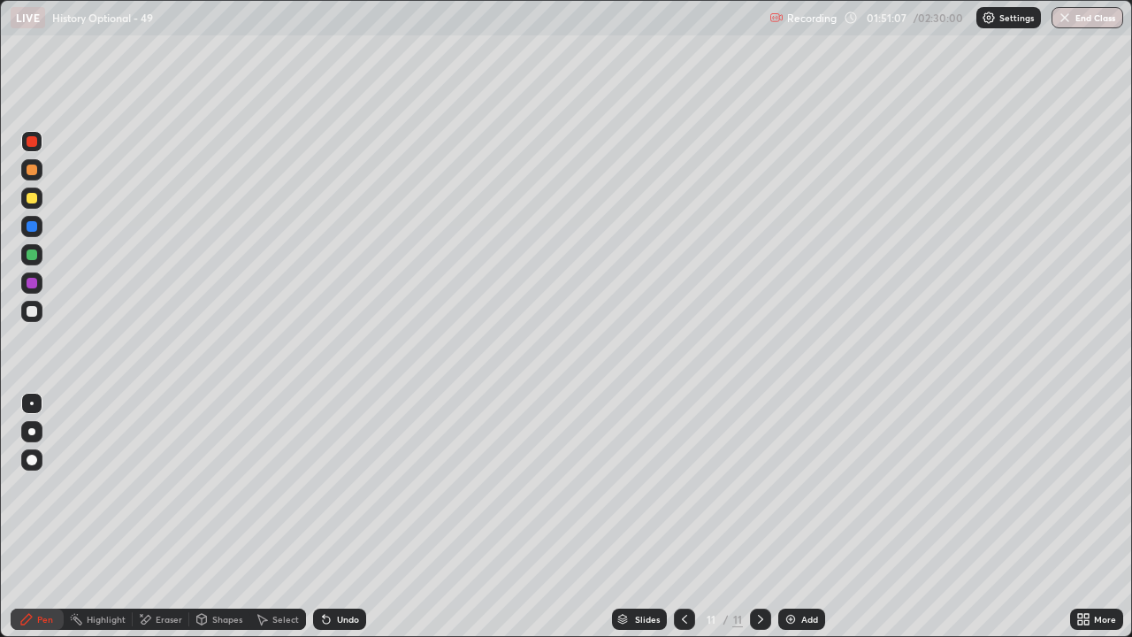
click at [40, 248] on div at bounding box center [31, 254] width 21 height 21
click at [32, 225] on div at bounding box center [32, 226] width 11 height 11
click at [39, 223] on div at bounding box center [31, 226] width 21 height 21
click at [32, 284] on div at bounding box center [32, 283] width 11 height 11
click at [30, 170] on div at bounding box center [32, 169] width 11 height 11
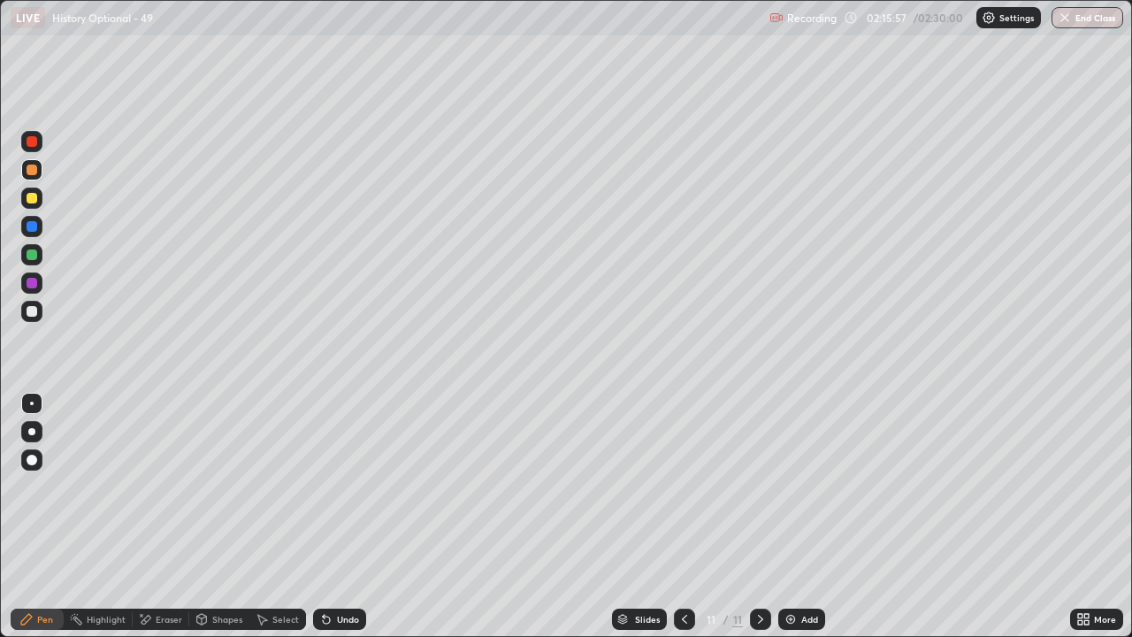
click at [1071, 17] on img "button" at bounding box center [1064, 18] width 14 height 14
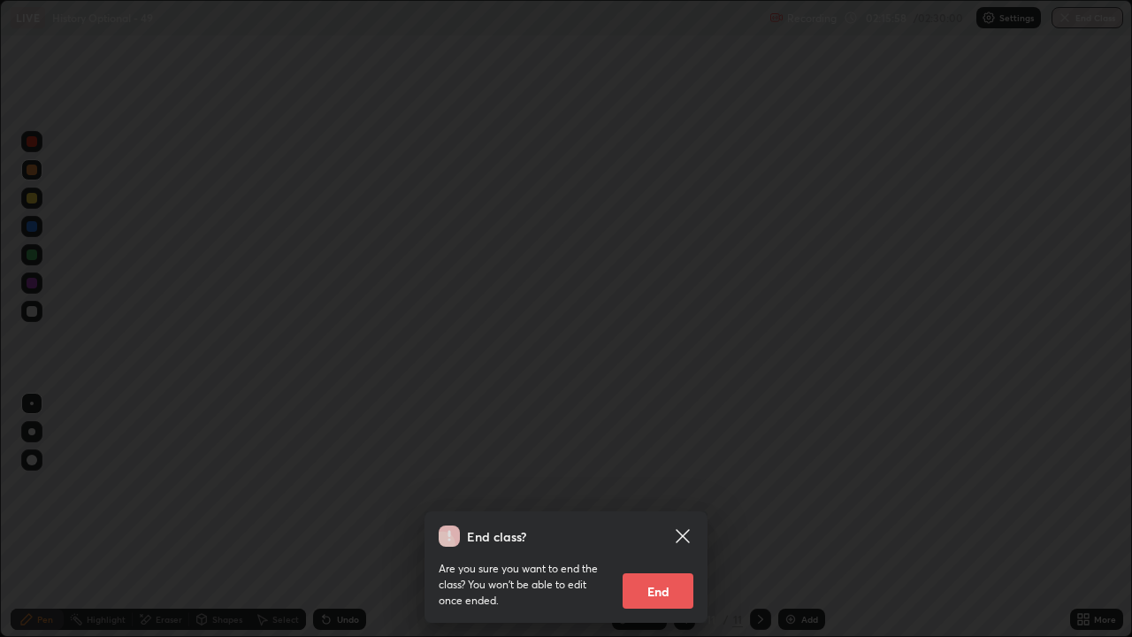
click at [639, 516] on button "End" at bounding box center [657, 590] width 71 height 35
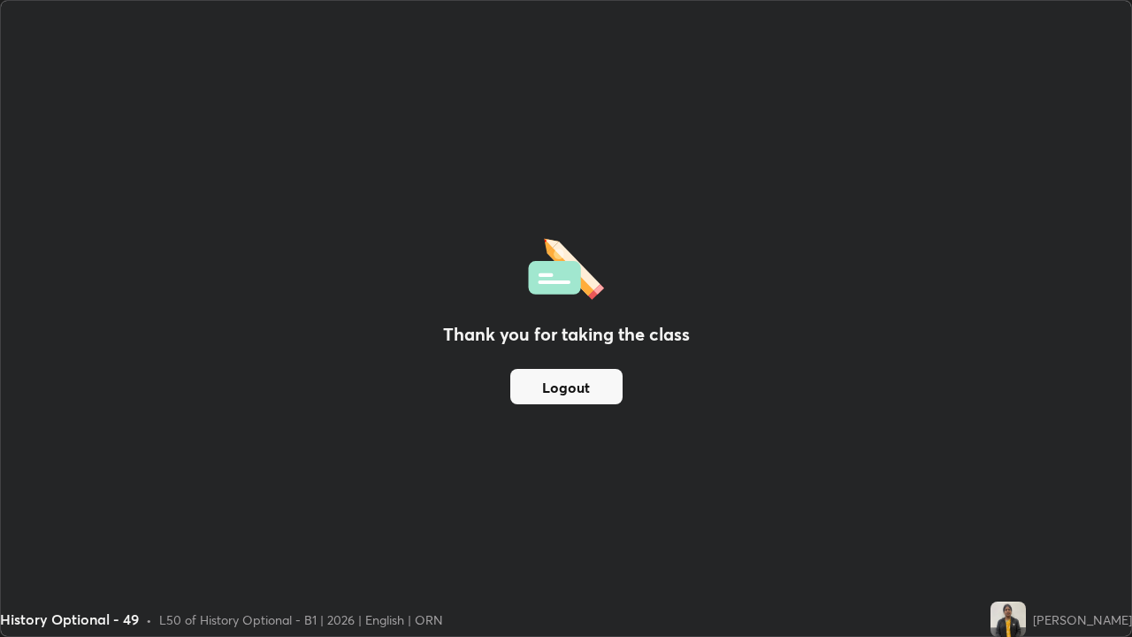
click at [540, 280] on img at bounding box center [566, 266] width 76 height 67
click at [550, 277] on img at bounding box center [566, 266] width 76 height 67
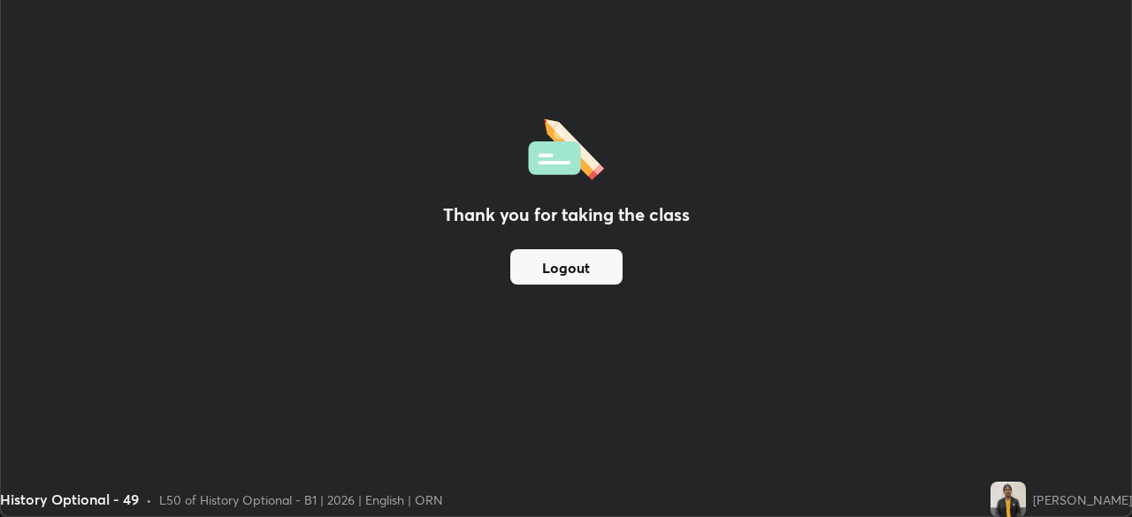
scroll to position [87893, 87279]
